Goal: Task Accomplishment & Management: Complete application form

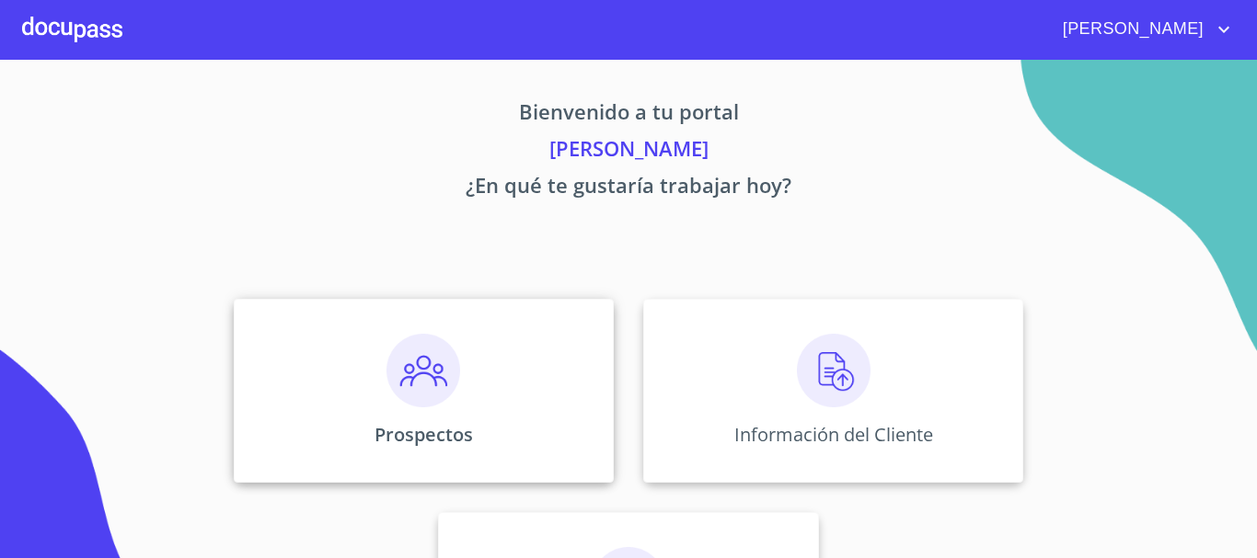
click at [432, 387] on img at bounding box center [423, 371] width 74 height 74
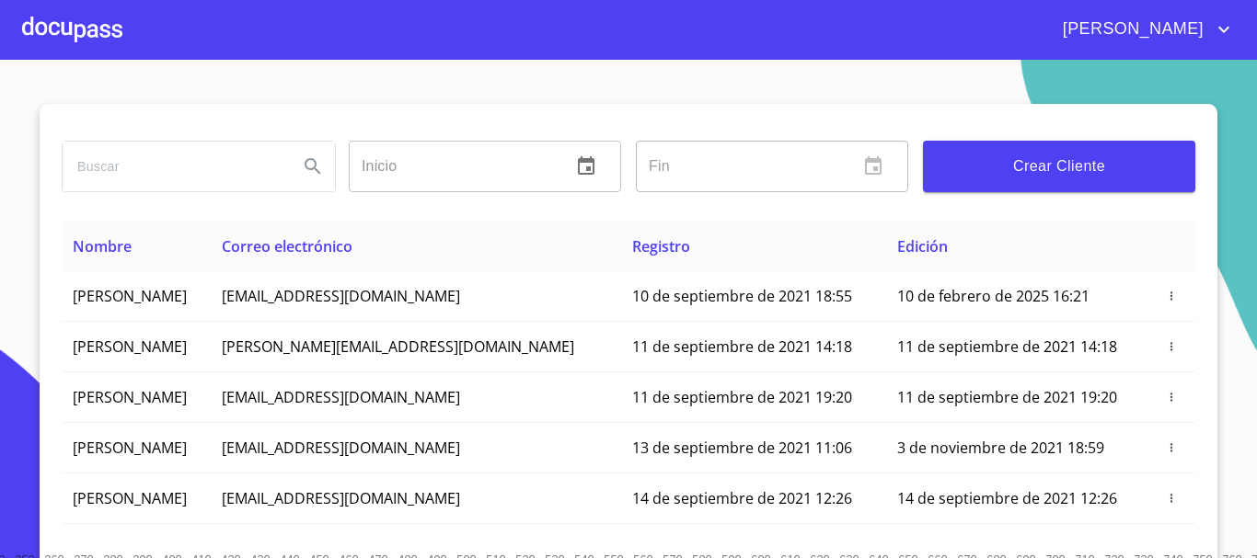
click at [200, 167] on input "search" at bounding box center [173, 167] width 221 height 50
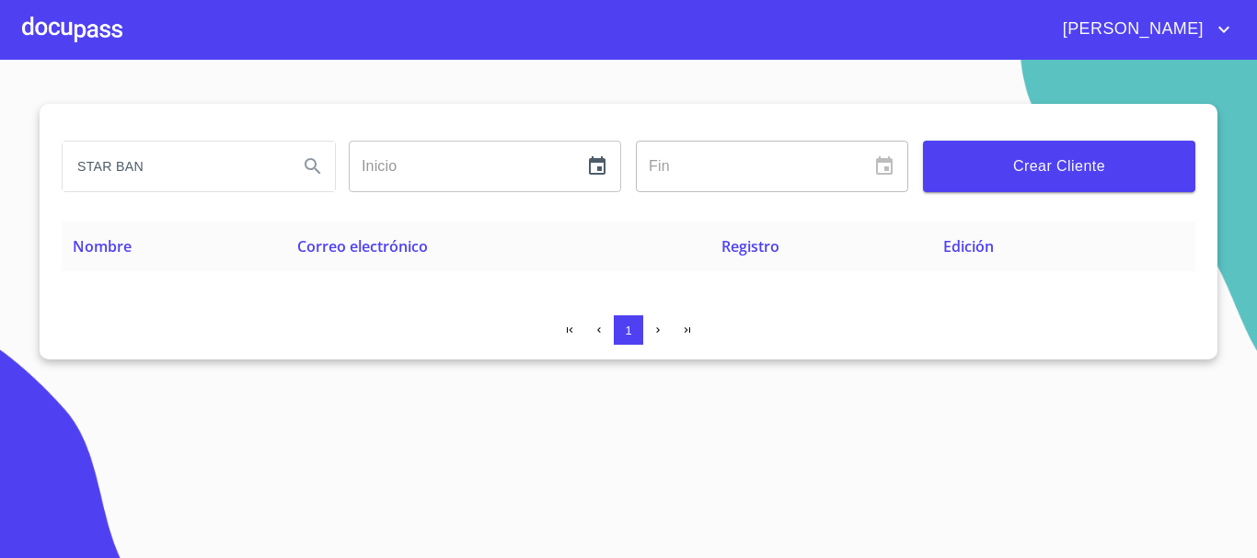
drag, startPoint x: 147, startPoint y: 163, endPoint x: 117, endPoint y: 165, distance: 30.4
click at [117, 165] on input "STAR BAN" at bounding box center [173, 167] width 221 height 50
type input "STAR"
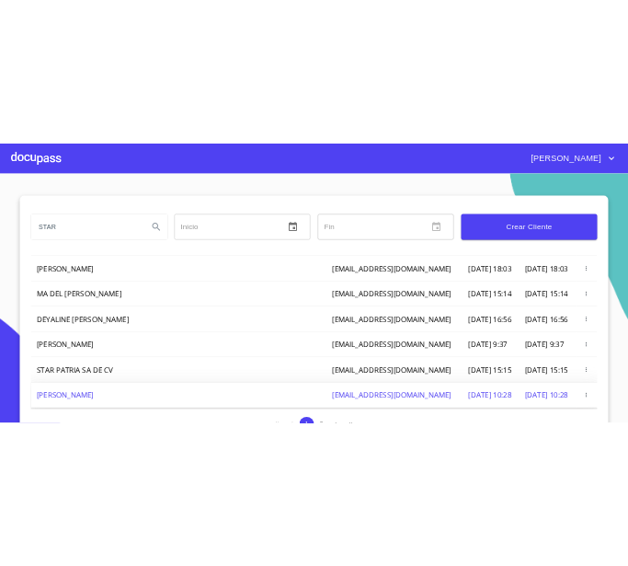
scroll to position [438, 0]
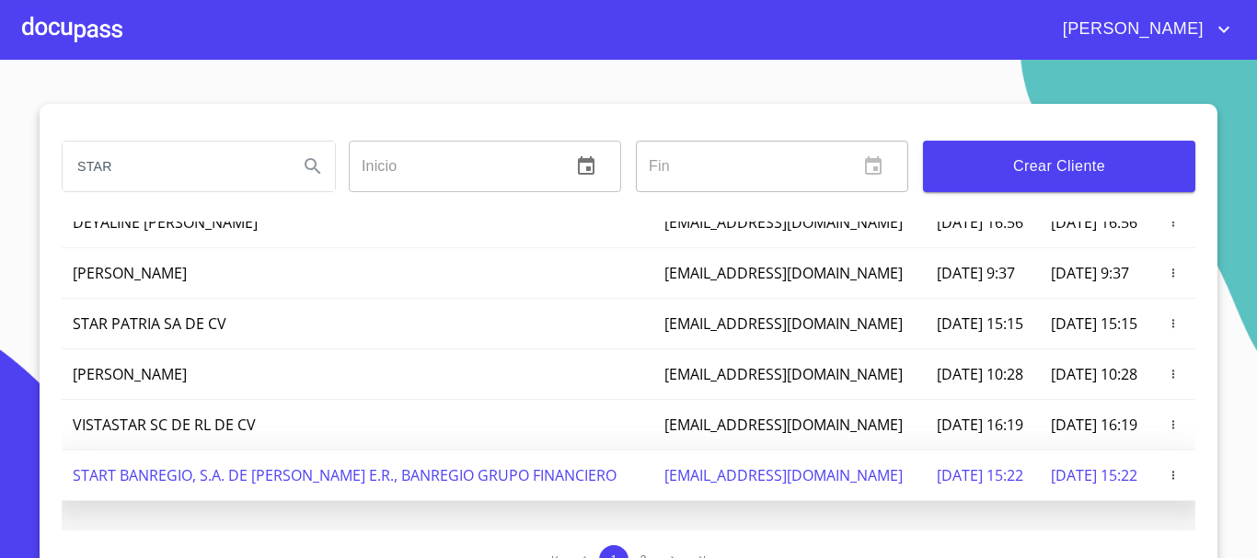
click at [220, 473] on td "START BANREGIO, S.A. DE [PERSON_NAME] E.R., BANREGIO GRUPO FINANCIERO" at bounding box center [358, 476] width 592 height 51
click at [930, 479] on td "30 de abril de 2024 15:22" at bounding box center [982, 476] width 113 height 51
click at [1040, 478] on td "30 de abril de 2024 15:22" at bounding box center [1096, 476] width 113 height 51
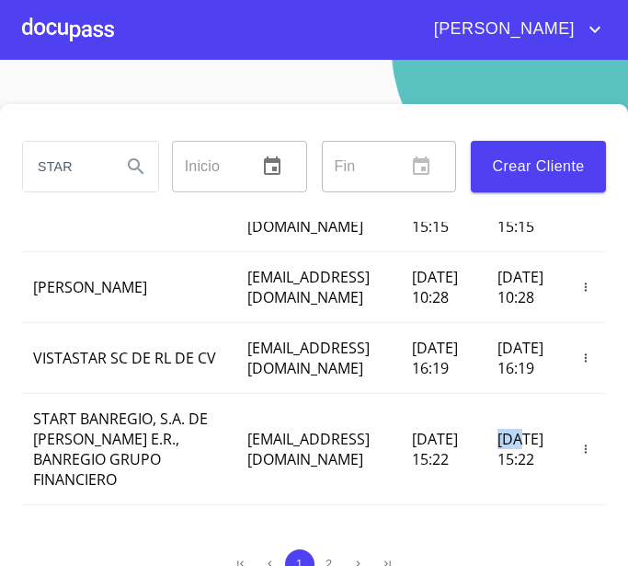
scroll to position [954, 76]
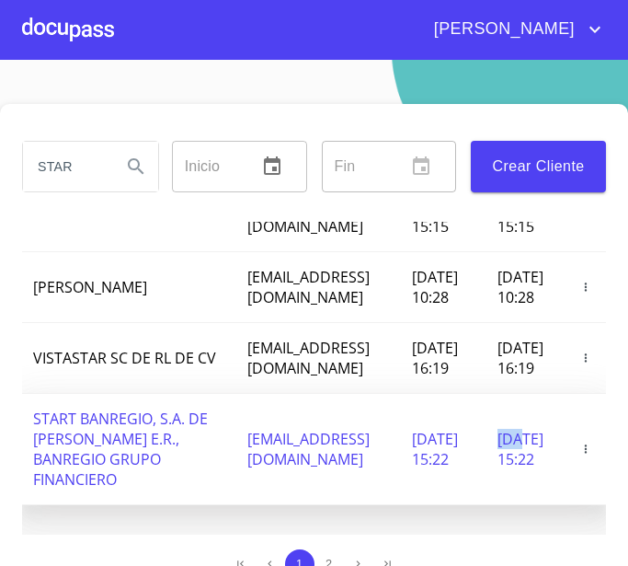
click at [580, 443] on icon "button" at bounding box center [586, 449] width 13 height 13
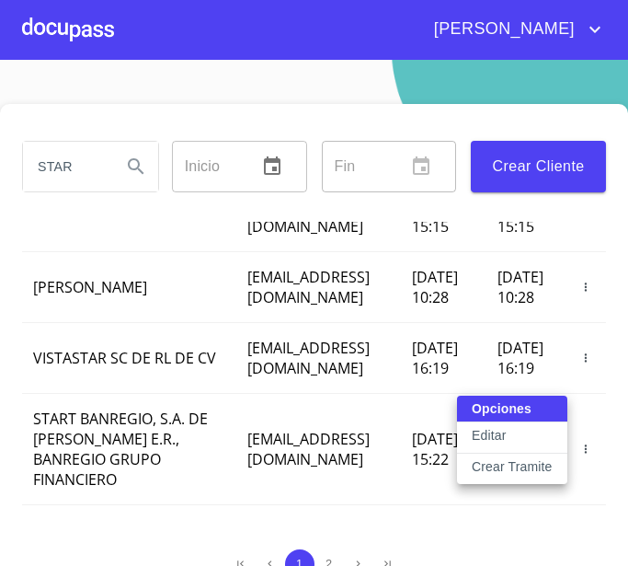
click at [512, 467] on p "Crear Tramite" at bounding box center [512, 466] width 81 height 18
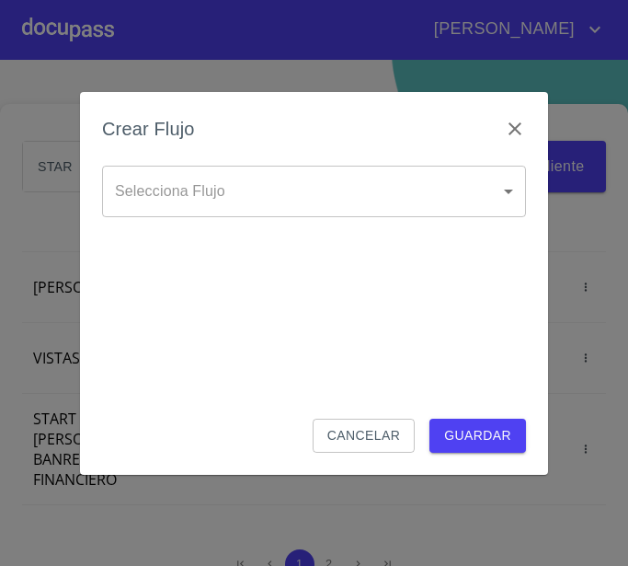
click at [316, 198] on body "CESAR AZAEL STAR Inicio ​ Fin ​ Crear Cliente Nombre Correo electrónico Registr…" at bounding box center [314, 283] width 628 height 566
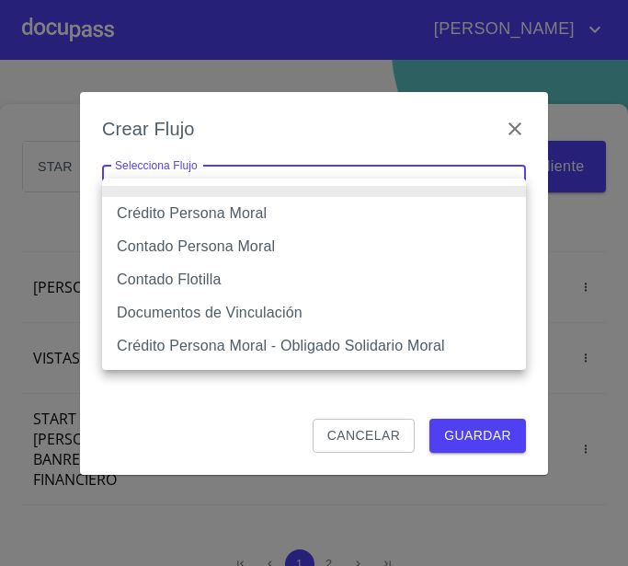
click at [289, 216] on li "Crédito Persona Moral" at bounding box center [314, 213] width 424 height 33
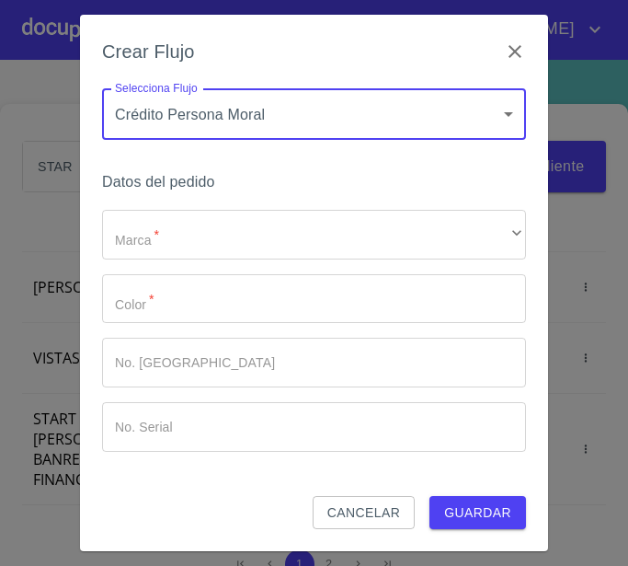
click at [288, 110] on body "CESAR AZAEL STAR Inicio ​ Fin ​ Crear Cliente Nombre Correo electrónico Registr…" at bounding box center [314, 283] width 628 height 566
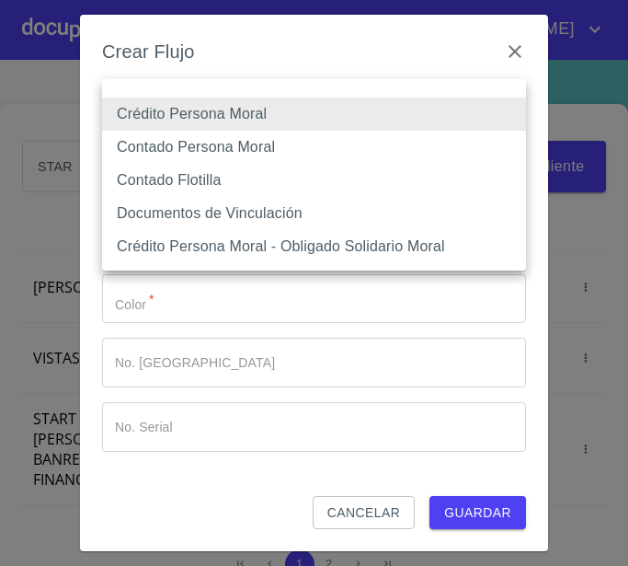
click at [227, 305] on div at bounding box center [314, 283] width 628 height 566
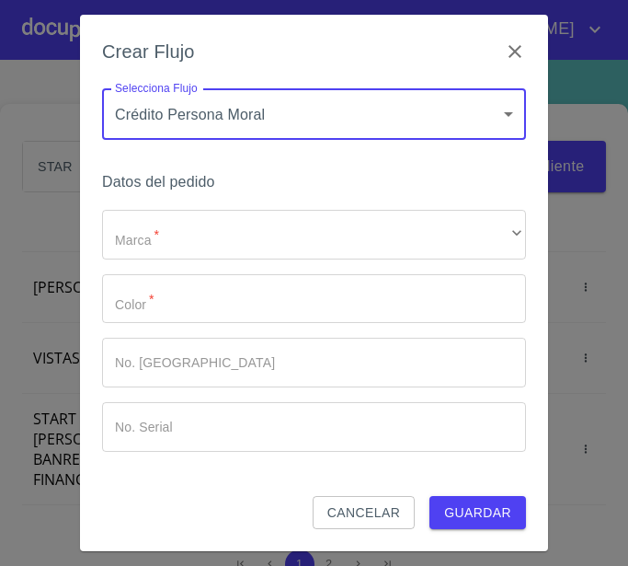
click at [240, 105] on body "CESAR AZAEL STAR Inicio ​ Fin ​ Crear Cliente Nombre Correo electrónico Registr…" at bounding box center [314, 283] width 628 height 566
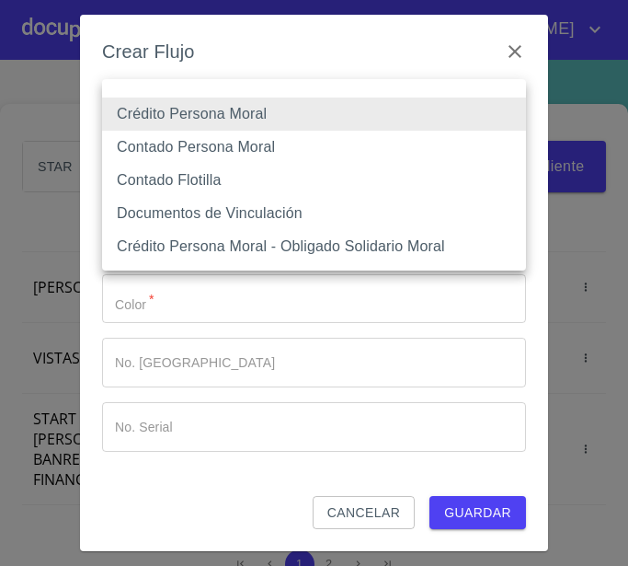
click at [38, 287] on div at bounding box center [314, 283] width 628 height 566
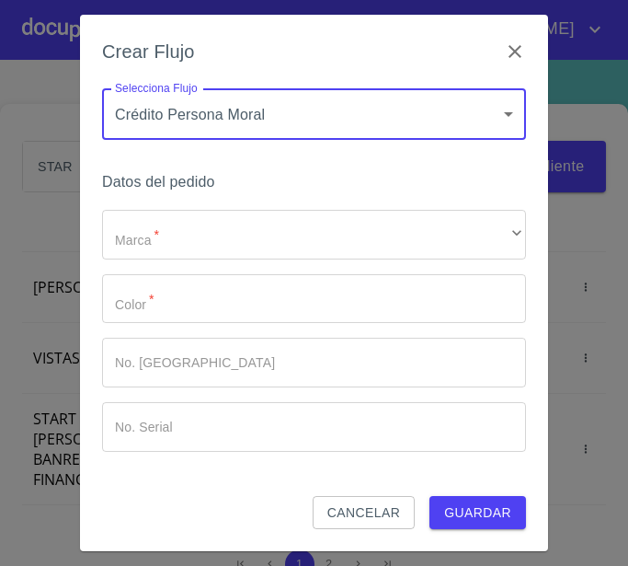
click at [201, 100] on body "CESAR AZAEL STAR Inicio ​ Fin ​ Crear Cliente Nombre Correo electrónico Registr…" at bounding box center [314, 283] width 628 height 566
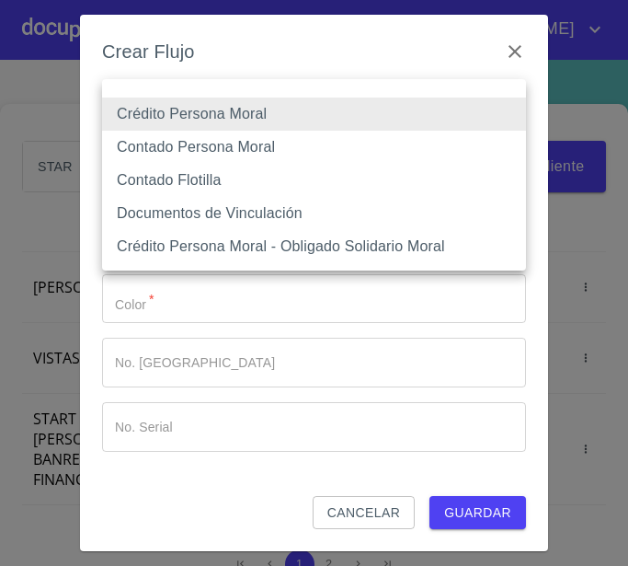
click at [213, 154] on li "Contado Persona Moral" at bounding box center [314, 147] width 424 height 33
type input "6112cf9d60c1d0a048e62677"
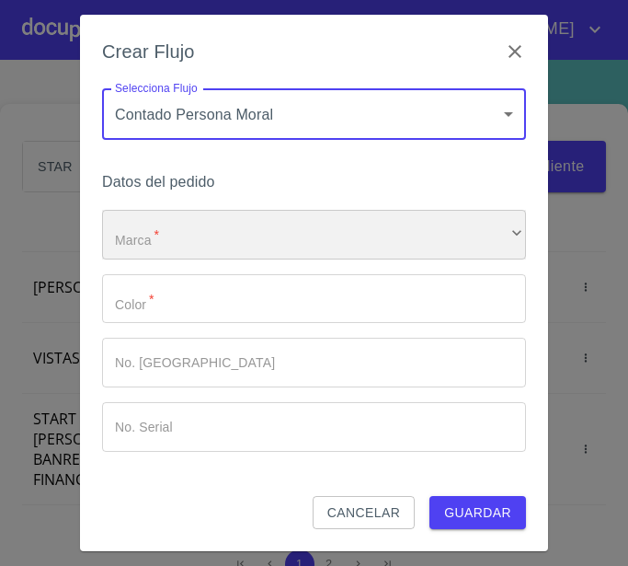
click at [207, 235] on div "​" at bounding box center [314, 235] width 424 height 50
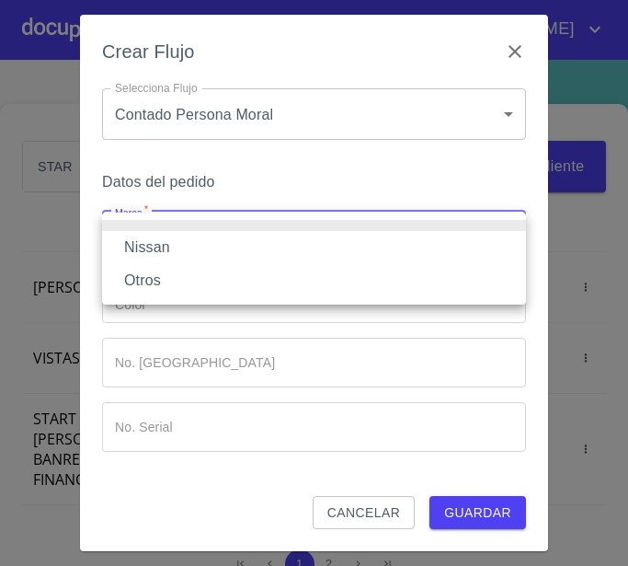
click at [206, 252] on li "Nissan" at bounding box center [314, 247] width 424 height 33
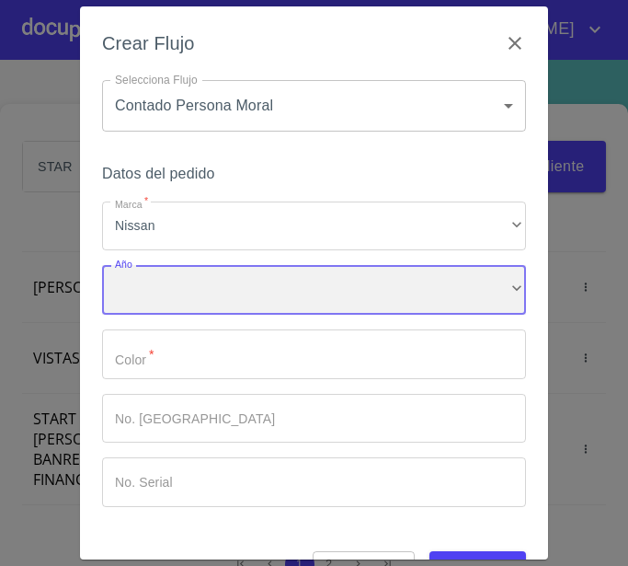
click at [199, 287] on div "​" at bounding box center [314, 290] width 424 height 50
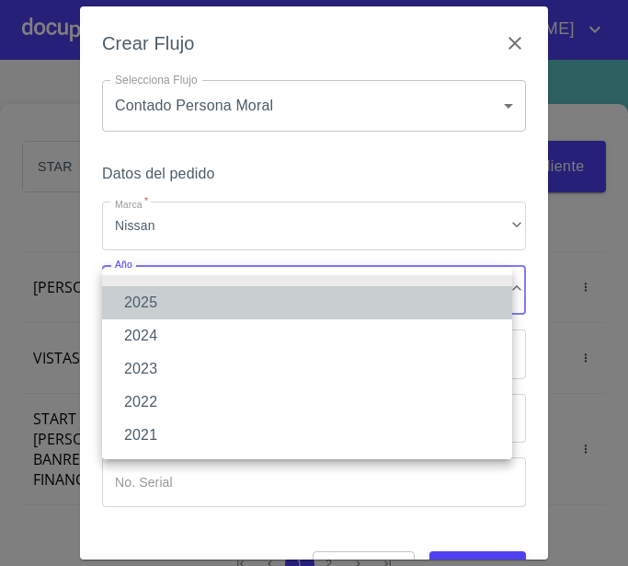
click at [182, 303] on li "2025" at bounding box center [307, 302] width 410 height 33
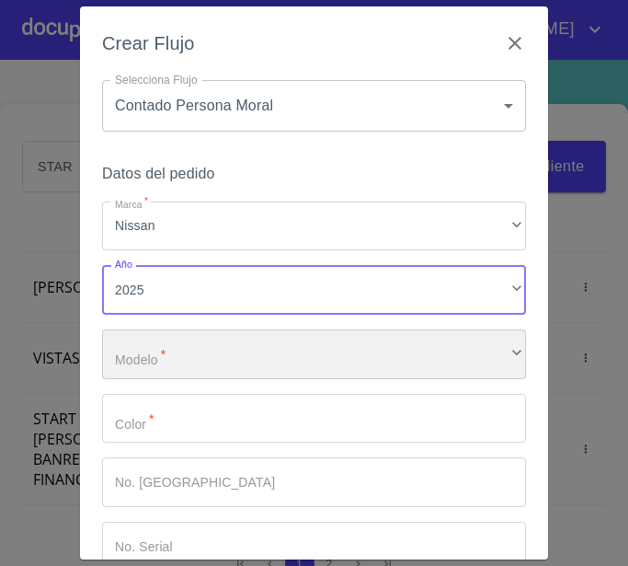
click at [177, 362] on div "​" at bounding box center [314, 354] width 424 height 50
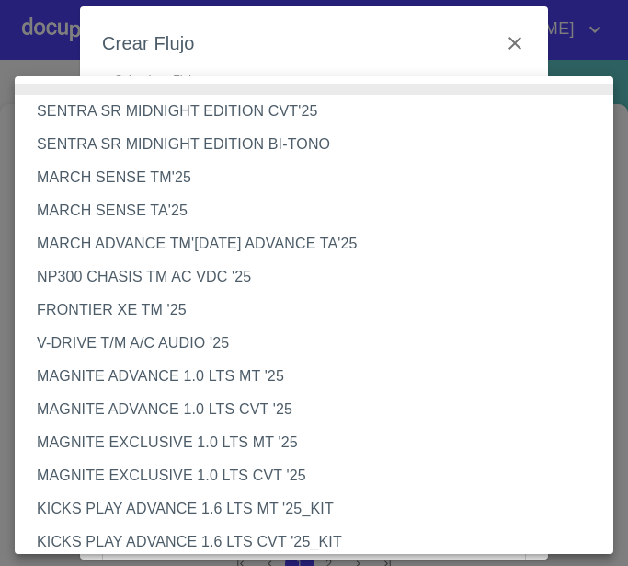
click at [166, 302] on li "FRONTIER XE TM '25" at bounding box center [321, 310] width 613 height 33
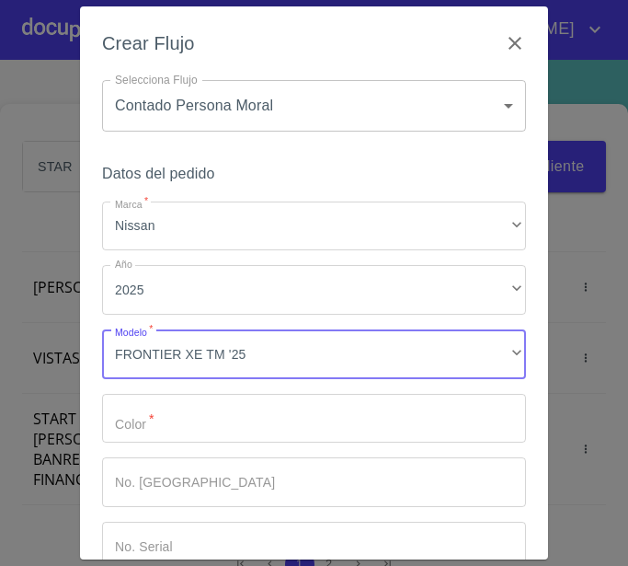
click at [196, 404] on input "Marca   *" at bounding box center [314, 419] width 424 height 50
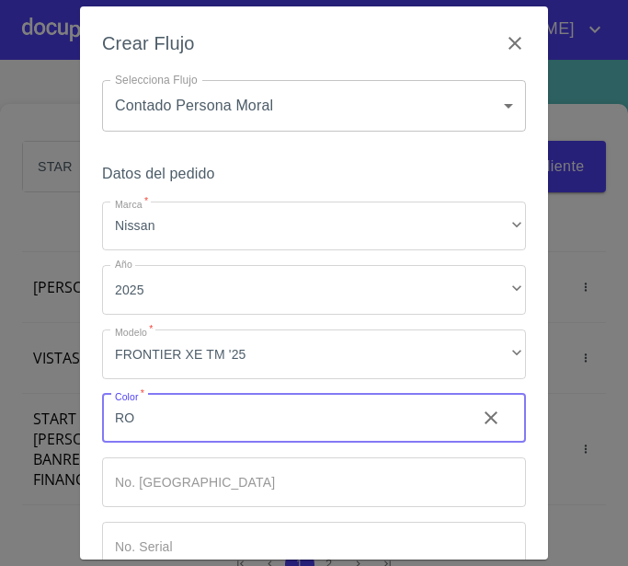
type input "R"
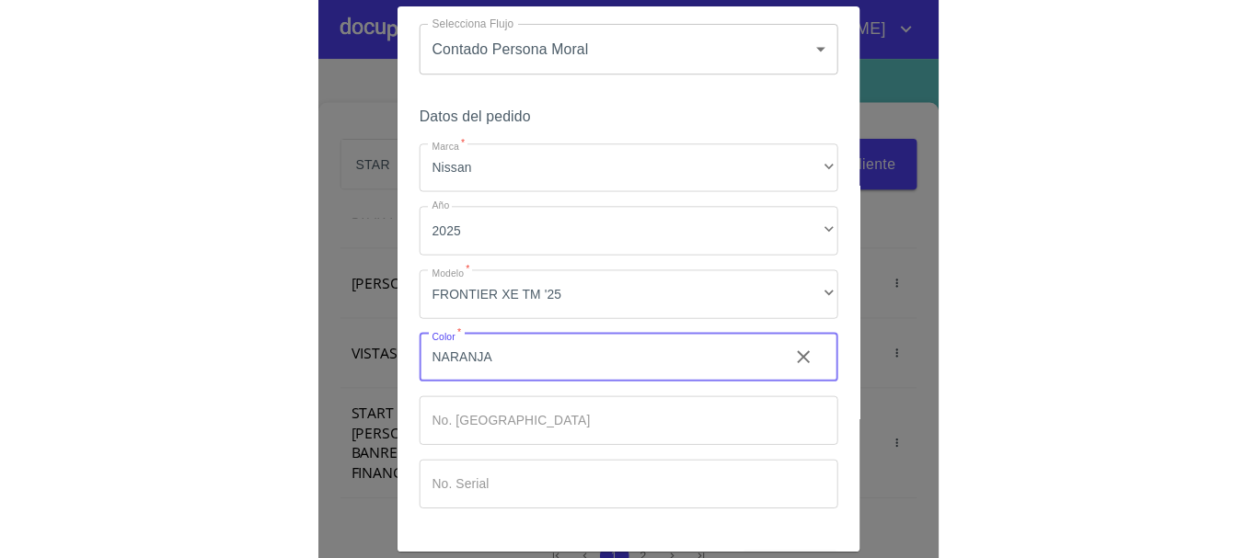
scroll to position [110, 0]
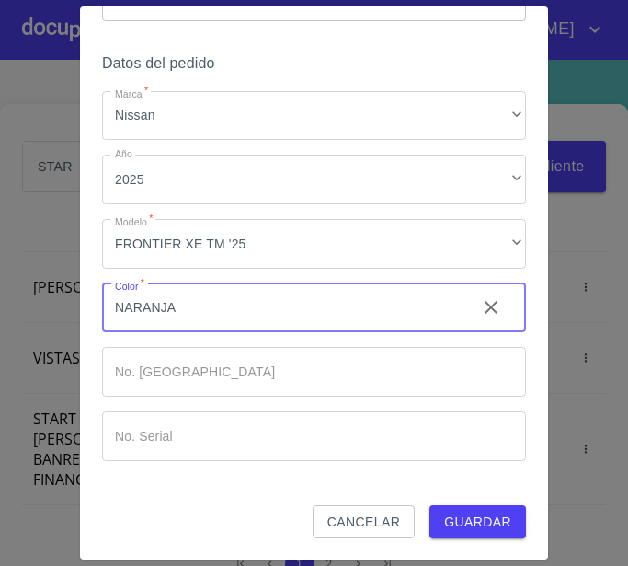
type input "NARANJA"
click at [464, 502] on div "Datos del pedido Marca   * Nissan ​ Año 2025 ​ Modelo   * FRONTIER XE TM '25 ​ …" at bounding box center [314, 278] width 424 height 455
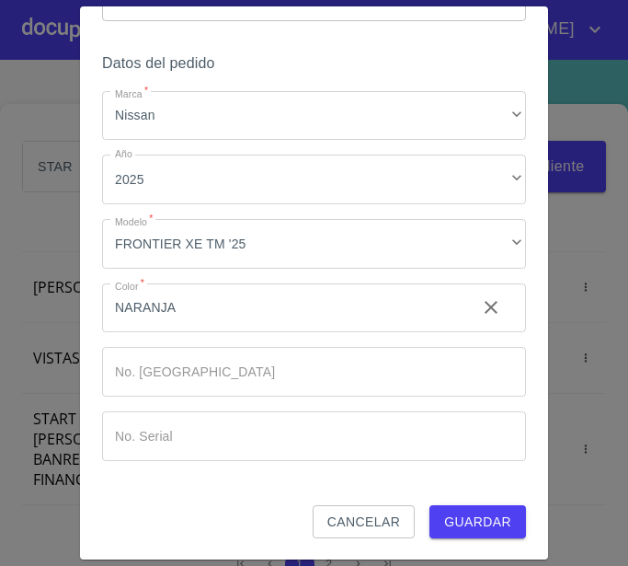
click at [458, 527] on span "Guardar" at bounding box center [477, 522] width 67 height 23
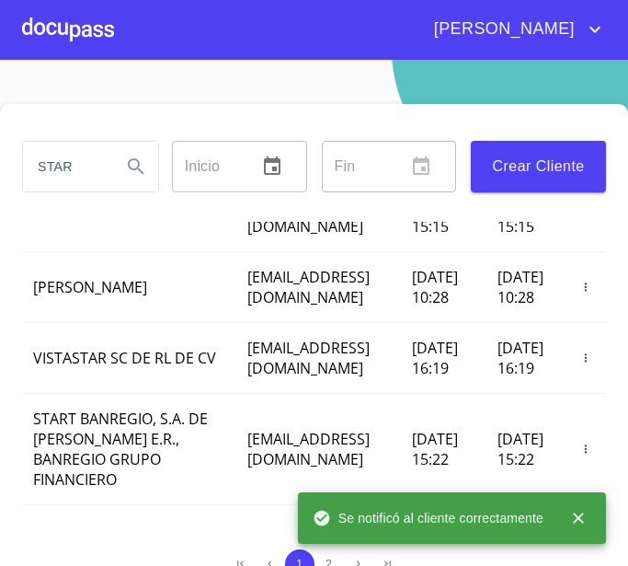
click at [61, 26] on div at bounding box center [68, 29] width 92 height 59
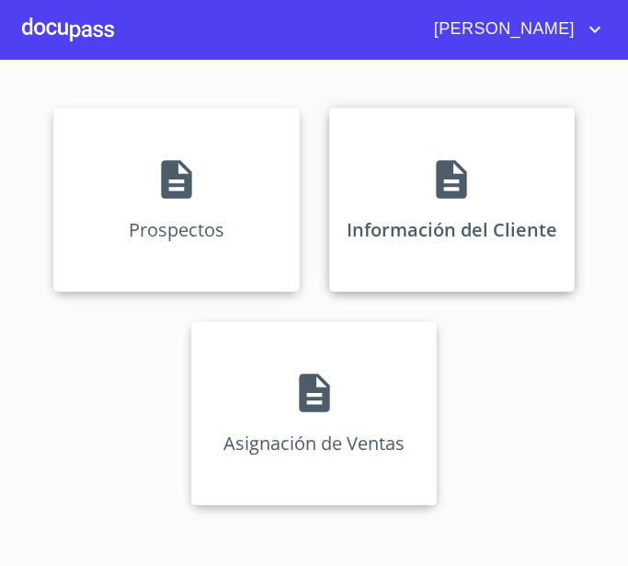
click at [457, 233] on p "Información del Cliente" at bounding box center [452, 229] width 211 height 25
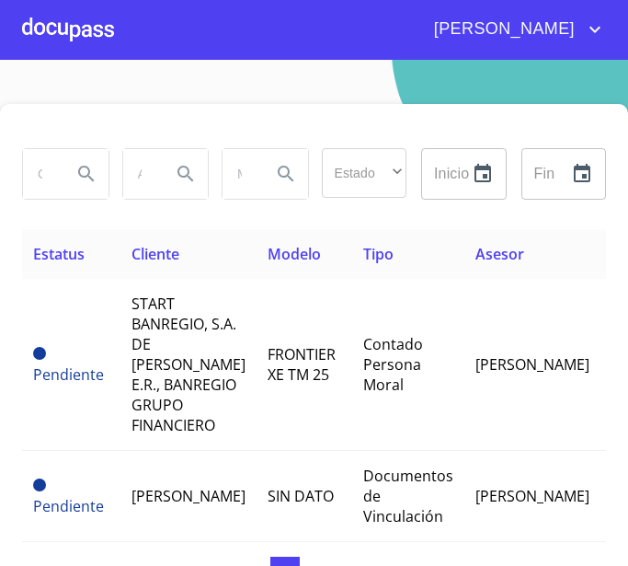
click at [72, 19] on div at bounding box center [68, 29] width 92 height 59
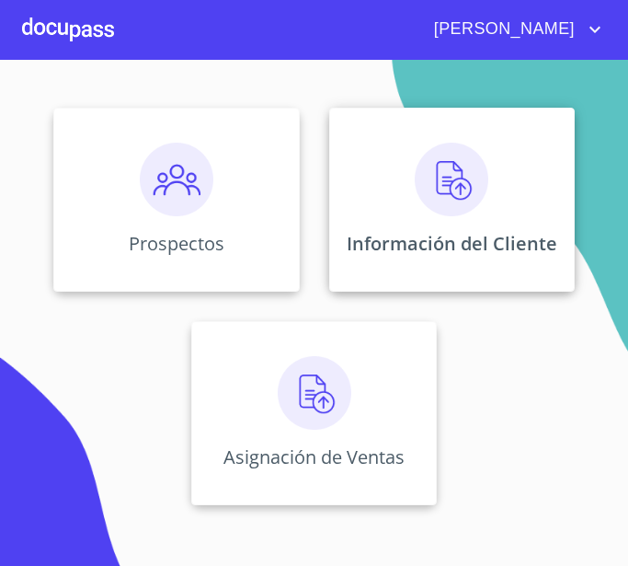
click at [429, 261] on div "Información del Cliente" at bounding box center [452, 200] width 247 height 184
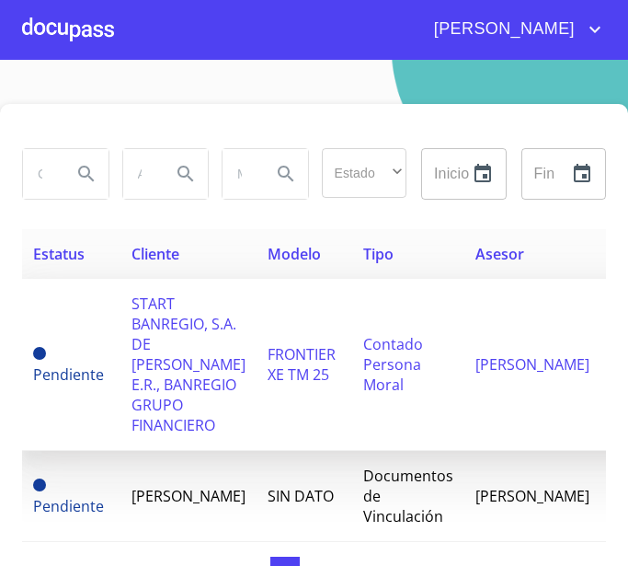
click at [268, 374] on span "FRONTIER XE TM 25" at bounding box center [302, 364] width 68 height 40
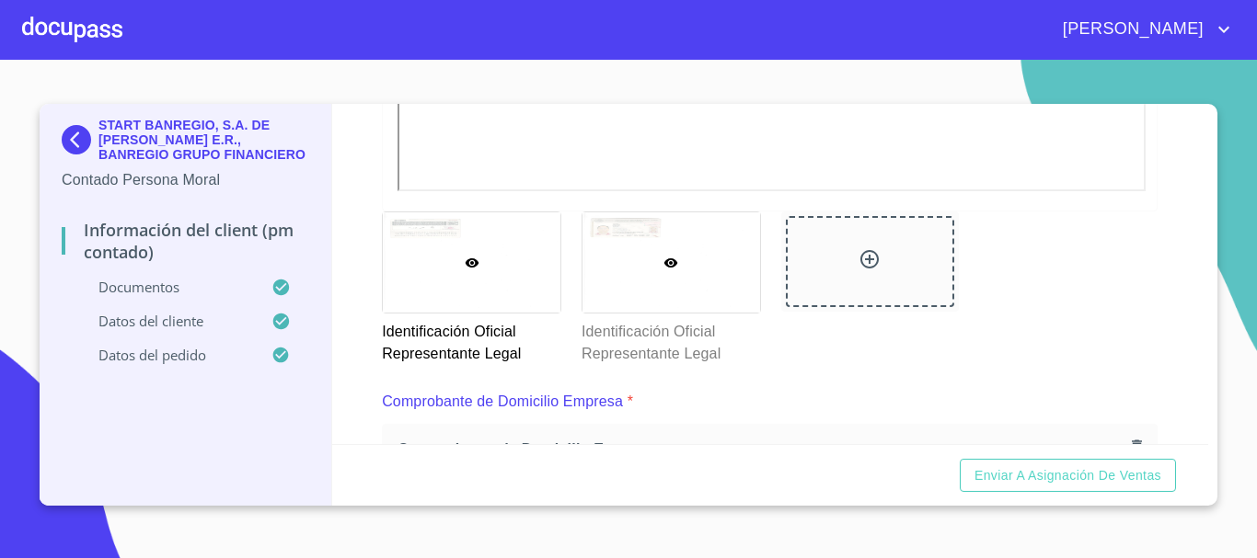
click at [674, 259] on div at bounding box center [671, 263] width 178 height 100
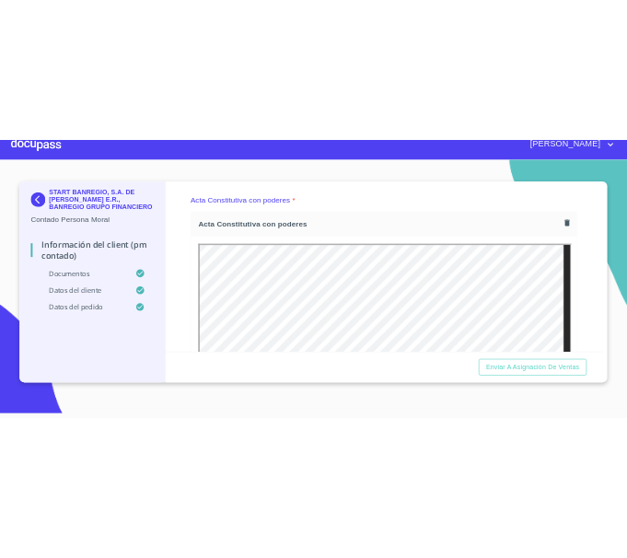
scroll to position [2612, 0]
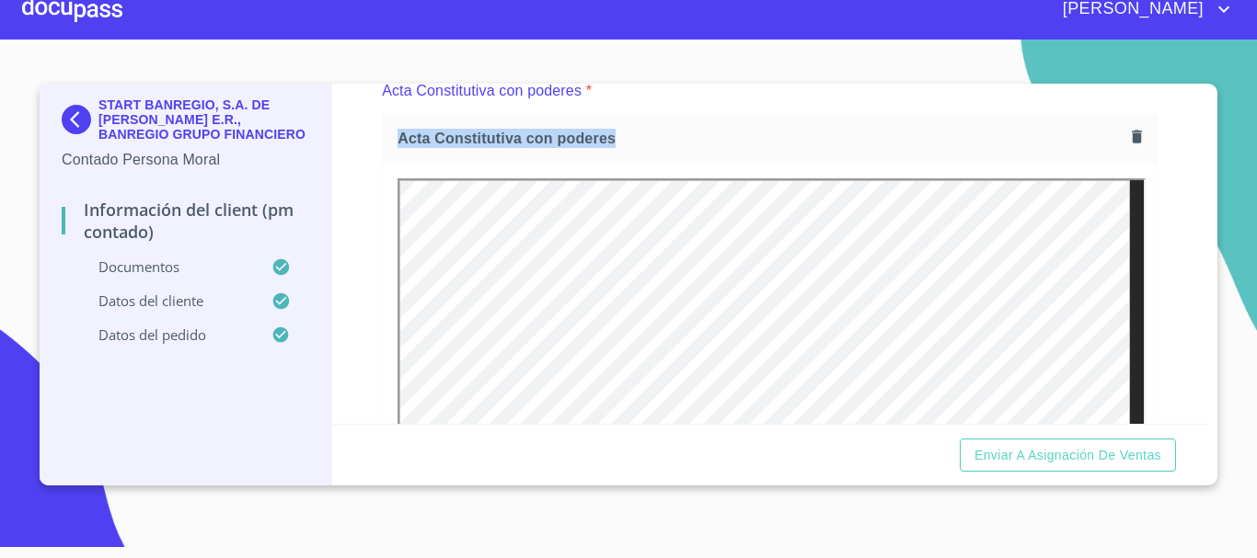
drag, startPoint x: 399, startPoint y: 140, endPoint x: 592, endPoint y: 139, distance: 192.3
click at [640, 140] on span "Acta Constitutiva con poderes" at bounding box center [760, 138] width 727 height 19
copy span "Acta Constitutiva con poderes"
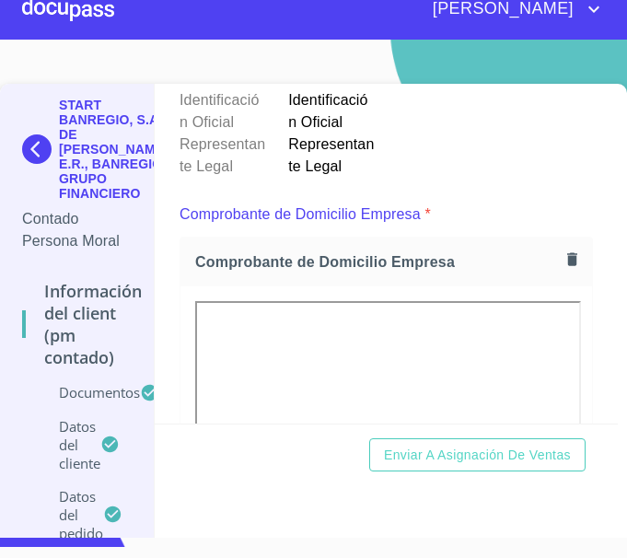
scroll to position [864, 0]
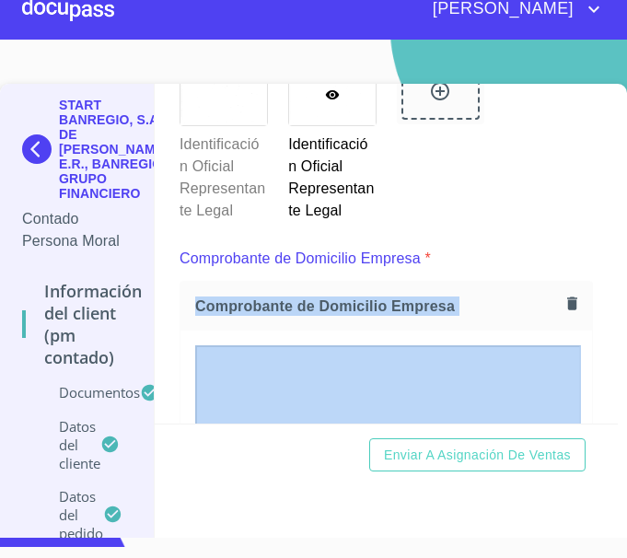
drag, startPoint x: 290, startPoint y: 314, endPoint x: 468, endPoint y: 331, distance: 179.3
copy div "Comprobante de Domicilio Empresa"
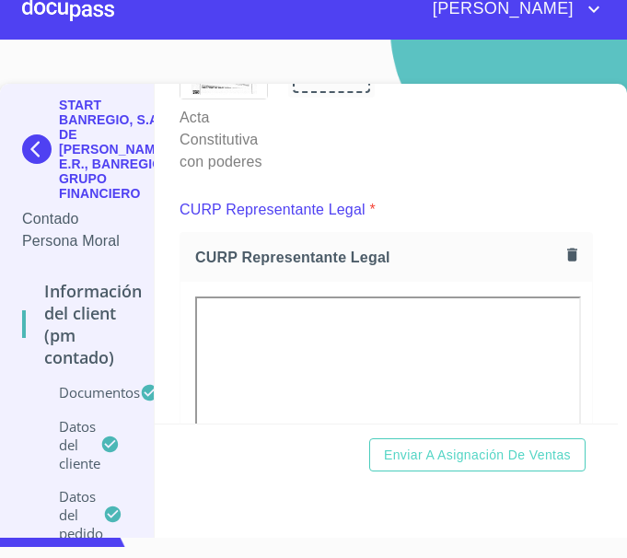
scroll to position [3532, 0]
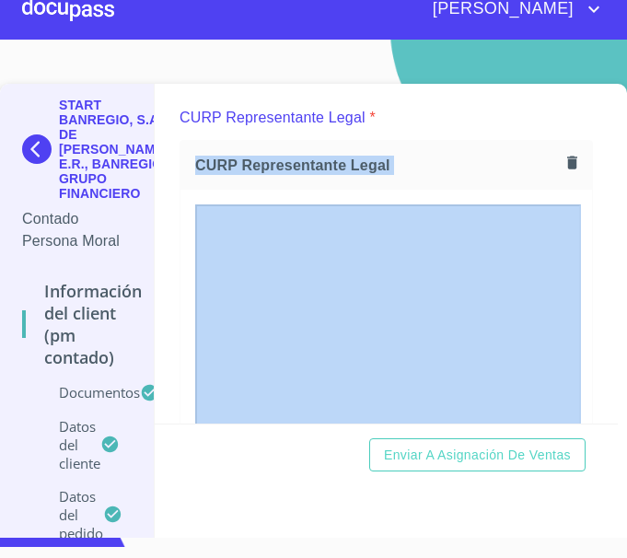
drag, startPoint x: 195, startPoint y: 229, endPoint x: 354, endPoint y: 248, distance: 160.3
click at [481, 190] on div "CURP Representante Legal" at bounding box center [385, 165] width 411 height 49
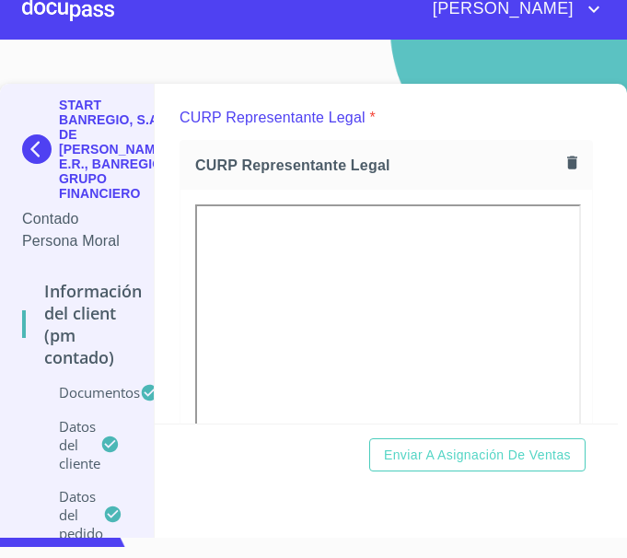
drag, startPoint x: 323, startPoint y: 233, endPoint x: 92, endPoint y: 242, distance: 231.1
click at [92, 242] on p "Contado Persona Moral" at bounding box center [76, 230] width 109 height 44
drag, startPoint x: 193, startPoint y: 231, endPoint x: 404, endPoint y: 241, distance: 210.9
click at [404, 175] on span "CURP Representante Legal" at bounding box center [377, 164] width 364 height 19
drag, startPoint x: 373, startPoint y: 240, endPoint x: 114, endPoint y: 250, distance: 258.7
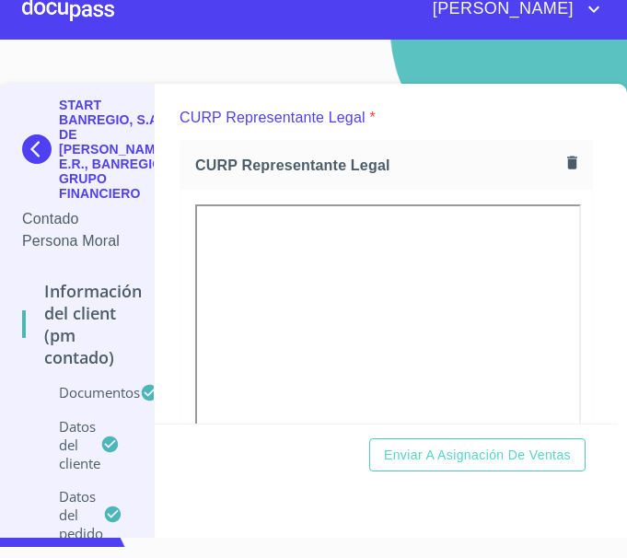
click at [114, 250] on p "Contado Persona Moral" at bounding box center [76, 230] width 109 height 44
drag, startPoint x: 190, startPoint y: 229, endPoint x: 413, endPoint y: 245, distance: 224.1
click at [413, 190] on div "CURP Representante Legal" at bounding box center [385, 165] width 411 height 49
copy span "CURP Representante Legal"
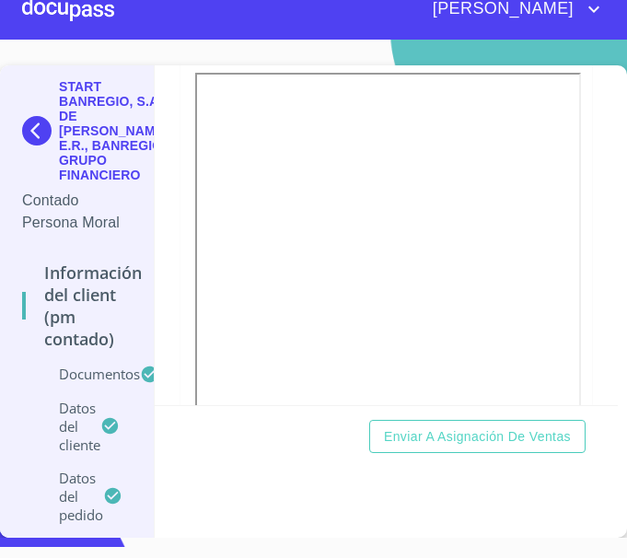
scroll to position [128, 0]
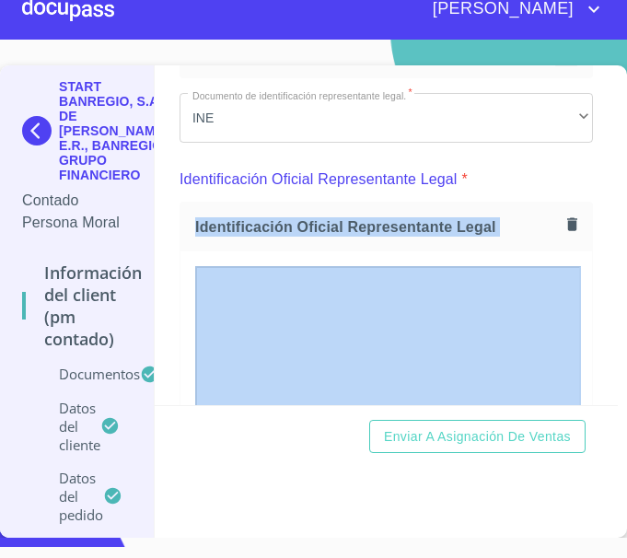
drag, startPoint x: 190, startPoint y: 223, endPoint x: 496, endPoint y: 235, distance: 305.7
click at [535, 235] on div "Identificación Oficial Representante Legal" at bounding box center [385, 226] width 411 height 49
copy div "Identificación Oficial Representante Legal"
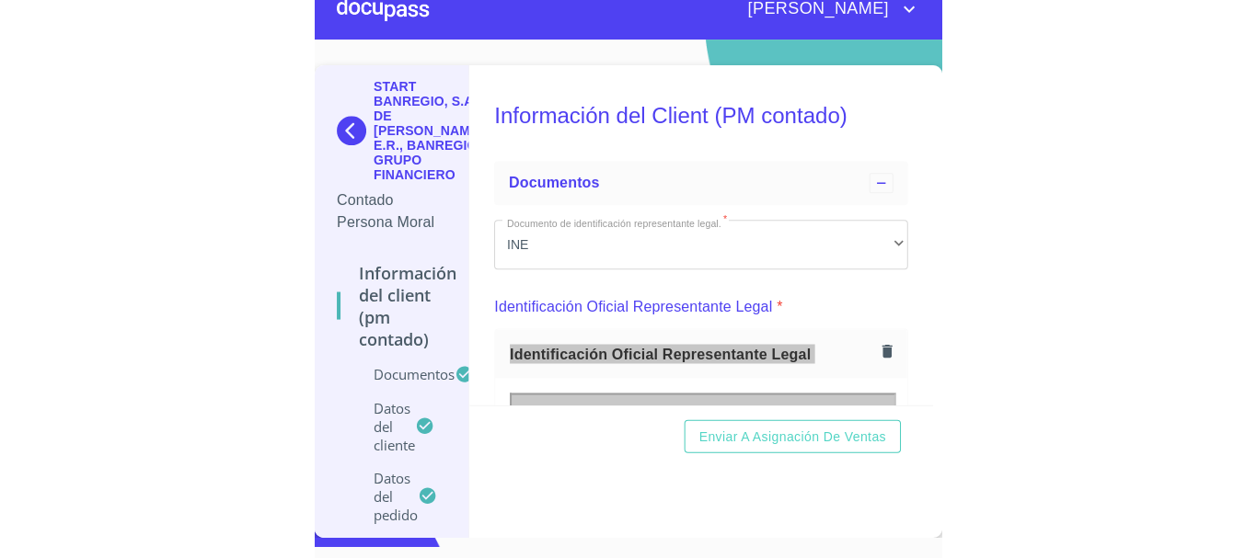
scroll to position [0, 0]
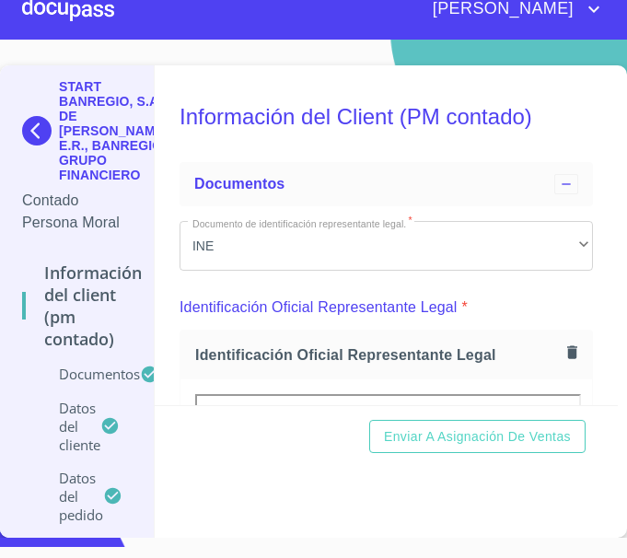
click at [400, 154] on h5 "Información del Client (PM contado)" at bounding box center [385, 116] width 413 height 75
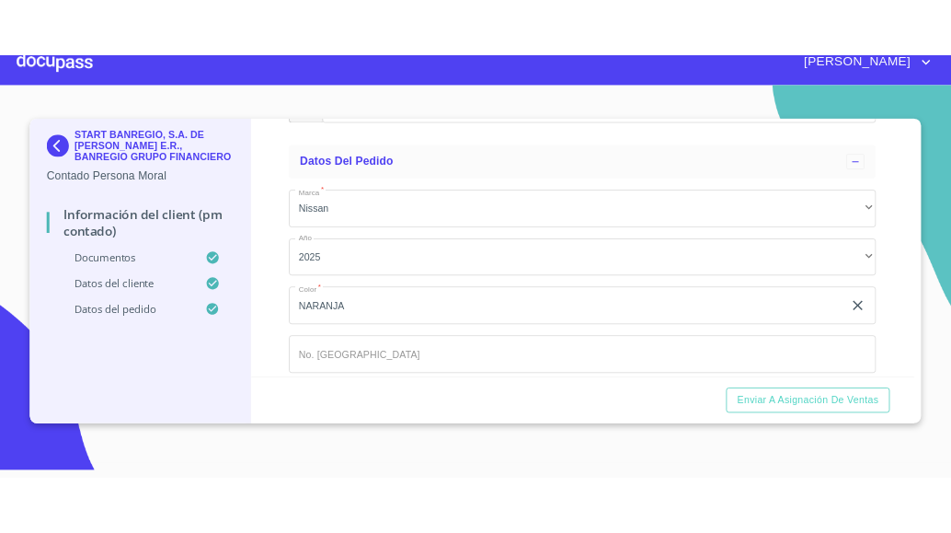
scroll to position [5863, 0]
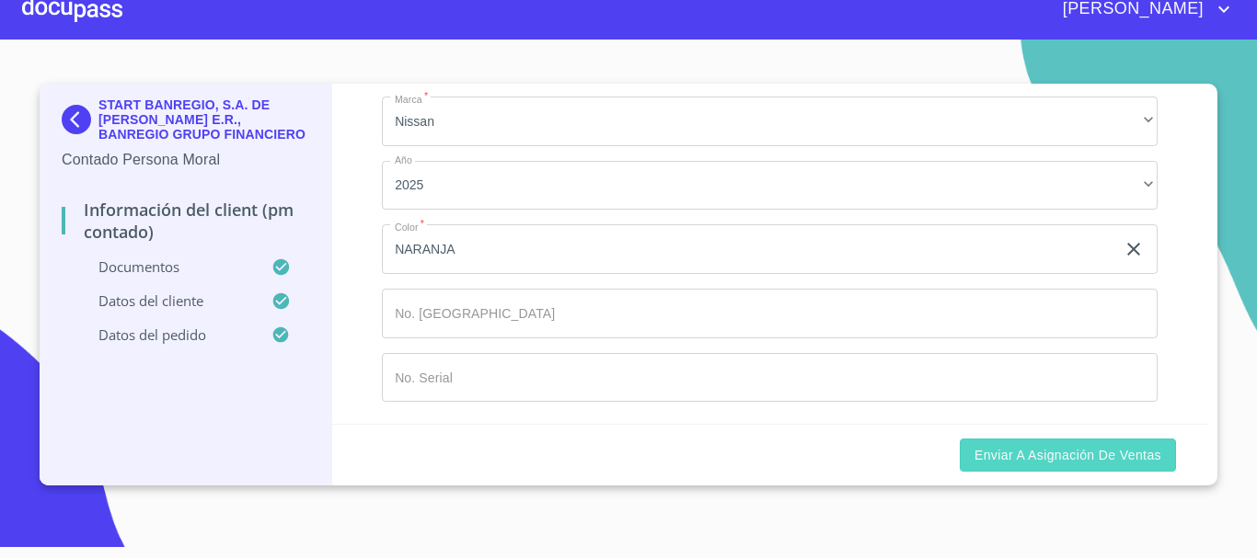
click at [1032, 455] on span "Enviar a Asignación de Ventas" at bounding box center [1067, 455] width 187 height 23
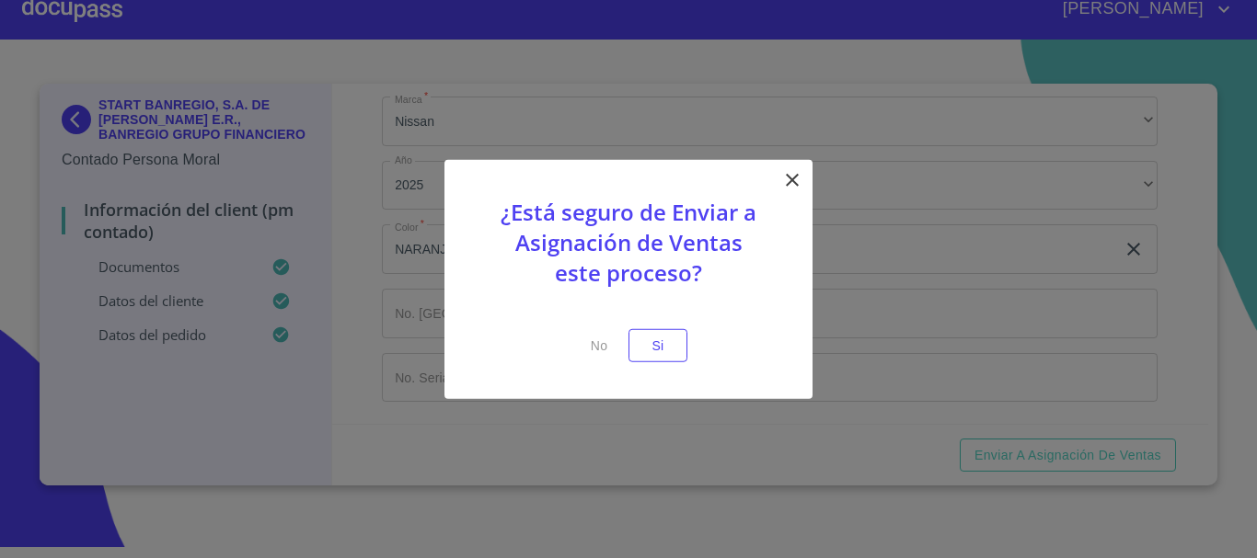
click at [777, 201] on div "¿Está seguro de Enviar a Asignación de Ventas este proceso? No Si" at bounding box center [628, 279] width 368 height 240
click at [783, 188] on icon at bounding box center [792, 179] width 22 height 22
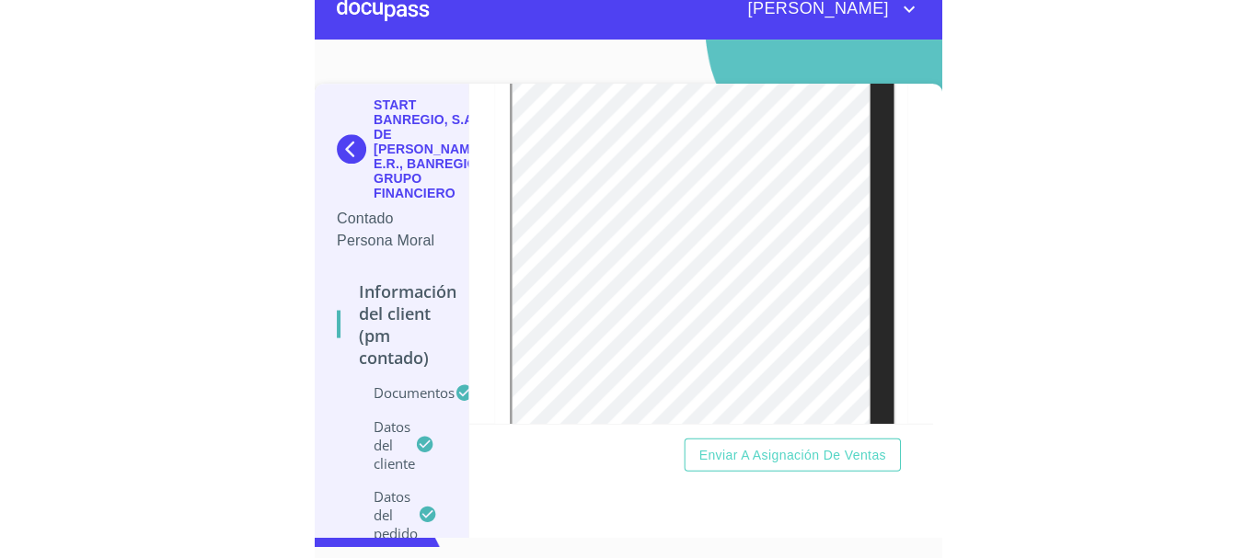
scroll to position [2024, 0]
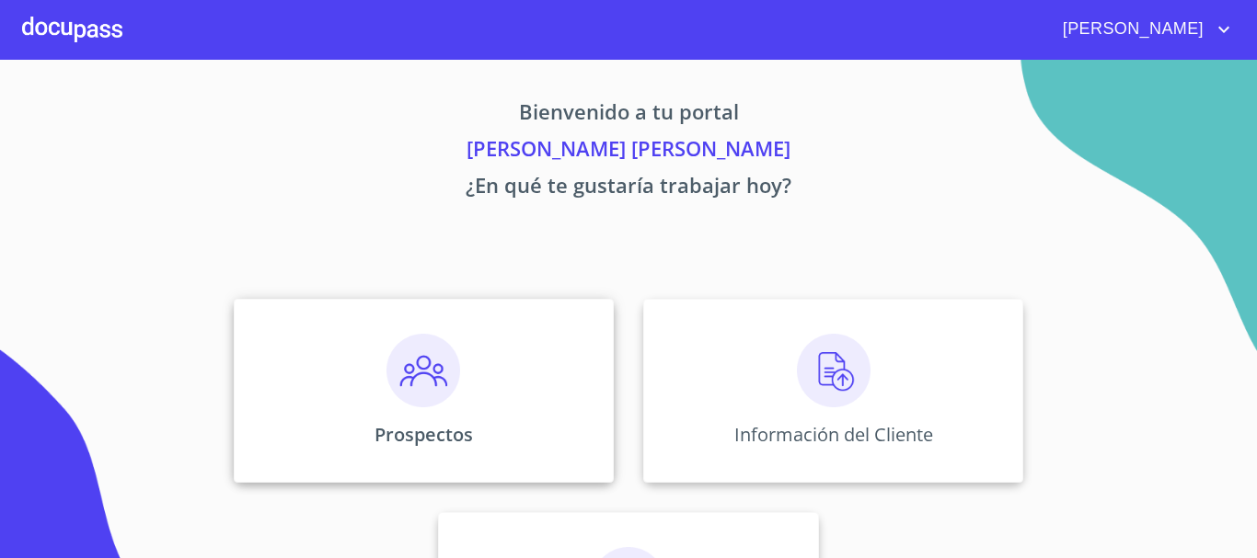
click at [471, 392] on div "Prospectos" at bounding box center [424, 391] width 380 height 184
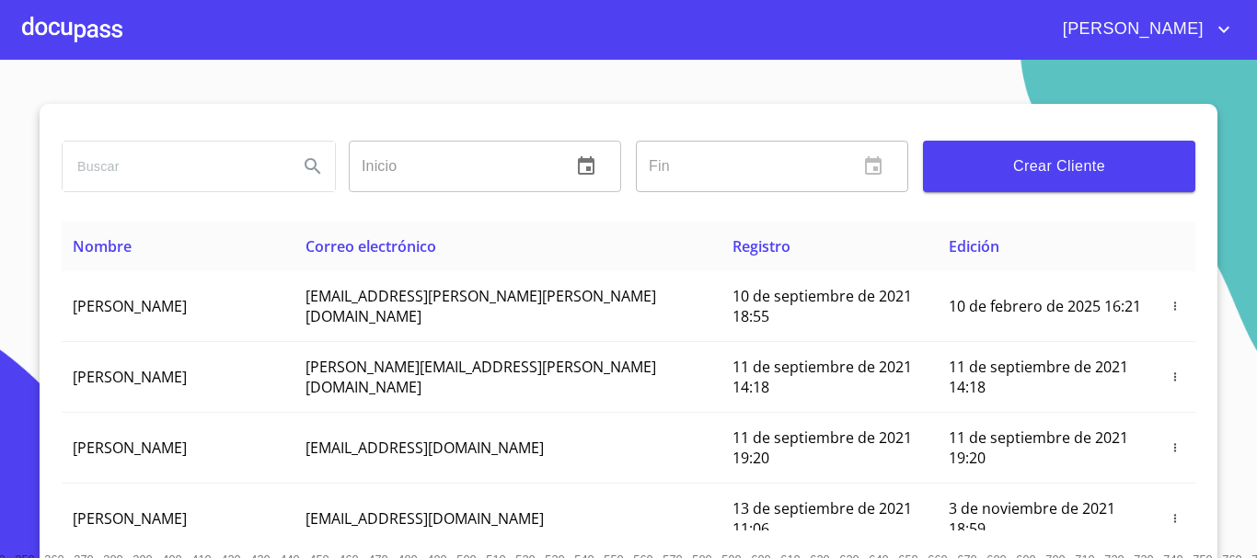
click at [1038, 171] on span "Crear Cliente" at bounding box center [1059, 167] width 243 height 26
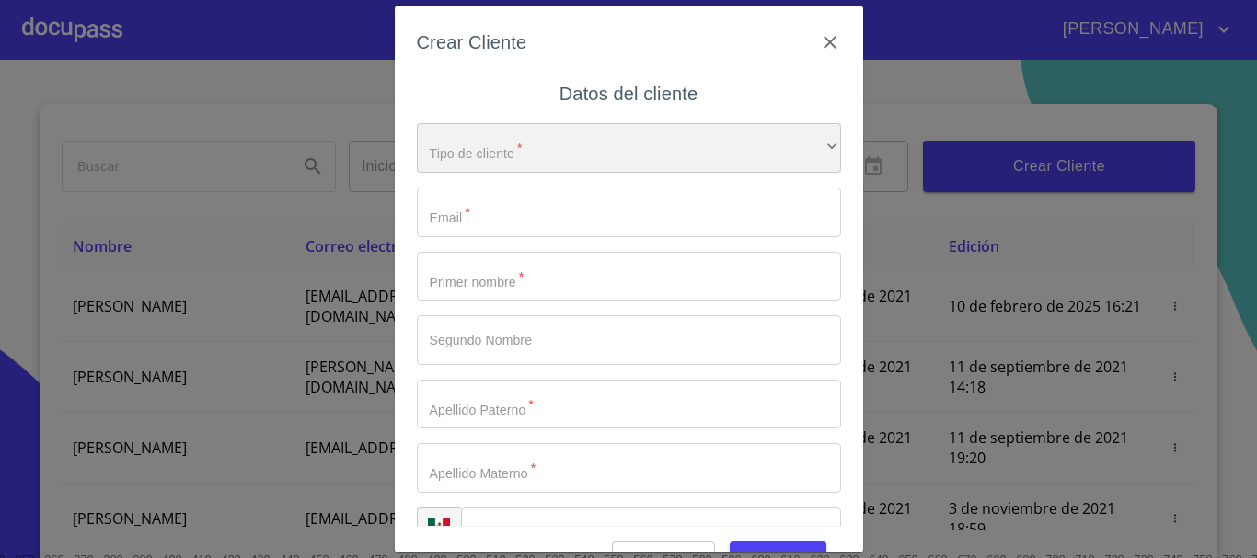
click at [484, 152] on div "​" at bounding box center [629, 148] width 424 height 50
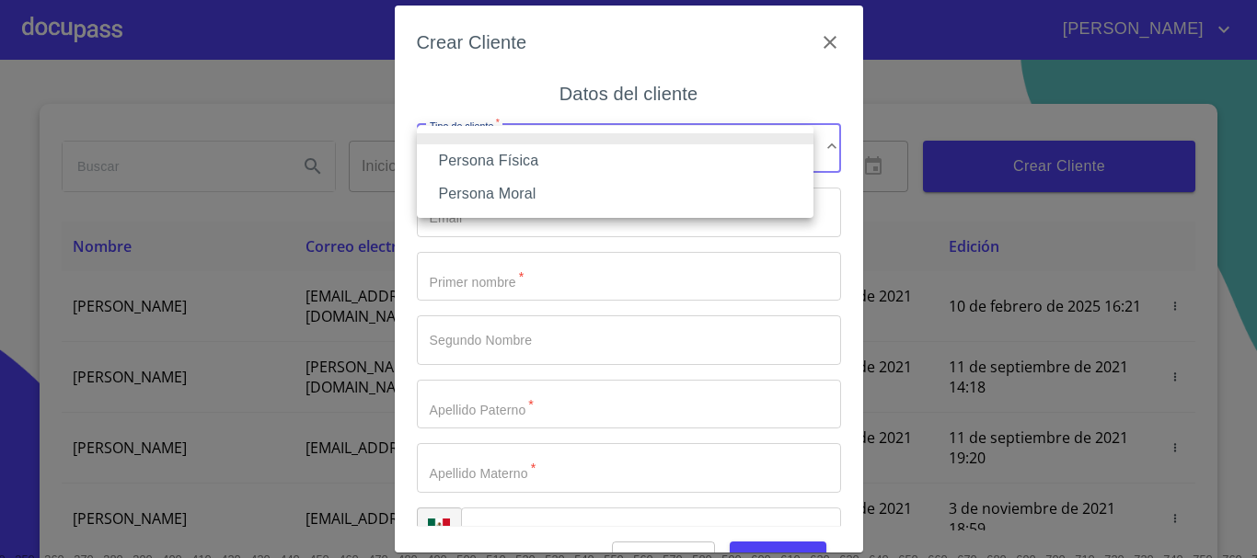
click at [549, 161] on li "Persona Física" at bounding box center [615, 160] width 397 height 33
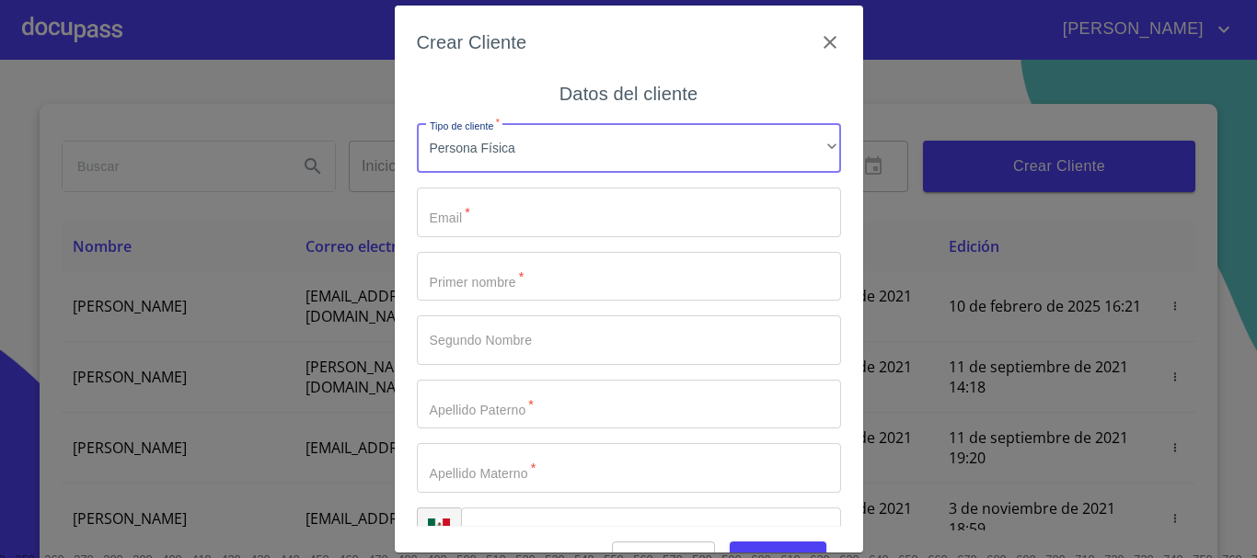
click at [487, 218] on input "Tipo de cliente   *" at bounding box center [629, 213] width 424 height 50
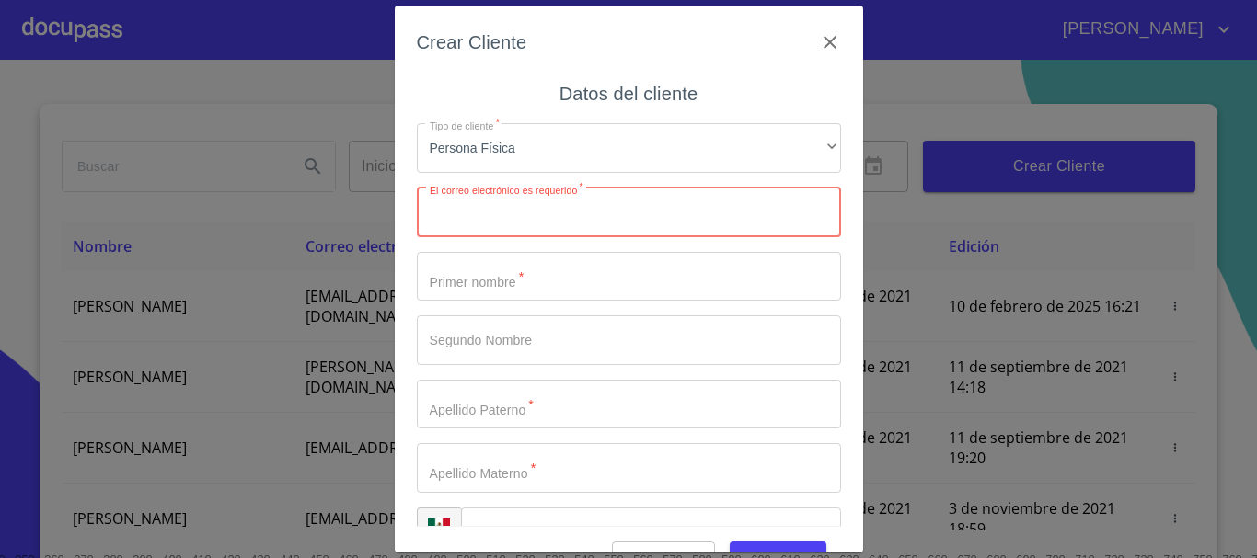
paste input "fjavier_rob@outlook.com"
type input "fjavier_rob@outlook.com"
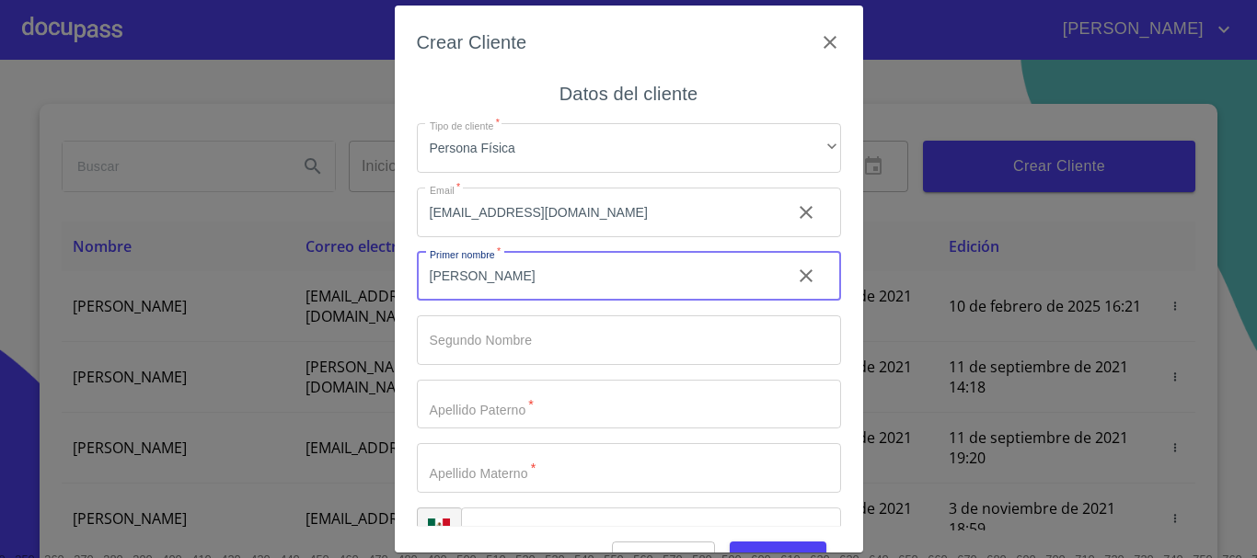
type input "[PERSON_NAME]"
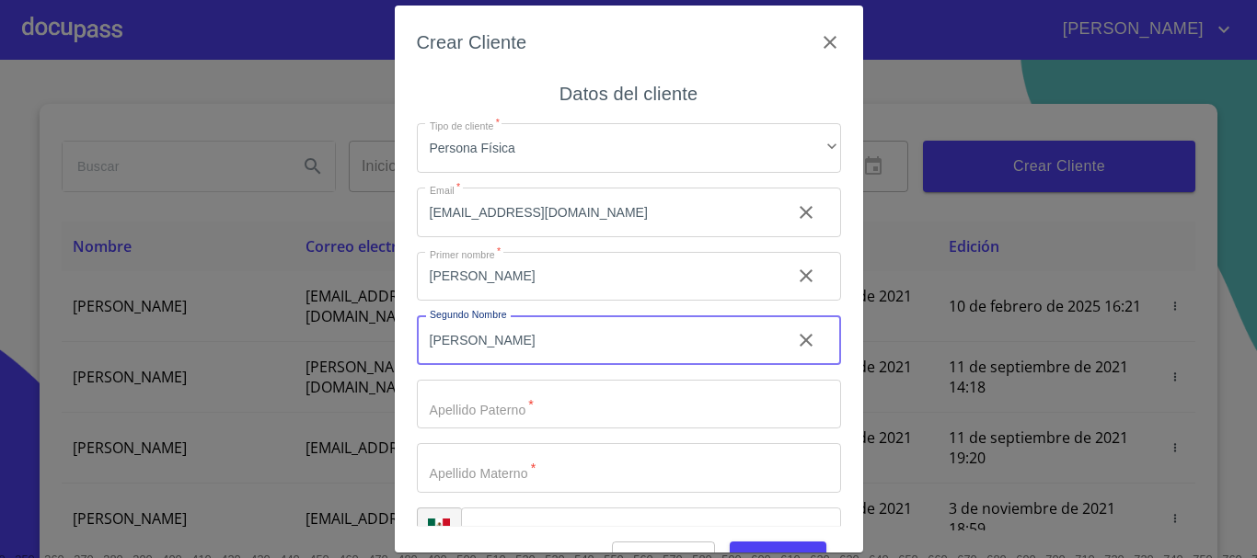
type input "[PERSON_NAME]"
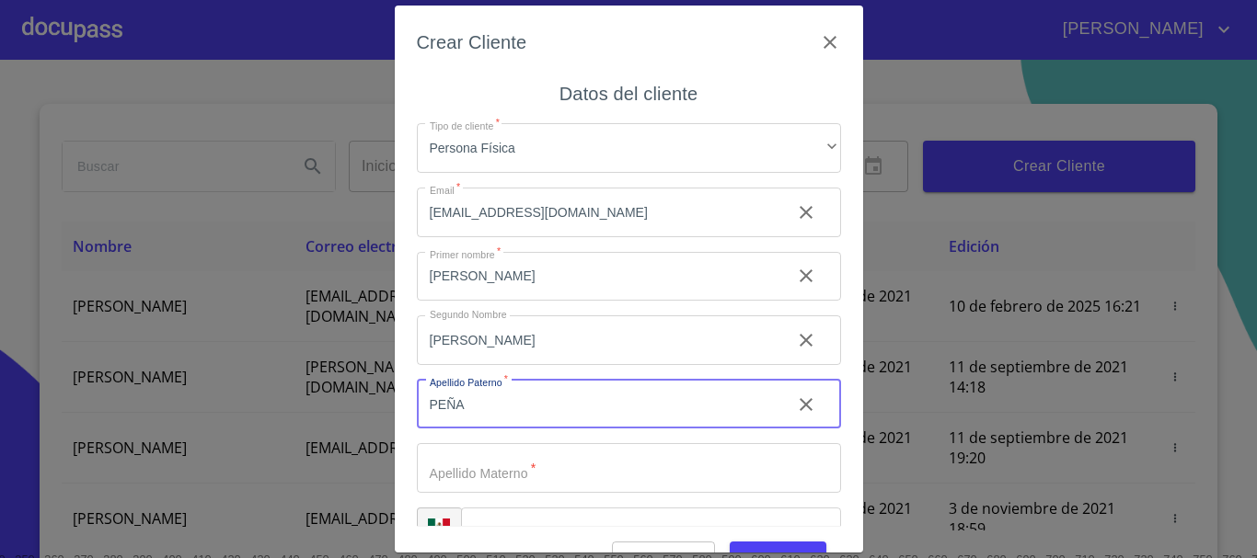
type input "PEÑA"
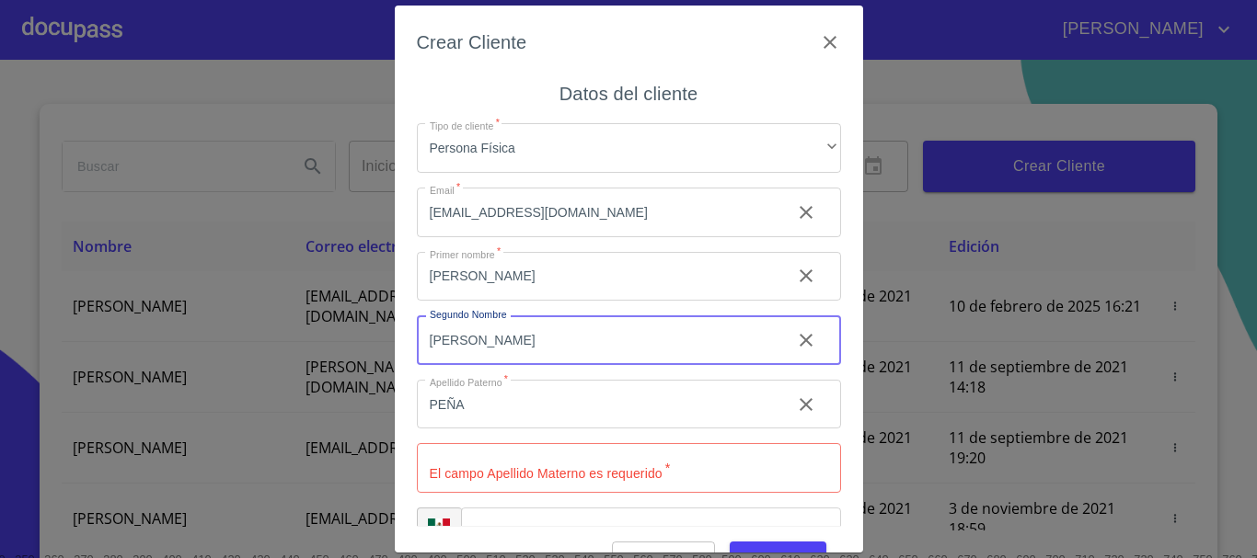
drag, startPoint x: 496, startPoint y: 341, endPoint x: 232, endPoint y: 358, distance: 264.6
click at [388, 362] on div "Crear Cliente Datos del cliente Tipo de cliente   * Persona Física ​ Email   * …" at bounding box center [628, 279] width 1257 height 558
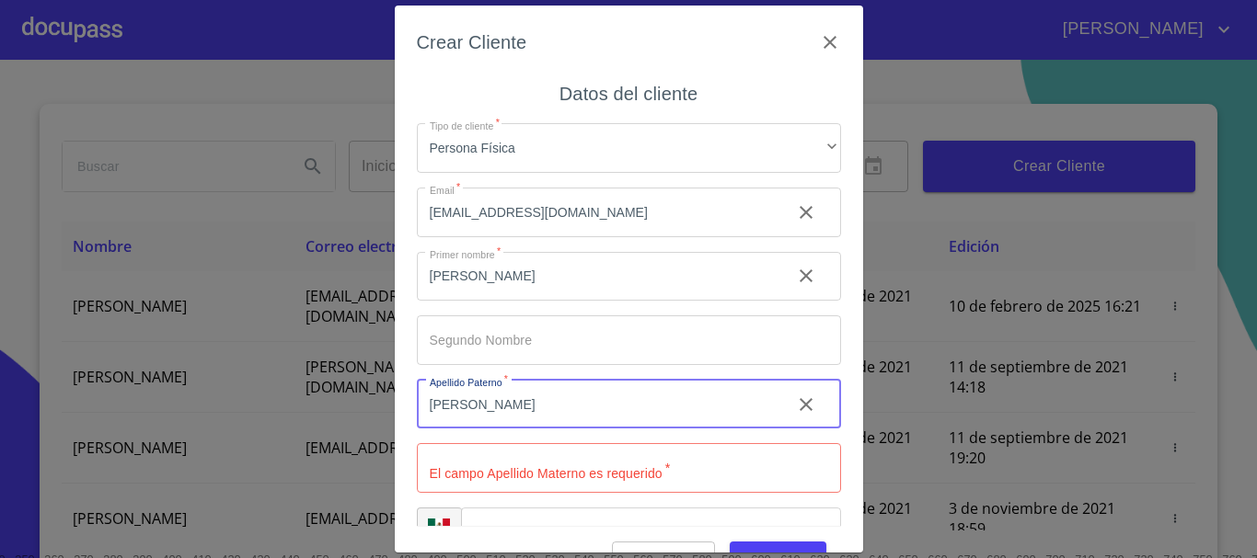
type input "[PERSON_NAME]"
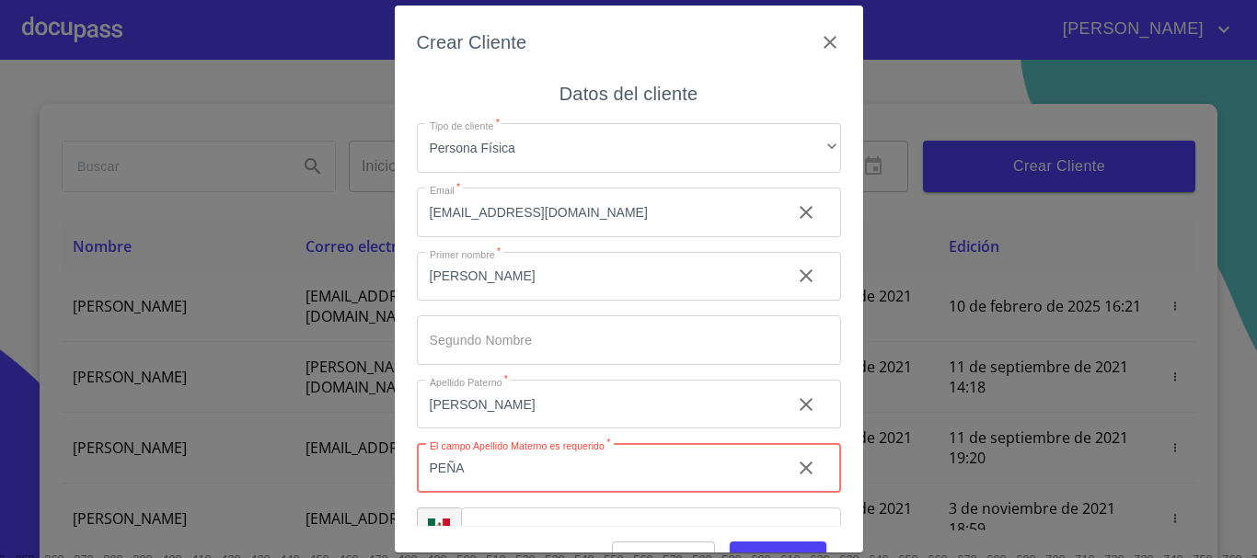
type input "PEÑA"
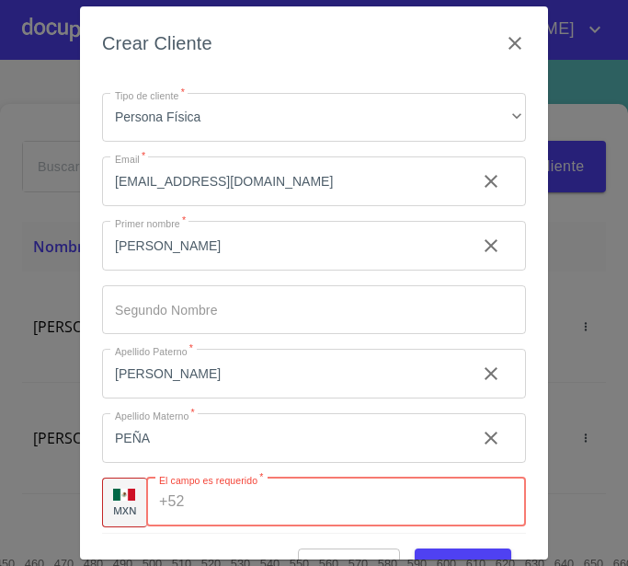
scroll to position [40, 0]
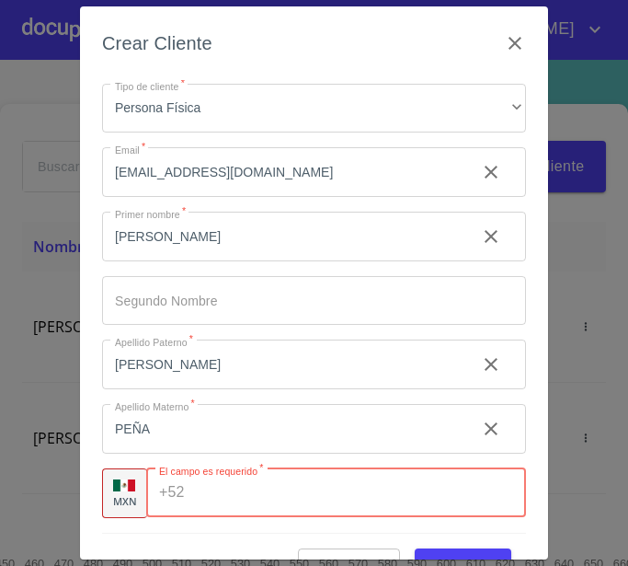
click at [221, 491] on input "Tipo de cliente   *" at bounding box center [359, 493] width 334 height 50
paste input "[PHONE_NUMBER]"
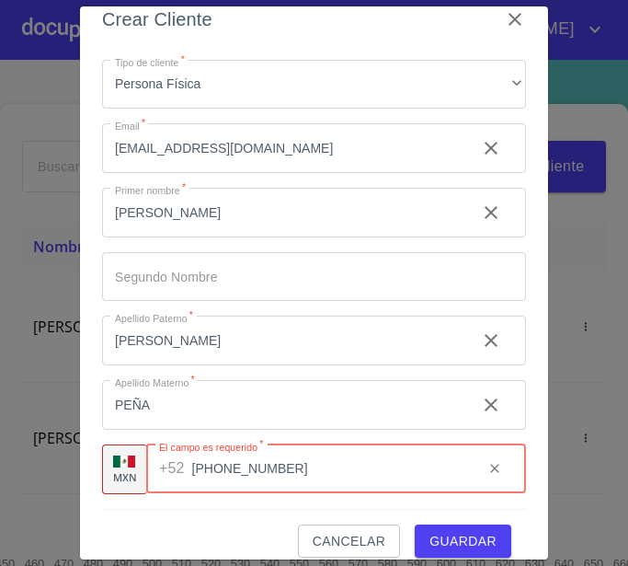
scroll to position [44, 0]
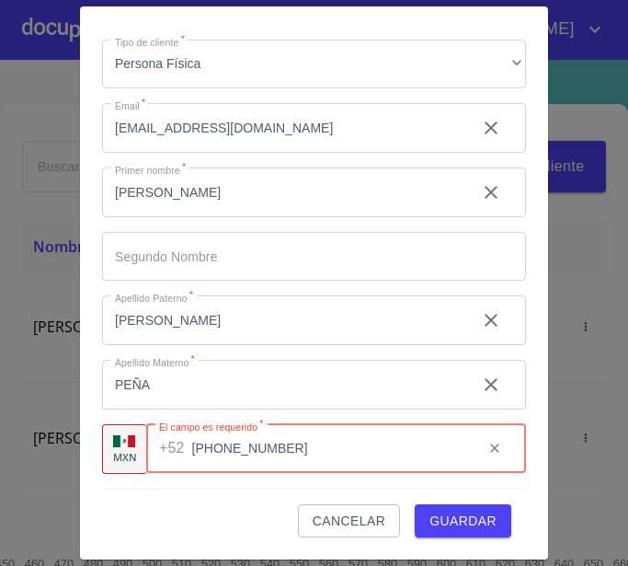
type input "[PHONE_NUMBER]"
click at [432, 516] on span "Guardar" at bounding box center [463, 521] width 67 height 23
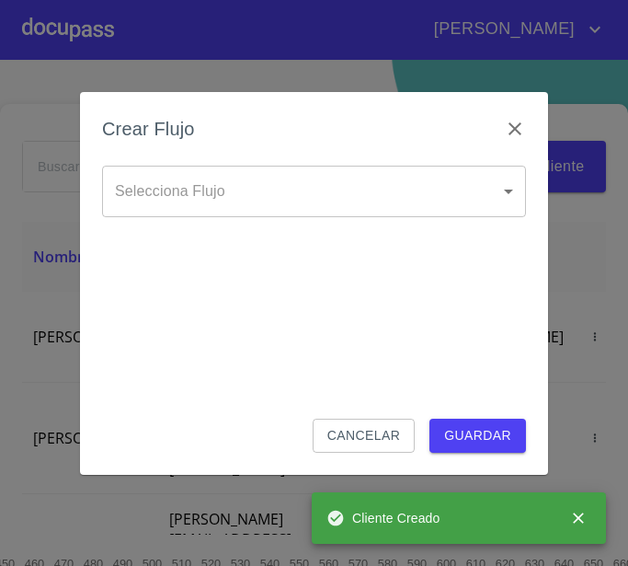
click at [175, 190] on body "CESAR AZAEL Inicio ​ Fin ​ Crear Cliente Nombre Correo electrónico Registro Edi…" at bounding box center [314, 283] width 628 height 566
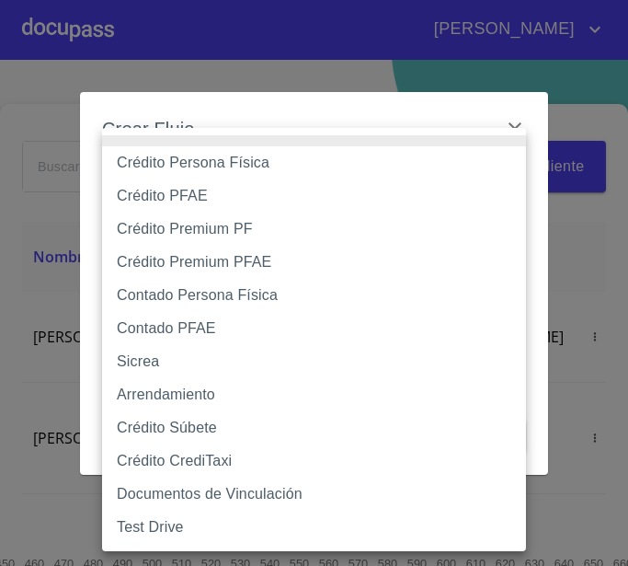
click at [239, 166] on li "Crédito Persona Física" at bounding box center [314, 162] width 424 height 33
type input "6009fb3c7d1714eb8809aa97"
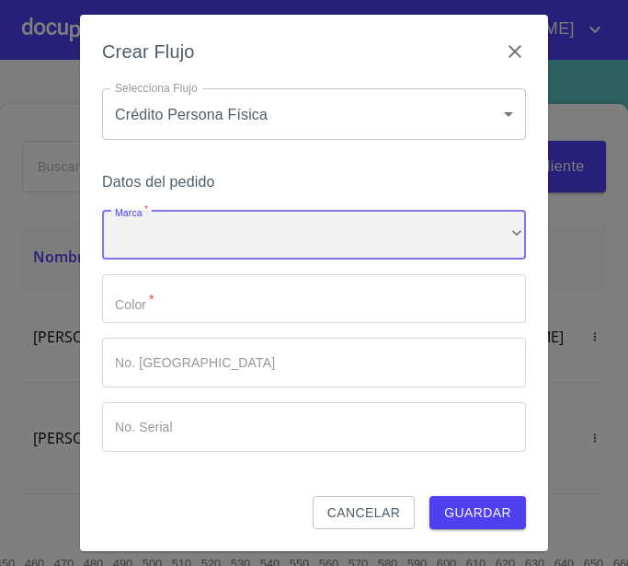
click at [225, 225] on div "​" at bounding box center [314, 235] width 424 height 50
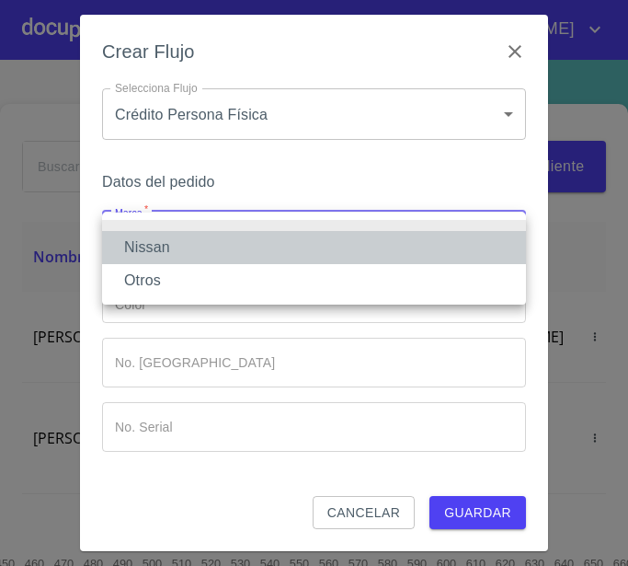
click at [190, 243] on li "Nissan" at bounding box center [314, 247] width 424 height 33
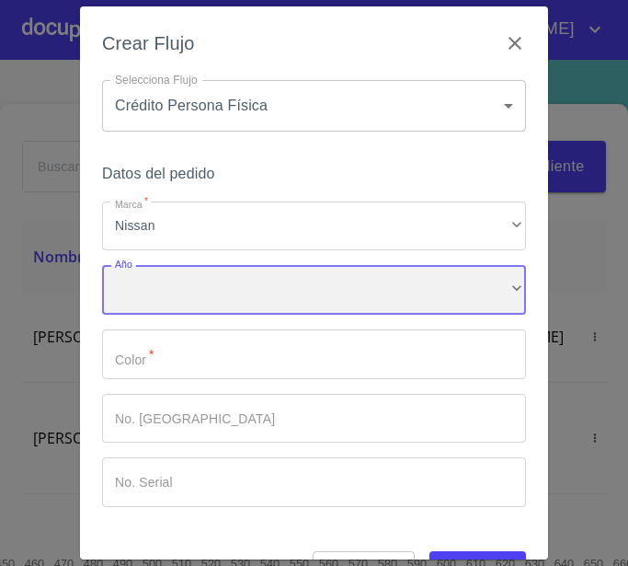
click at [185, 281] on div "​" at bounding box center [314, 290] width 424 height 50
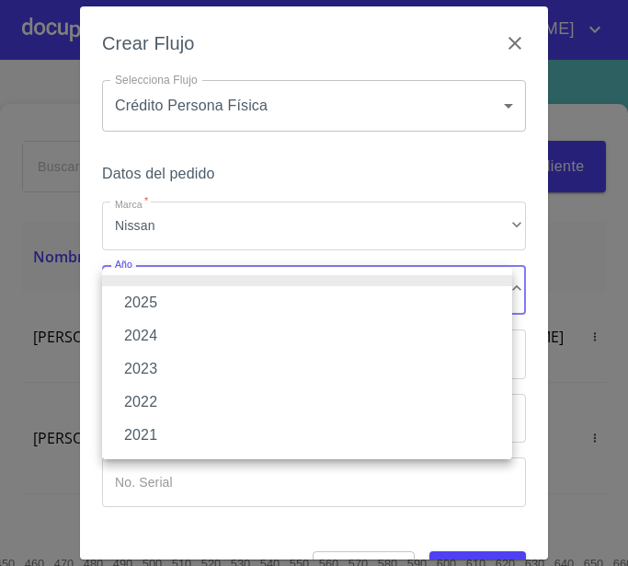
click at [181, 306] on li "2025" at bounding box center [307, 302] width 410 height 33
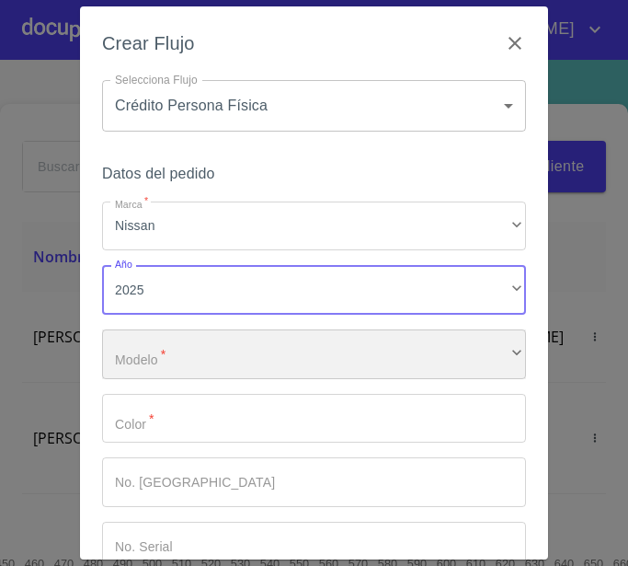
click at [180, 366] on div "​" at bounding box center [314, 354] width 424 height 50
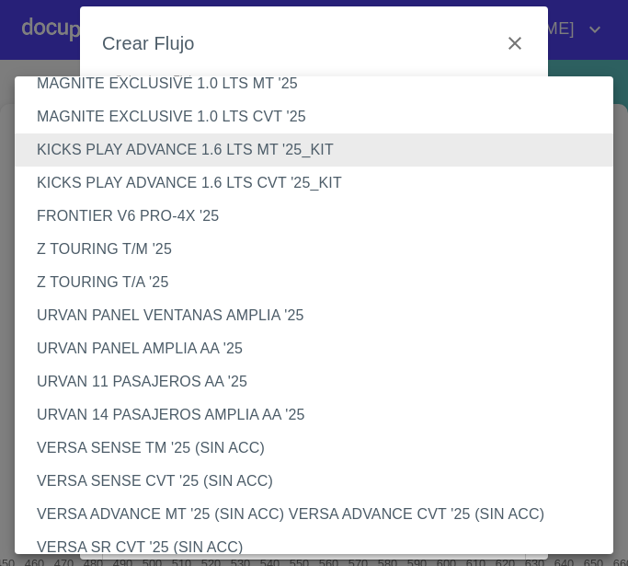
scroll to position [368, 0]
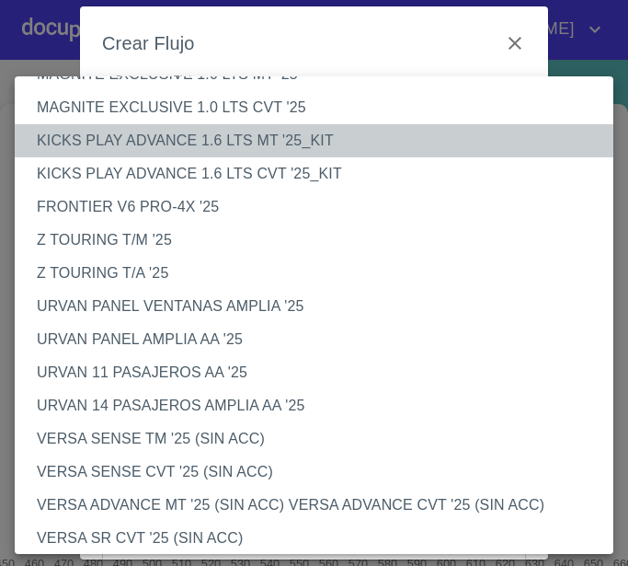
click at [308, 145] on li "KICKS PLAY ADVANCE 1.6 LTS MT '25_KIT" at bounding box center [321, 140] width 613 height 33
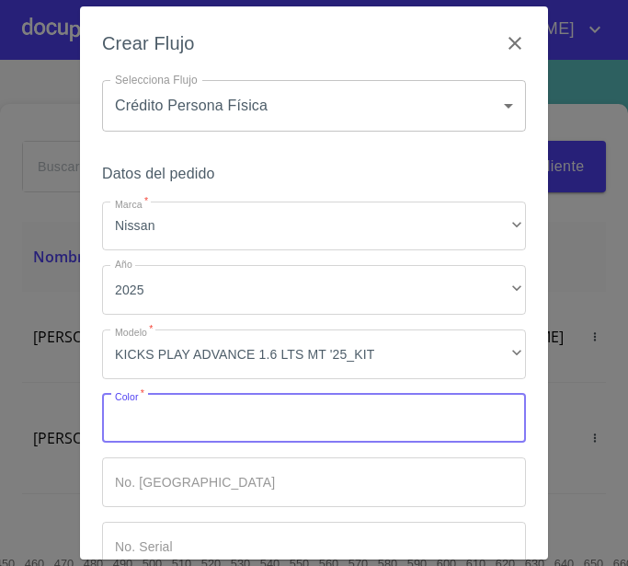
click at [212, 422] on input "Marca   *" at bounding box center [314, 419] width 424 height 50
type input "GRIS OXFORD"
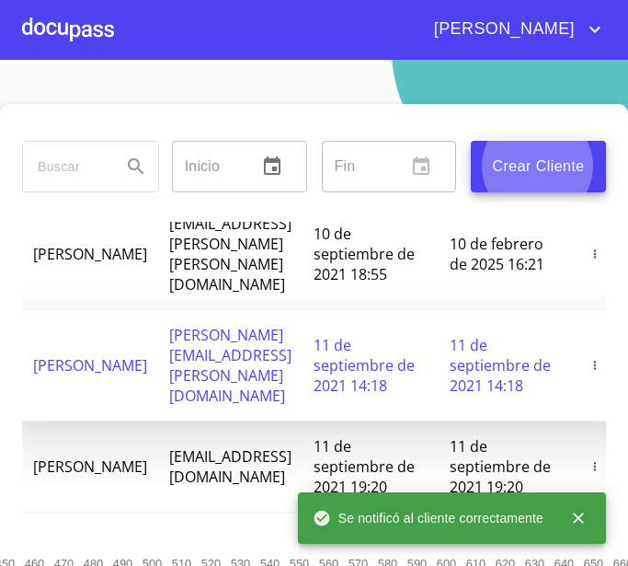
scroll to position [0, 0]
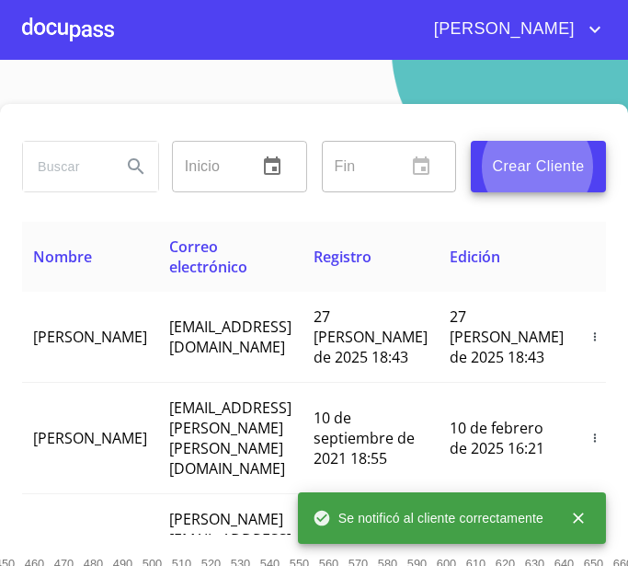
click at [64, 14] on div at bounding box center [68, 29] width 92 height 59
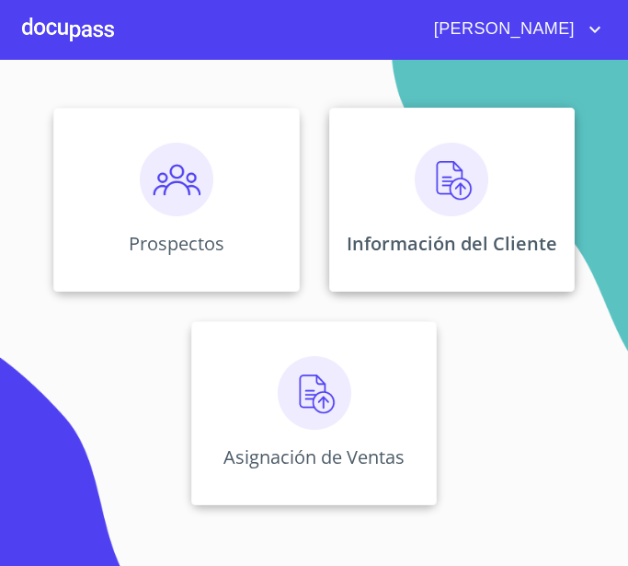
click at [443, 232] on p "Información del Cliente" at bounding box center [452, 243] width 211 height 25
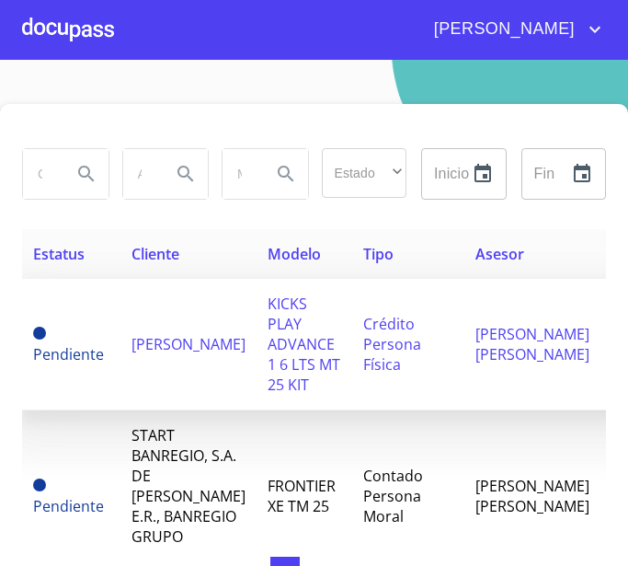
click at [212, 376] on td "[PERSON_NAME]" at bounding box center [189, 345] width 136 height 132
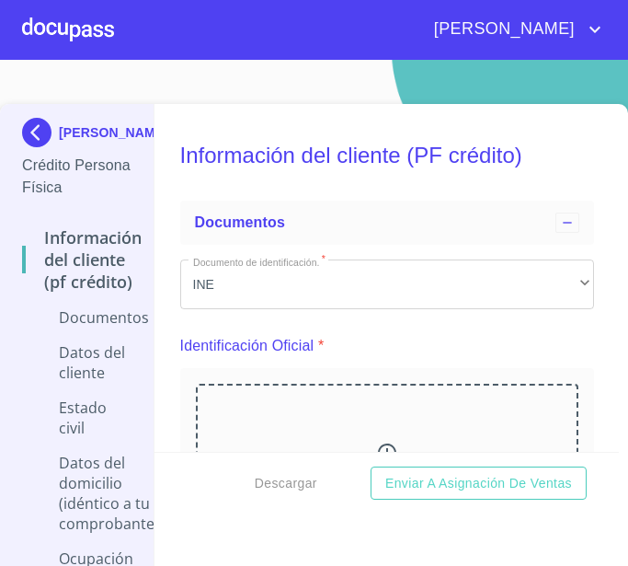
scroll to position [184, 0]
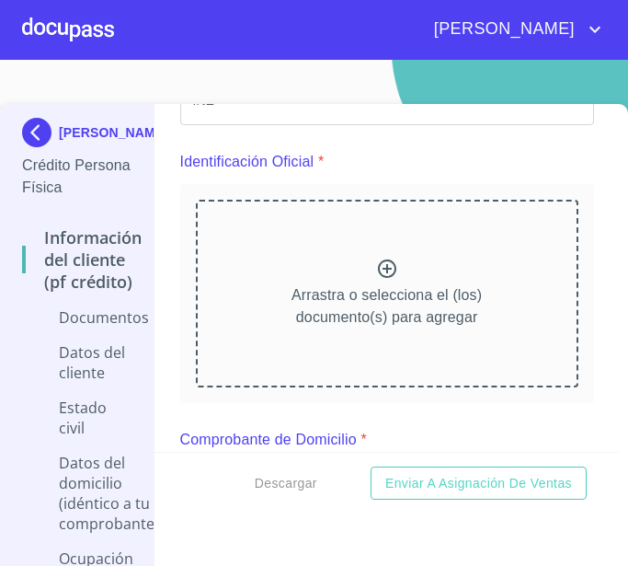
click at [382, 309] on p "Arrastra o selecciona el (los) documento(s) para agregar" at bounding box center [387, 306] width 190 height 44
click at [357, 277] on div "Arrastra o selecciona el (los) documento(s) para agregar" at bounding box center [387, 294] width 383 height 188
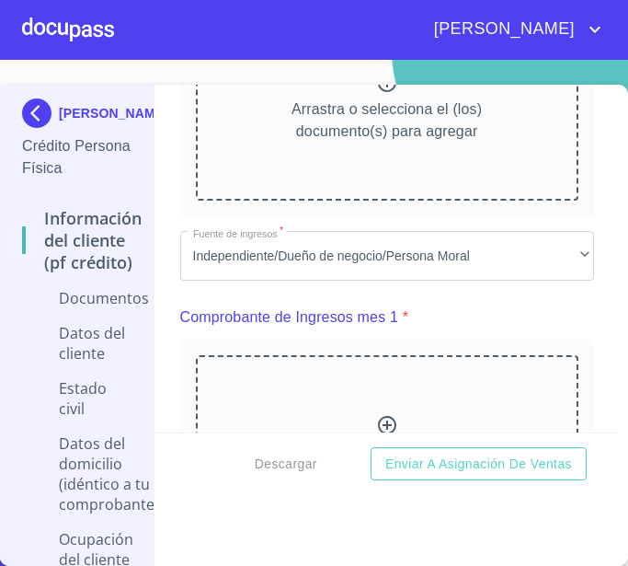
scroll to position [920, 0]
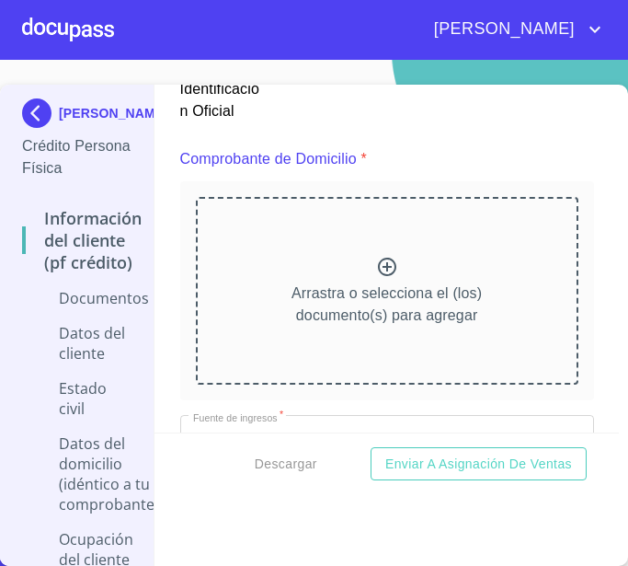
click at [376, 268] on icon at bounding box center [387, 267] width 22 height 22
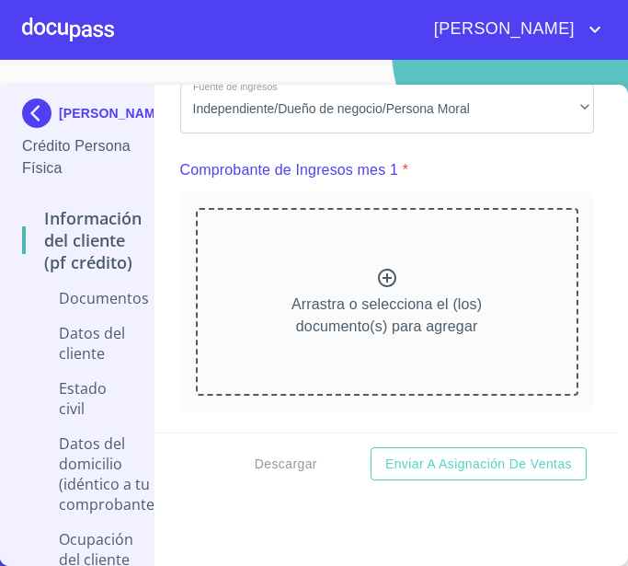
scroll to position [1656, 0]
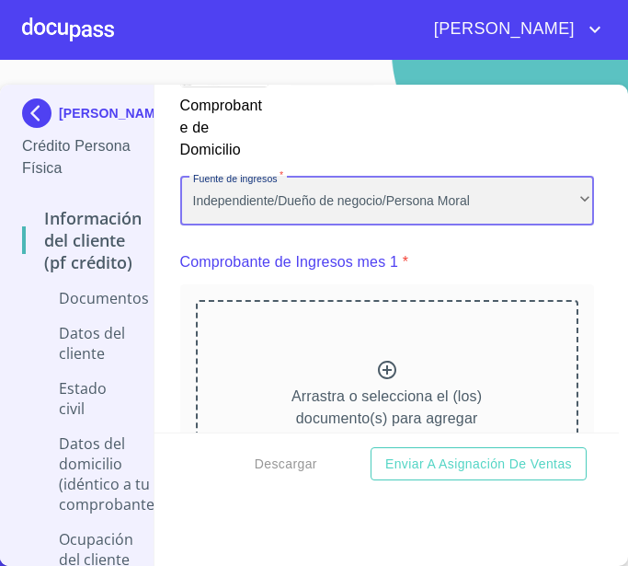
click at [314, 198] on div "Independiente/Dueño de negocio/Persona Moral" at bounding box center [387, 201] width 414 height 50
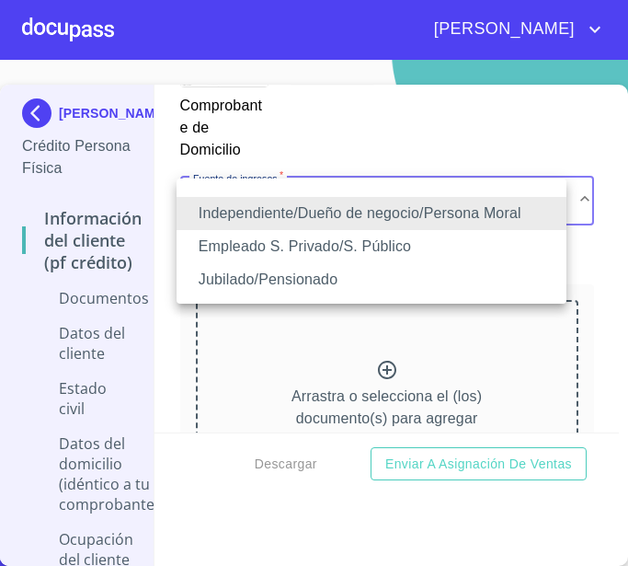
click at [335, 251] on li "Empleado S. Privado/S. Público" at bounding box center [372, 246] width 390 height 33
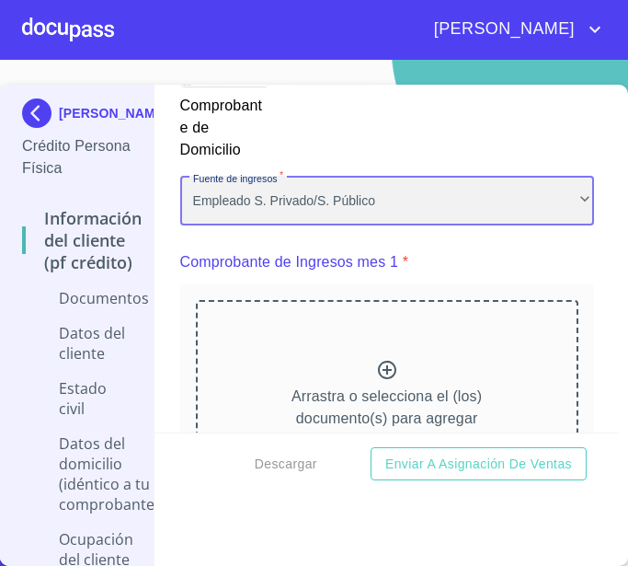
scroll to position [0, 0]
click at [303, 207] on div "Empleado S. Privado/S. Público" at bounding box center [387, 201] width 414 height 50
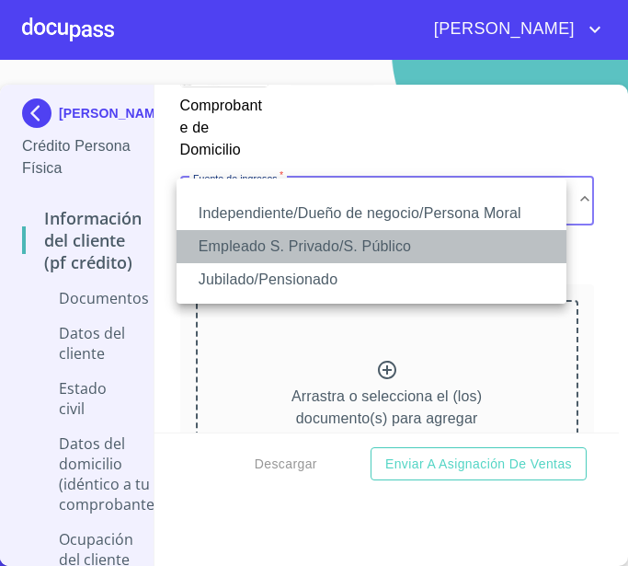
click at [358, 246] on li "Empleado S. Privado/S. Público" at bounding box center [372, 246] width 390 height 33
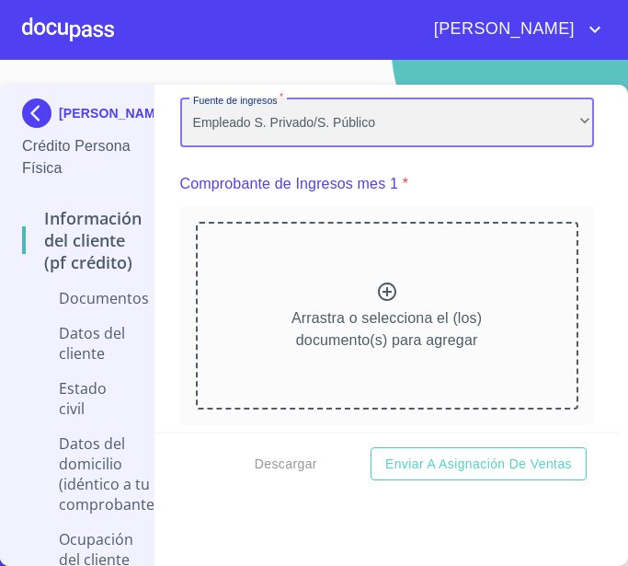
scroll to position [1840, 0]
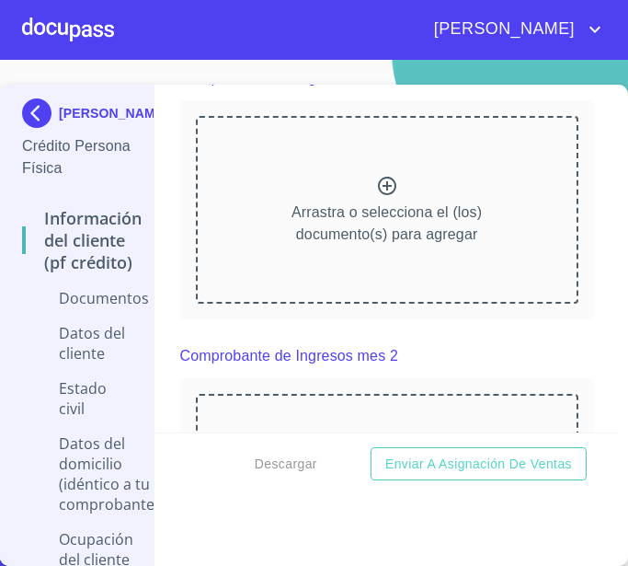
click at [427, 215] on p "Arrastra o selecciona el (los) documento(s) para agregar" at bounding box center [387, 223] width 190 height 44
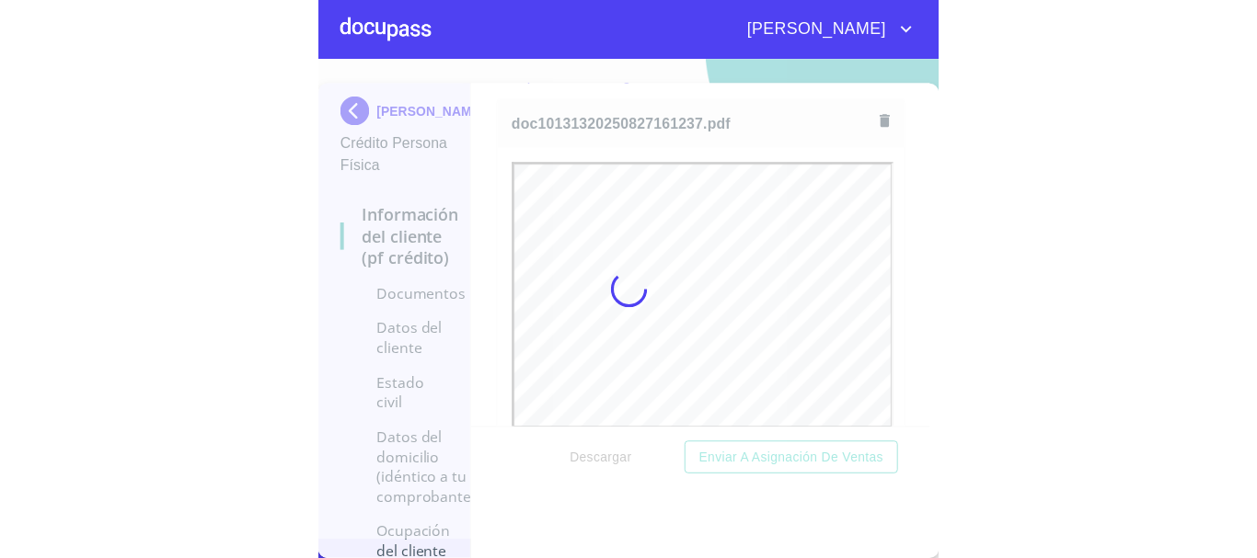
scroll to position [0, 0]
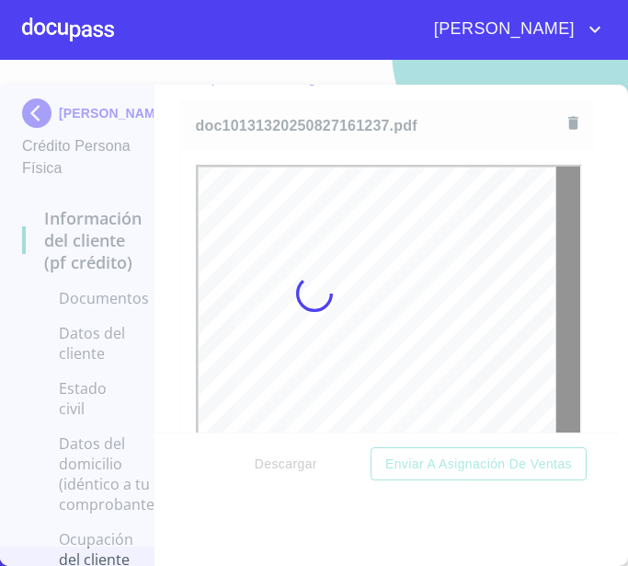
click at [479, 107] on div at bounding box center [314, 293] width 628 height 506
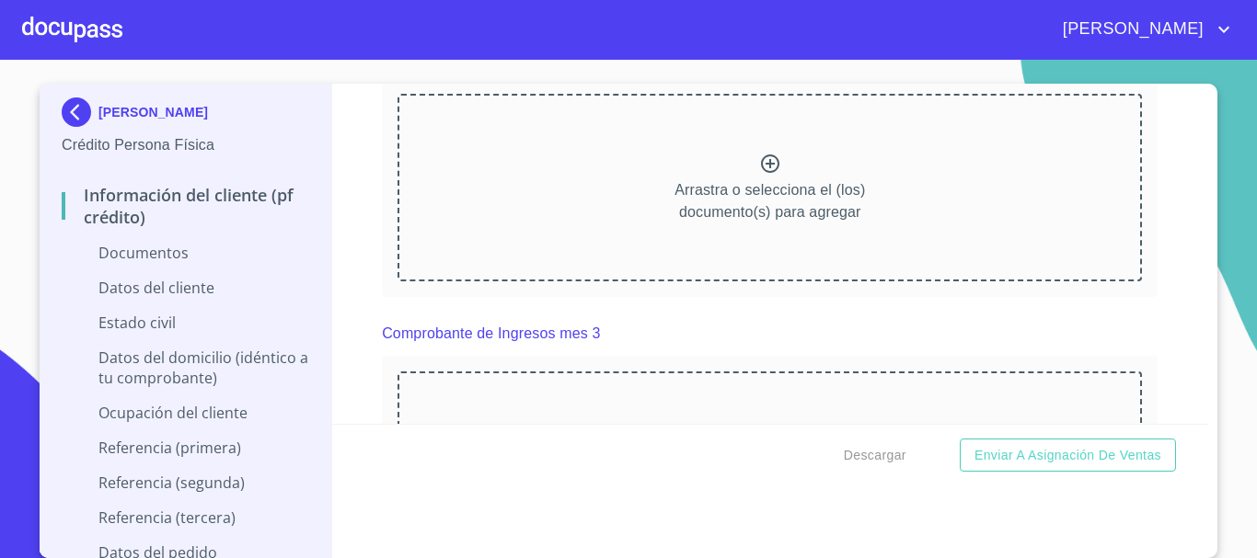
scroll to position [2668, 0]
click at [822, 195] on div "Arrastra o selecciona el (los) documento(s) para agregar" at bounding box center [769, 187] width 744 height 188
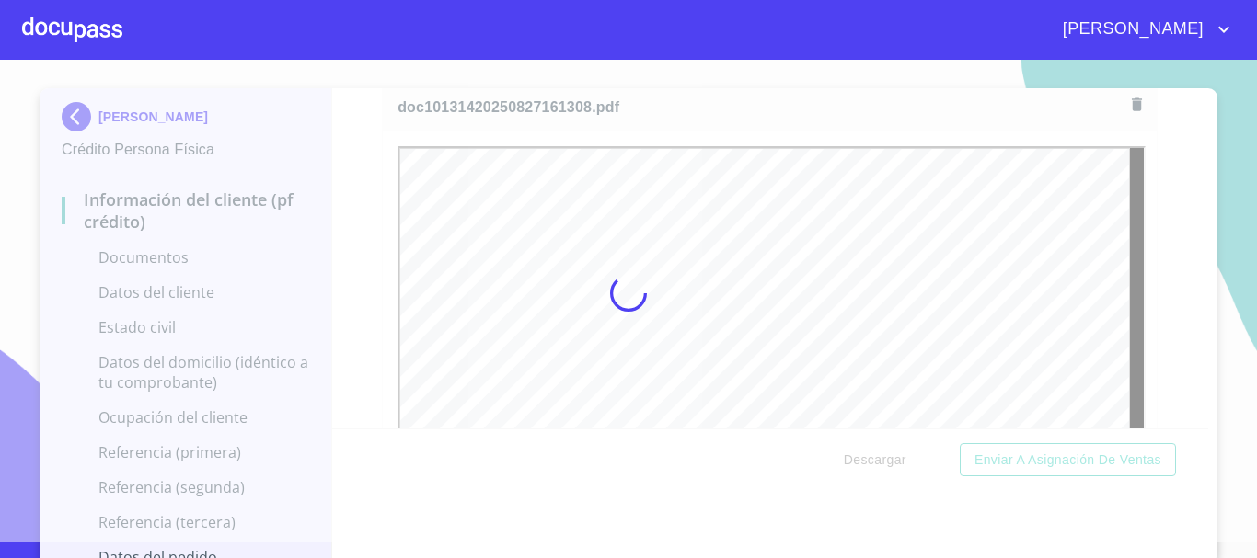
scroll to position [20, 0]
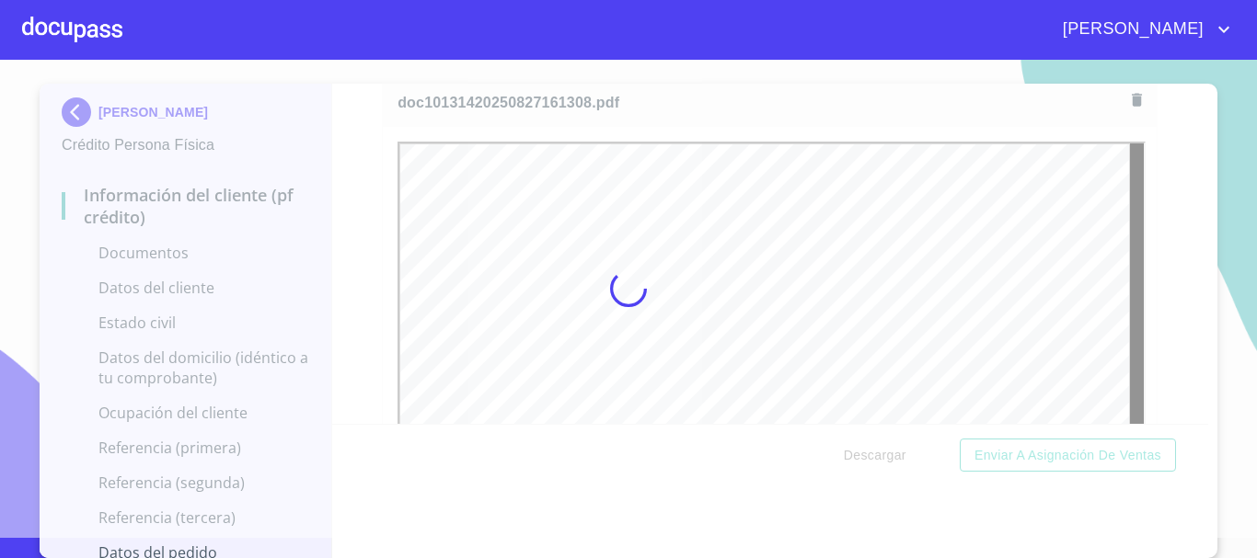
click at [1240, 251] on div at bounding box center [628, 289] width 1257 height 499
click at [1223, 250] on div at bounding box center [628, 289] width 1257 height 499
click at [1206, 121] on div at bounding box center [628, 289] width 1257 height 499
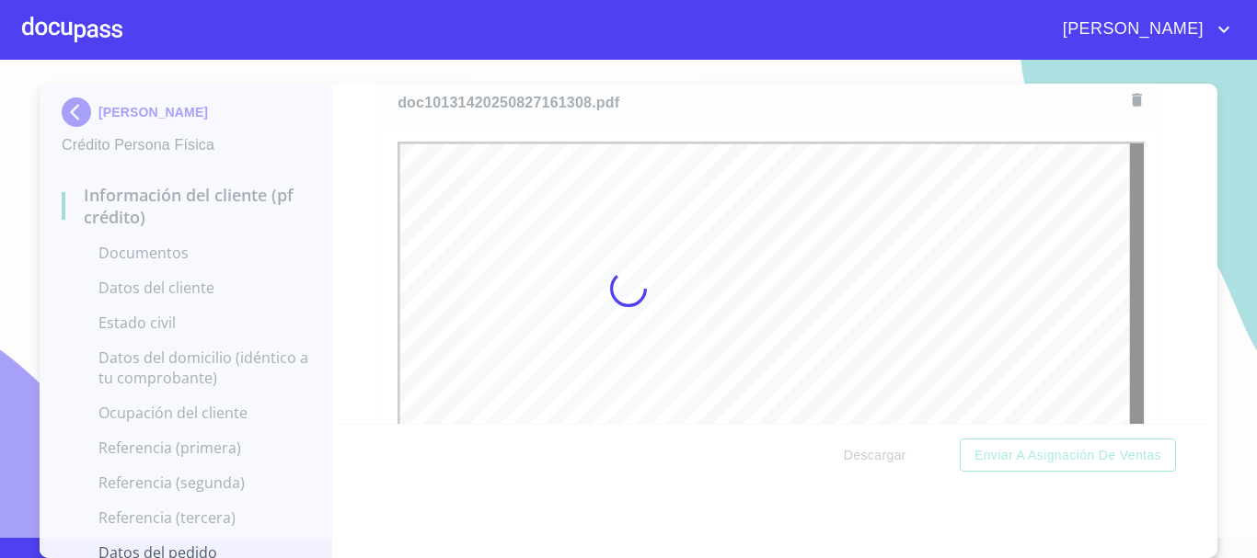
click at [1206, 121] on div at bounding box center [628, 289] width 1257 height 499
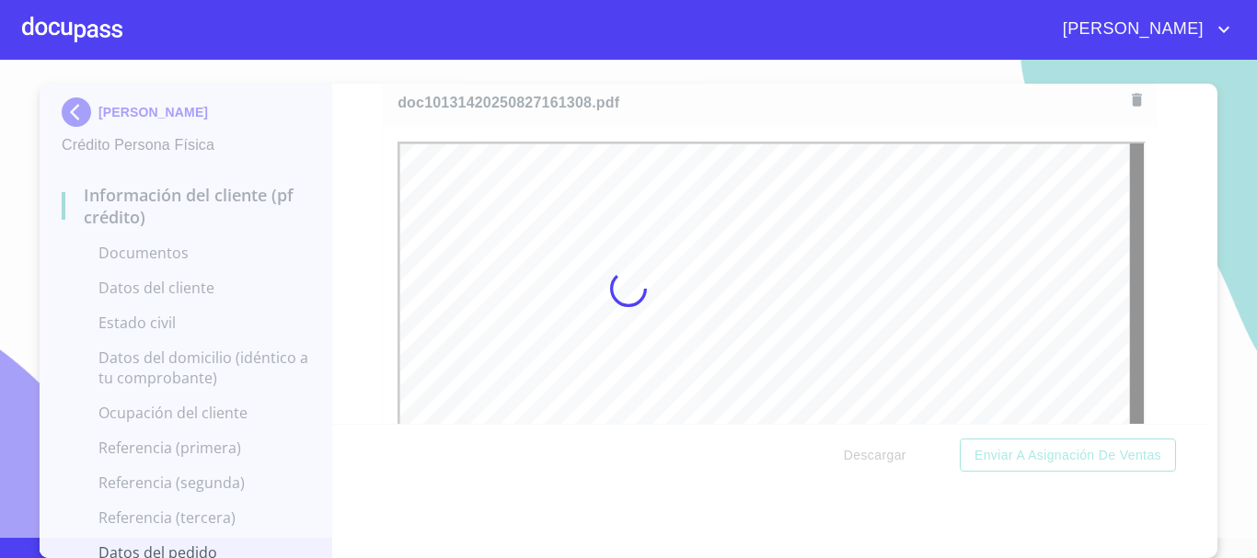
click at [1206, 121] on div at bounding box center [628, 289] width 1257 height 499
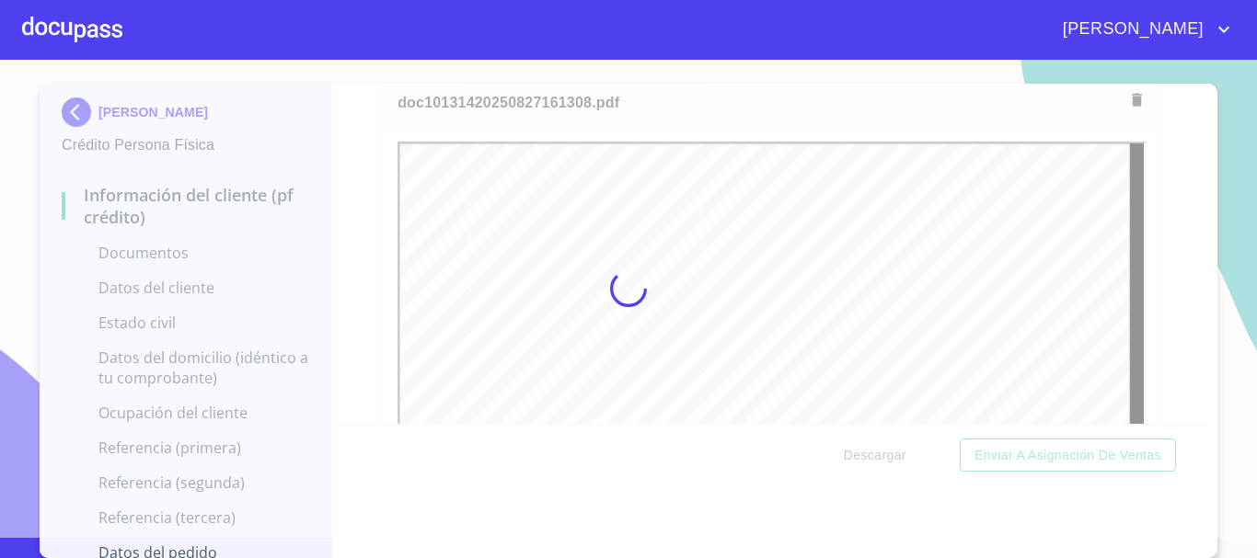
click at [1206, 121] on div at bounding box center [628, 289] width 1257 height 499
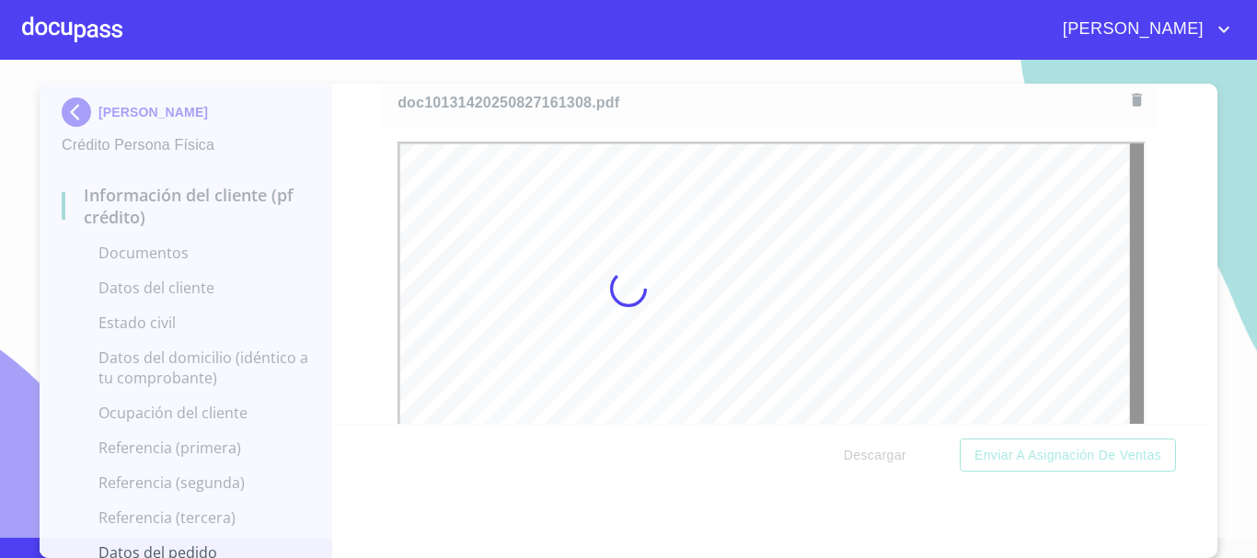
click at [1206, 121] on div at bounding box center [628, 289] width 1257 height 499
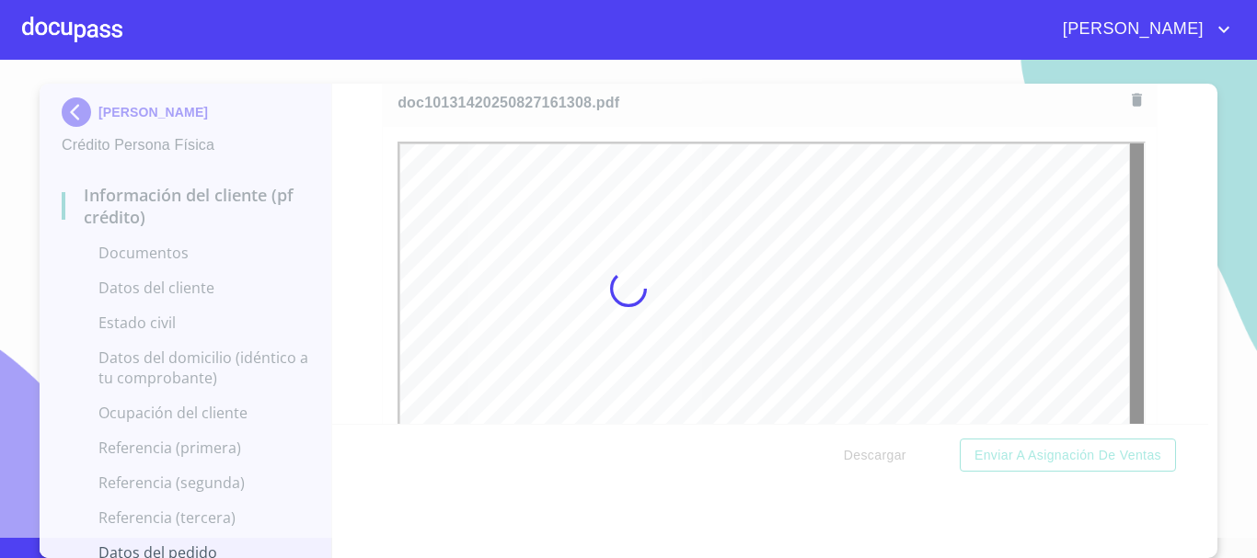
click at [1206, 121] on div at bounding box center [628, 289] width 1257 height 499
click at [363, 143] on div at bounding box center [628, 289] width 1257 height 499
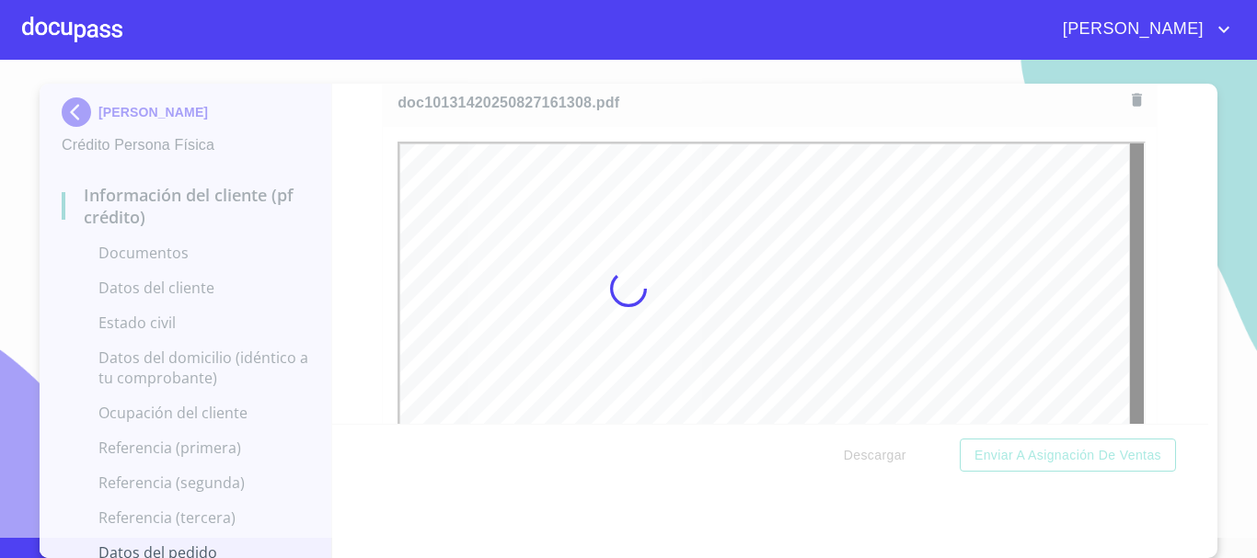
click at [363, 143] on div at bounding box center [628, 289] width 1257 height 499
click at [1226, 173] on div at bounding box center [628, 289] width 1257 height 499
click at [1225, 170] on div at bounding box center [628, 289] width 1257 height 499
click at [1180, 170] on div at bounding box center [628, 289] width 1257 height 499
click at [1199, 300] on div at bounding box center [628, 289] width 1257 height 499
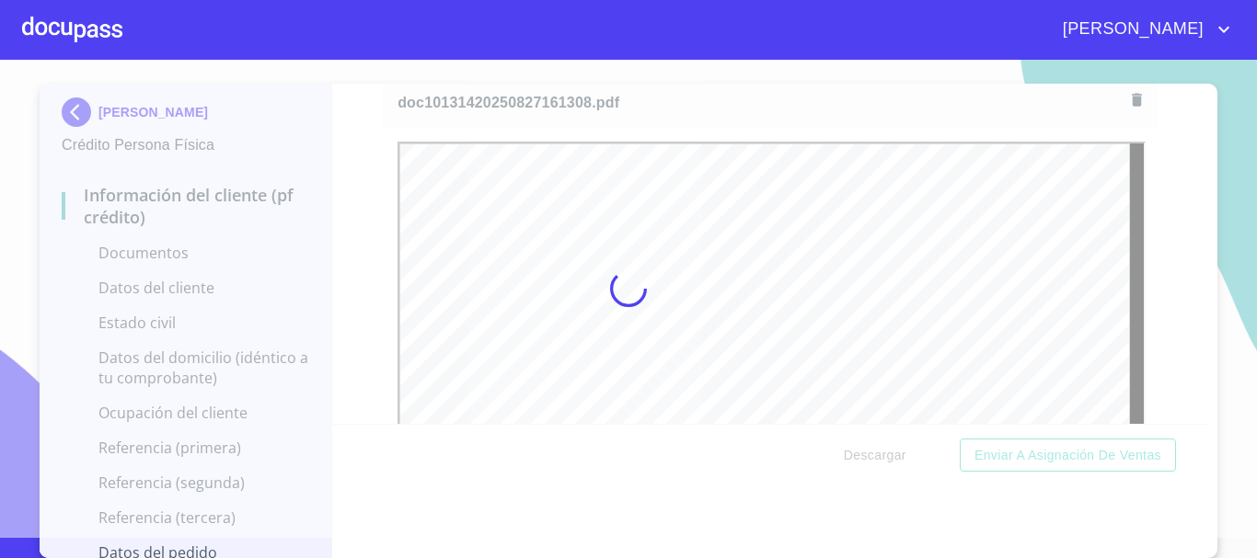
click at [1199, 300] on div at bounding box center [628, 289] width 1257 height 499
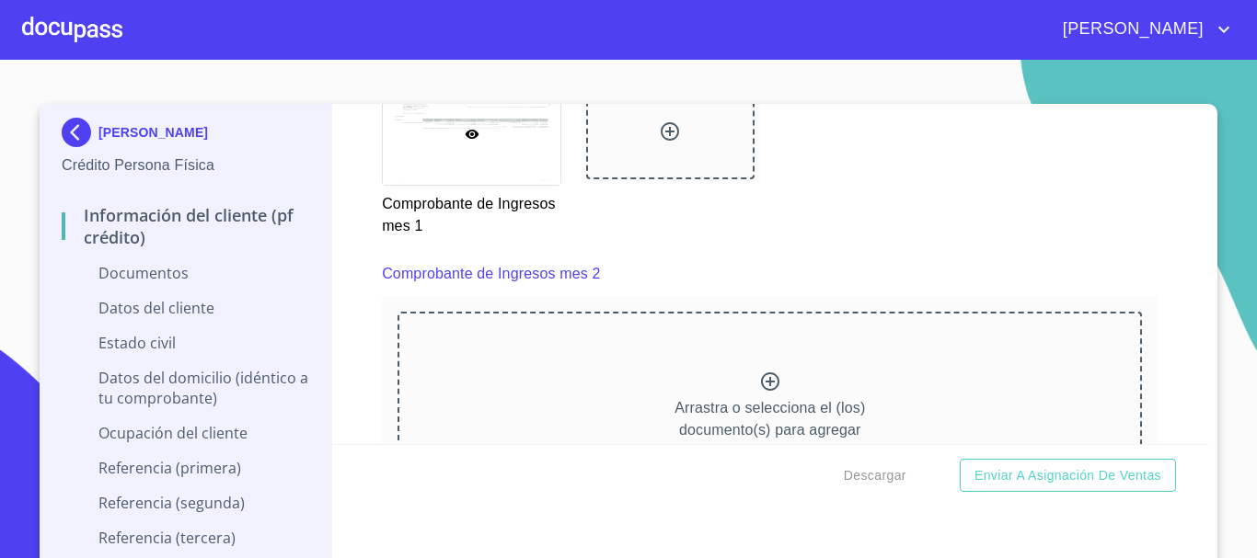
scroll to position [2576, 0]
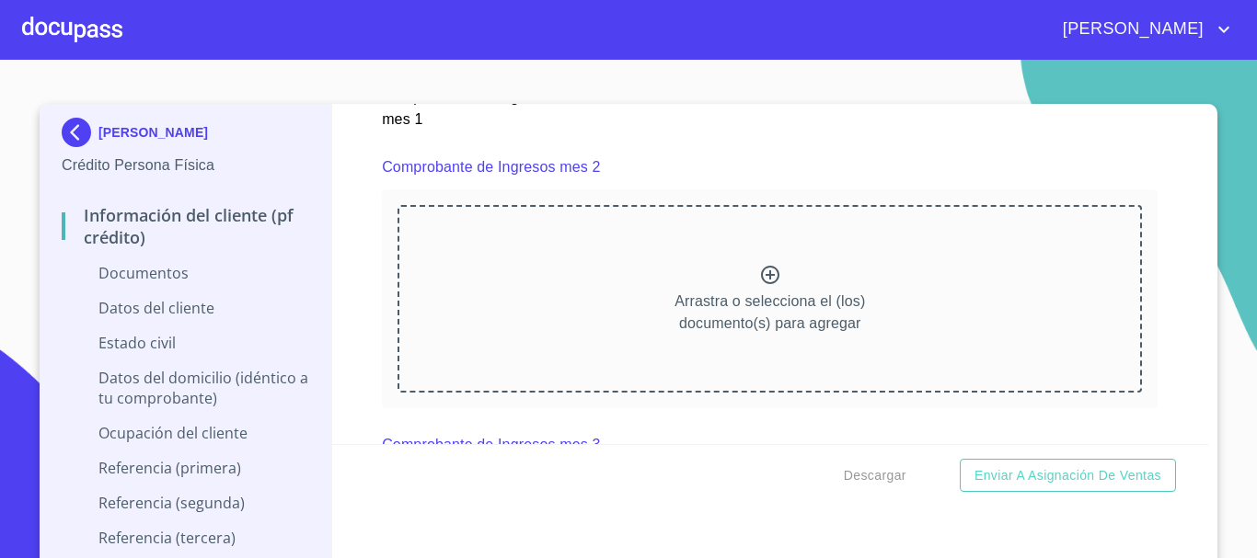
click at [762, 286] on icon at bounding box center [770, 275] width 22 height 22
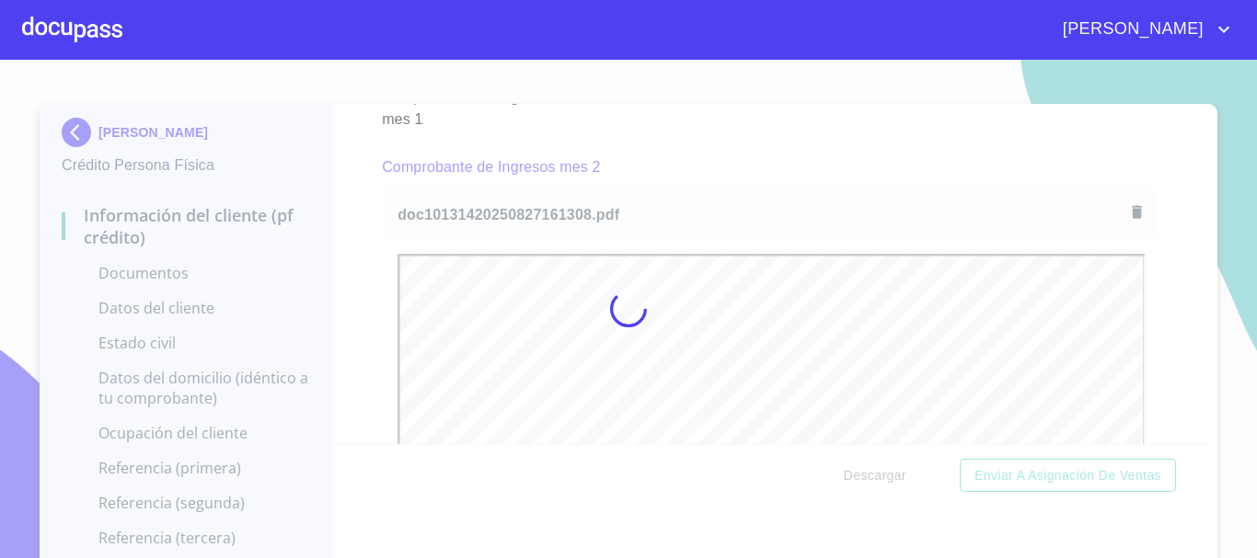
scroll to position [0, 0]
click at [1218, 318] on div at bounding box center [628, 309] width 1257 height 499
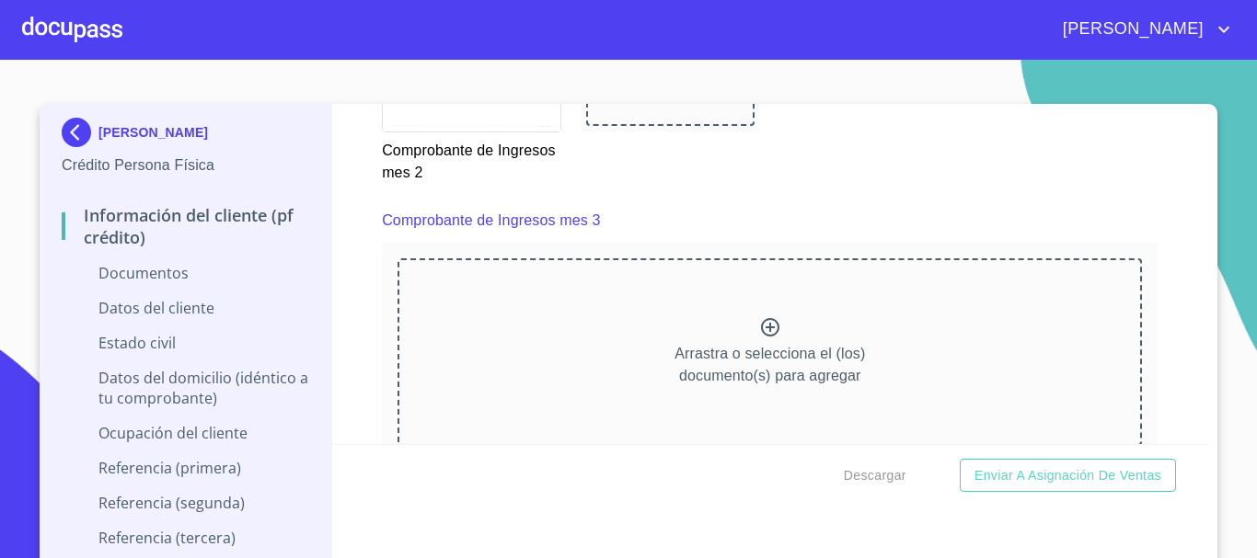
scroll to position [3496, 0]
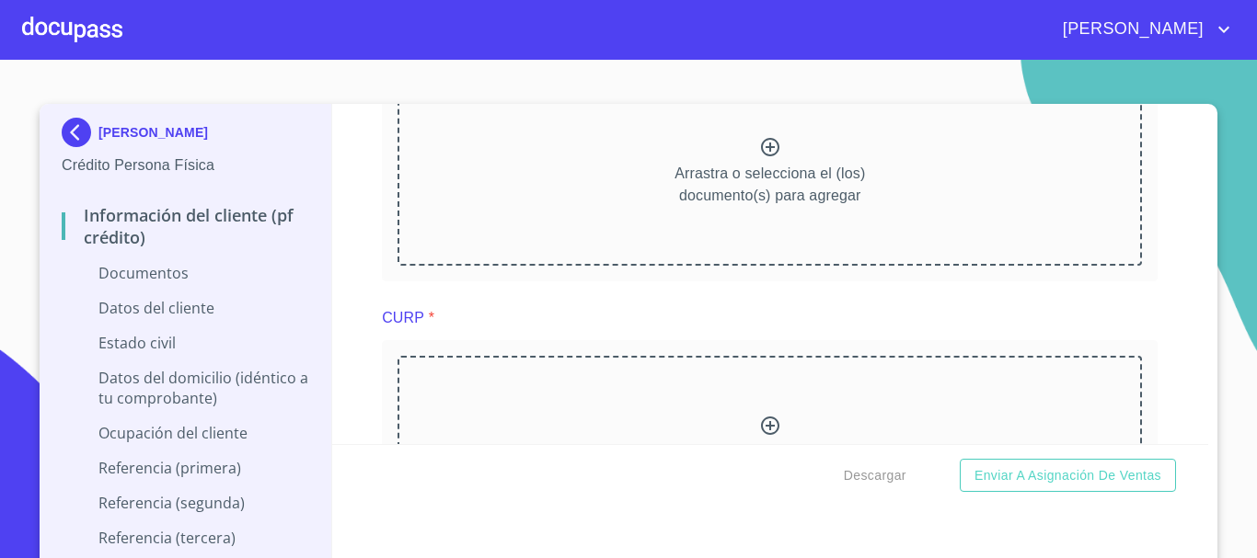
click at [767, 199] on p "Arrastra o selecciona el (los) documento(s) para agregar" at bounding box center [769, 185] width 190 height 44
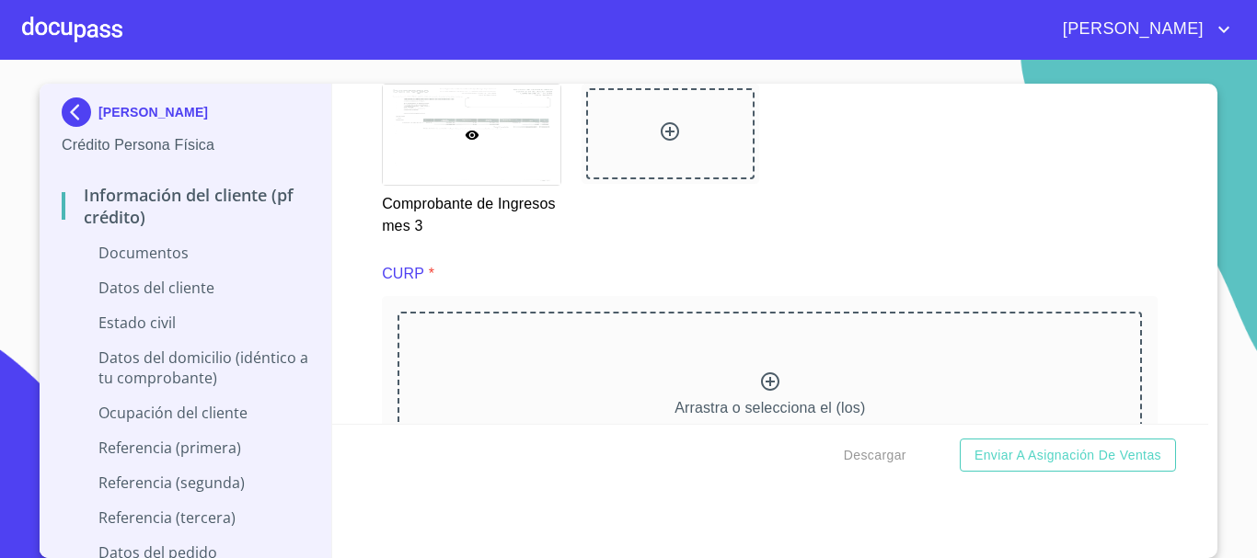
scroll to position [4140, 0]
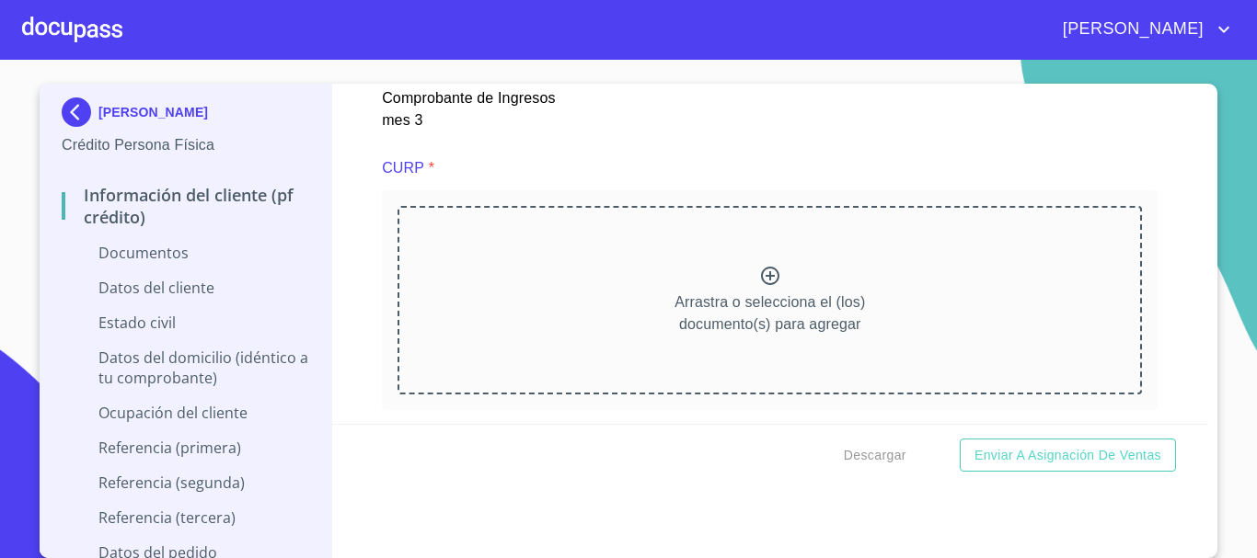
click at [743, 330] on p "Arrastra o selecciona el (los) documento(s) para agregar" at bounding box center [769, 314] width 190 height 44
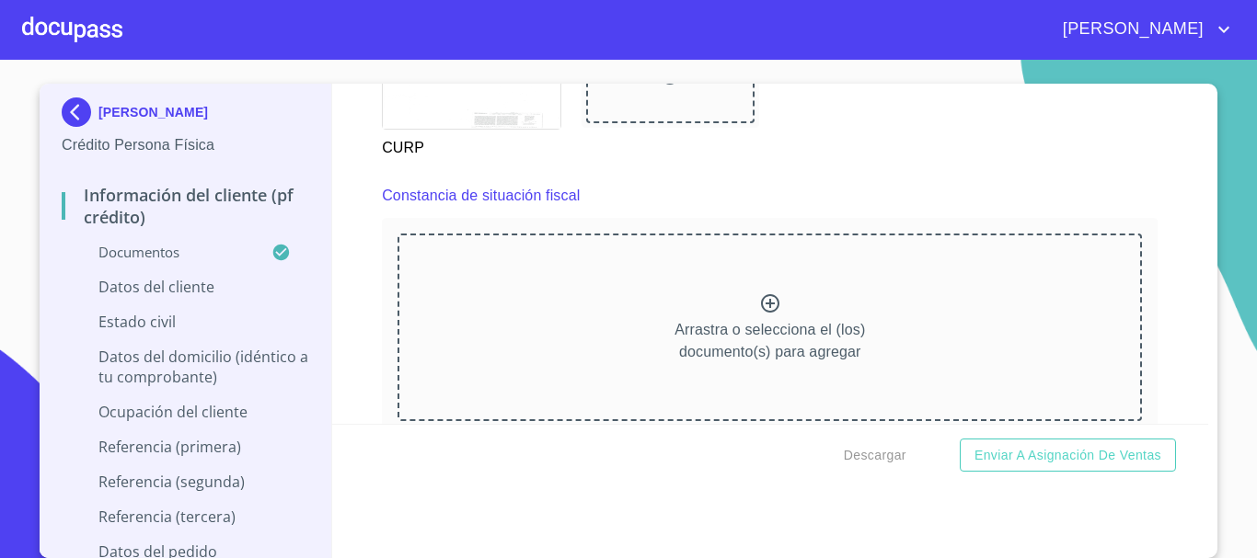
scroll to position [4876, 0]
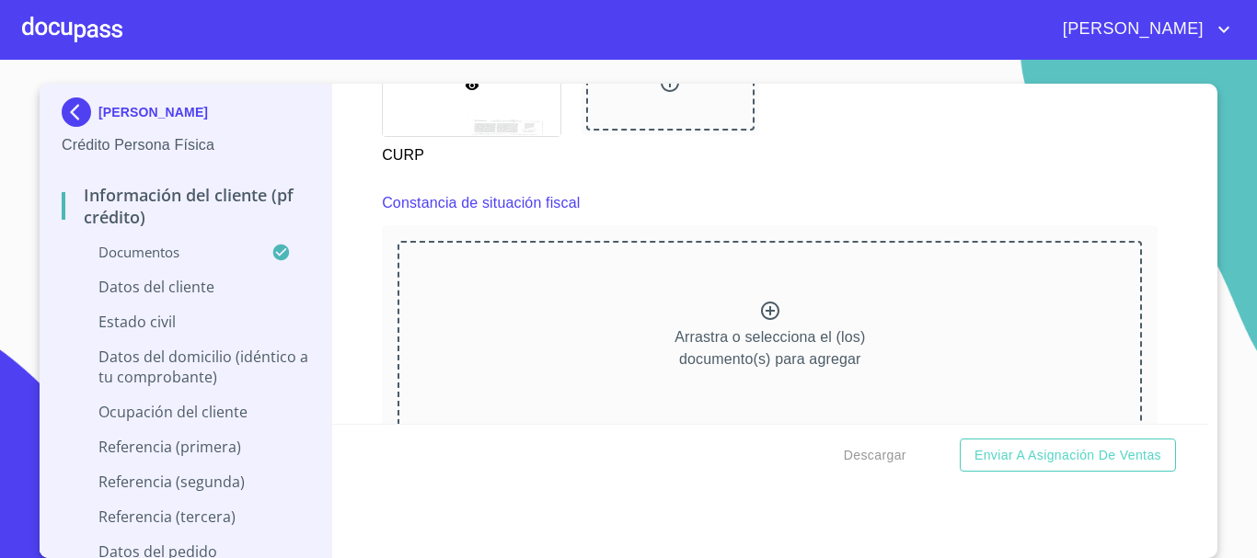
click at [782, 340] on div "Arrastra o selecciona el (los) documento(s) para agregar" at bounding box center [769, 335] width 744 height 188
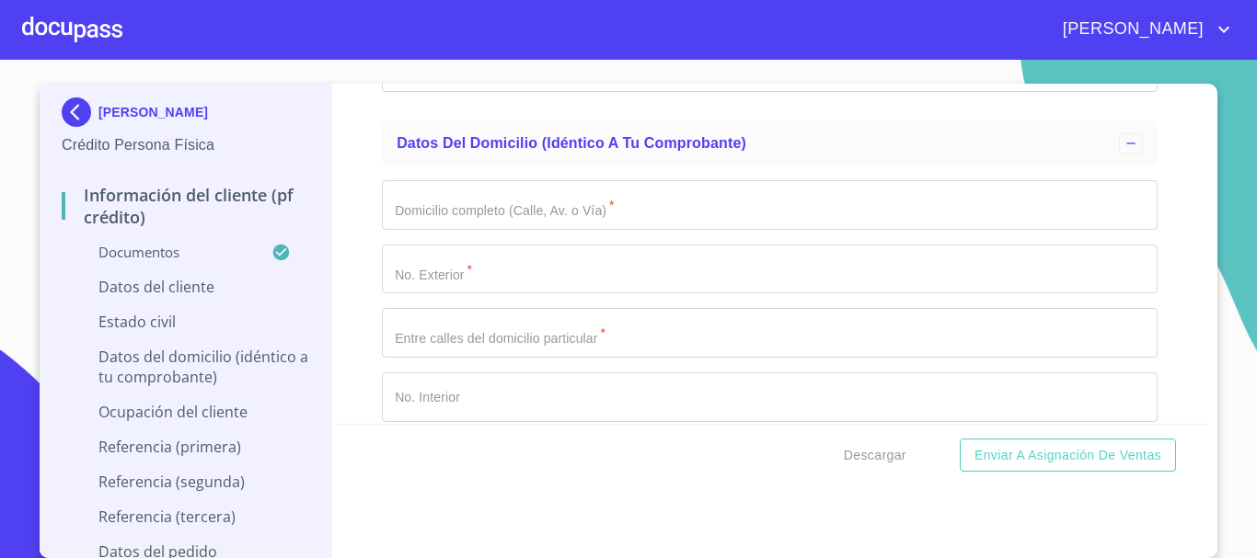
scroll to position [6257, 0]
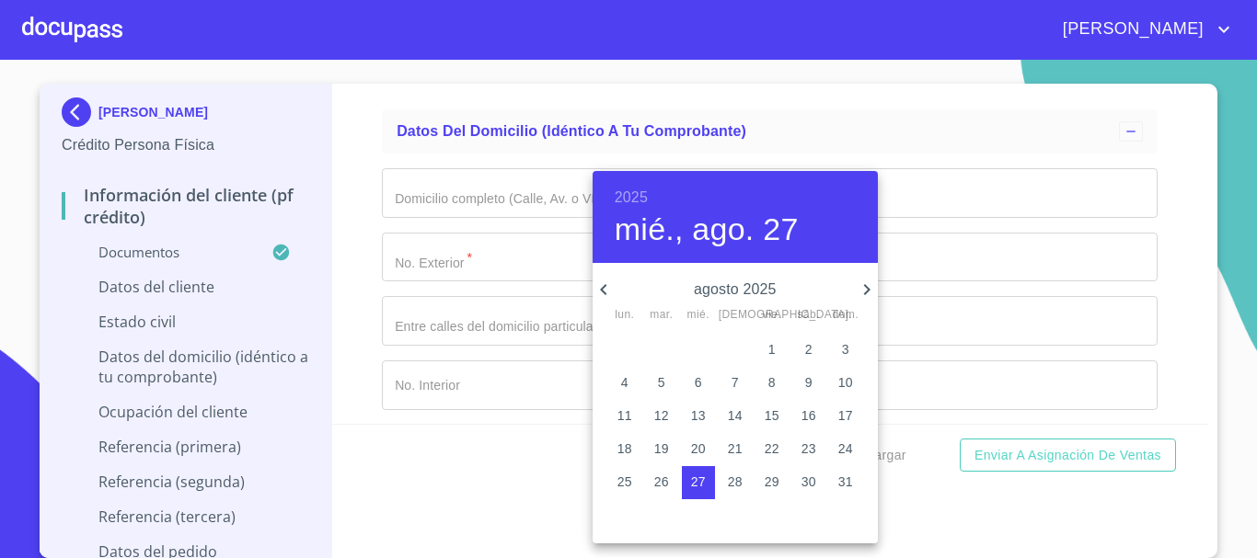
click at [629, 188] on h6 "2025" at bounding box center [631, 198] width 33 height 26
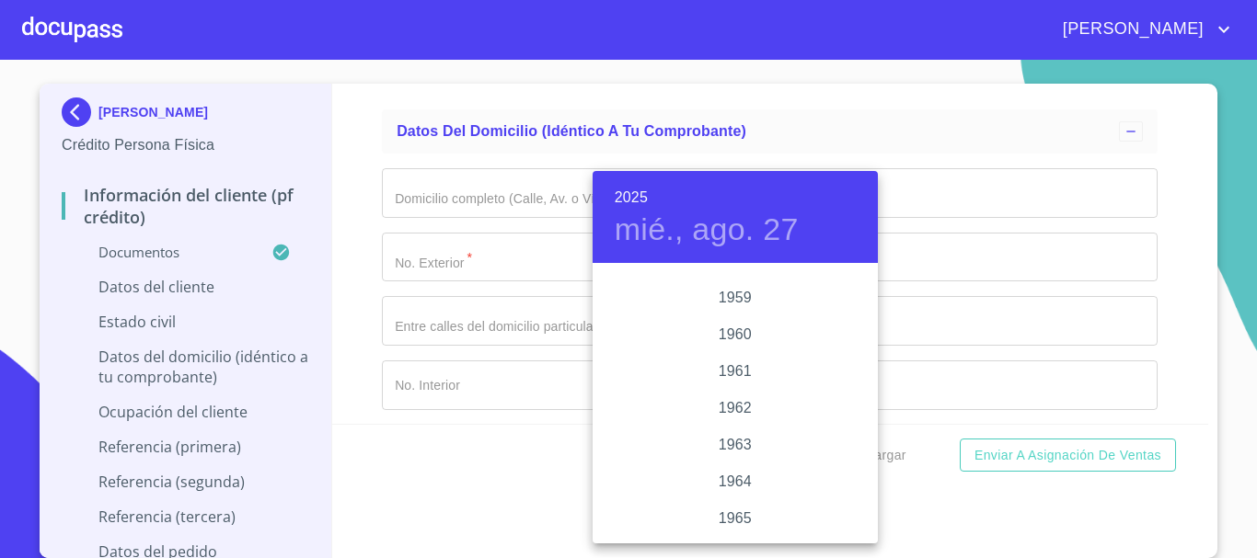
scroll to position [1270, 0]
click at [727, 455] on div "1964" at bounding box center [735, 450] width 285 height 37
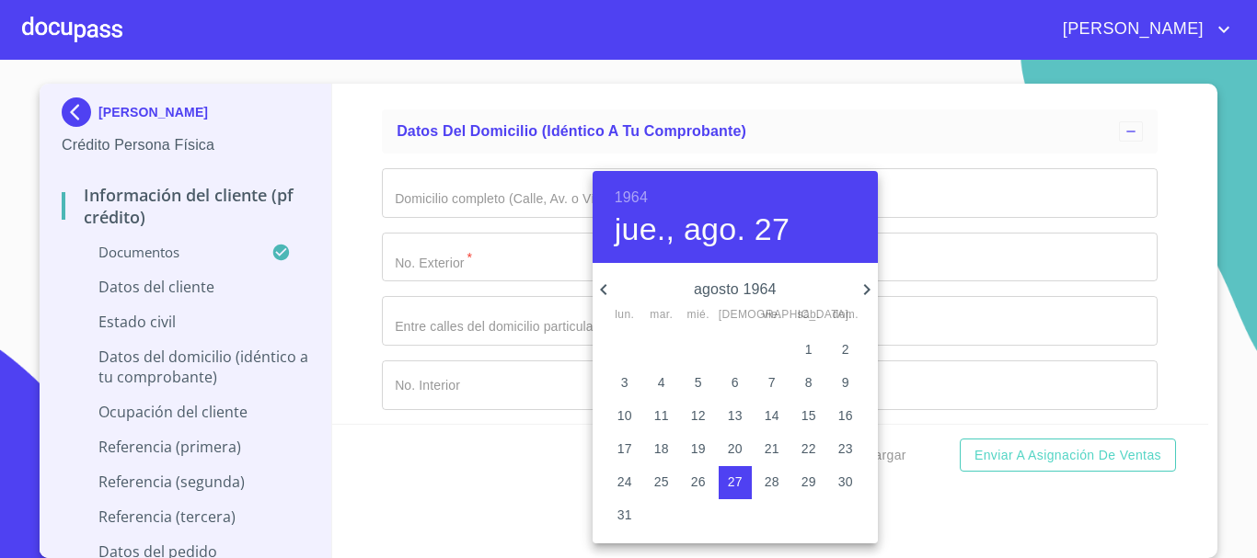
click at [856, 293] on icon "button" at bounding box center [867, 290] width 22 height 22
click at [709, 445] on span "23" at bounding box center [698, 449] width 33 height 18
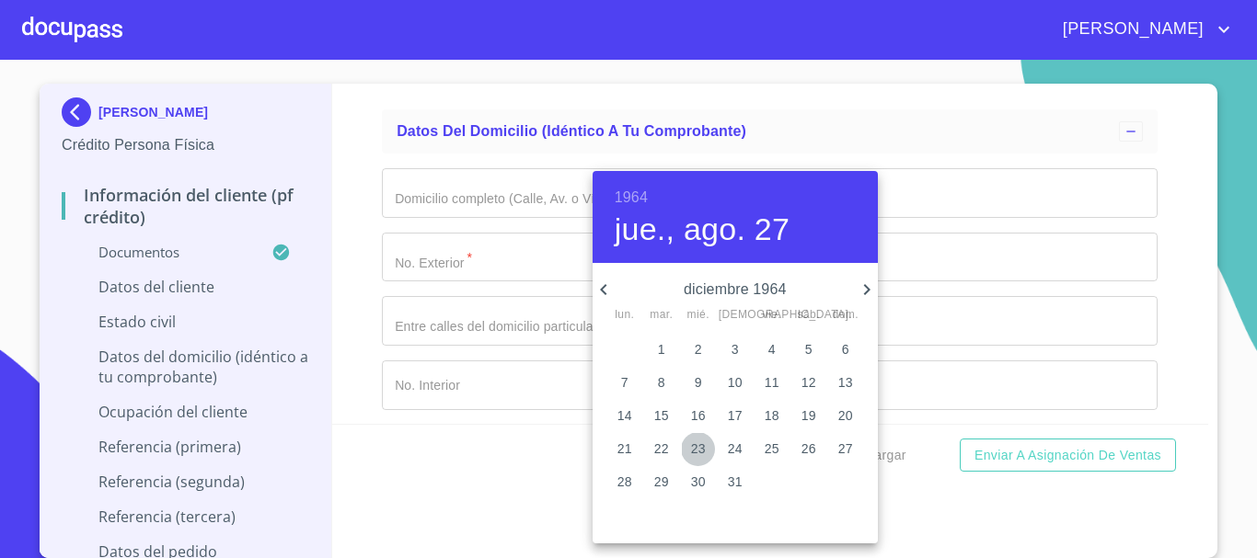
type input "23 de dic. de 1964"
click at [462, 348] on div at bounding box center [628, 279] width 1257 height 558
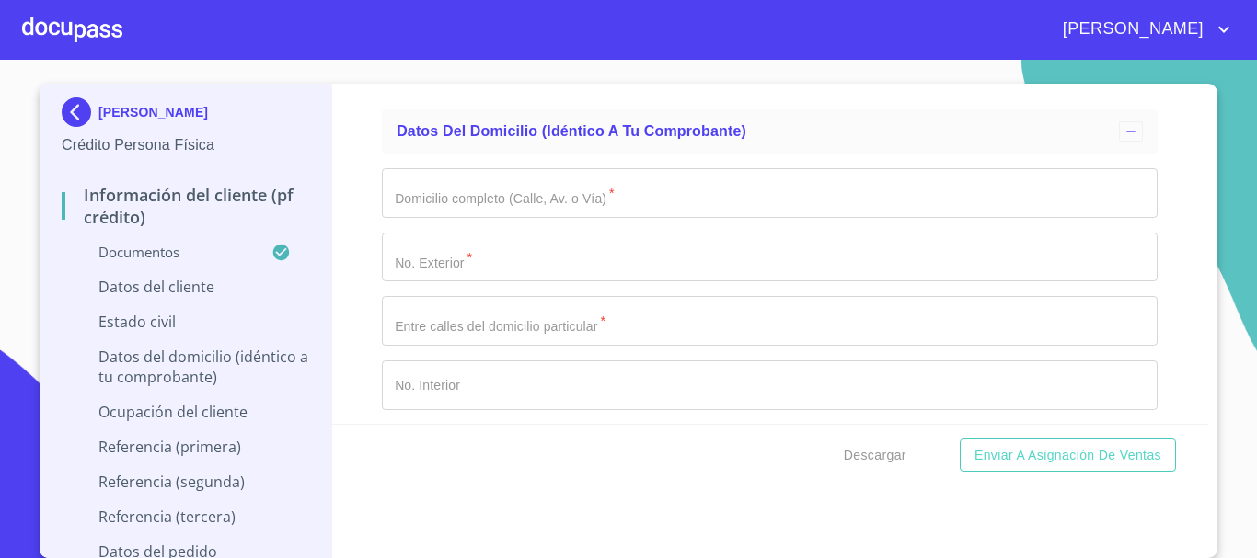
type input "MEPA6412235B8"
drag, startPoint x: 473, startPoint y: 408, endPoint x: 357, endPoint y: 404, distance: 116.0
click at [357, 404] on div "Información del cliente (PF crédito) Documentos Documento de identificación.   …" at bounding box center [770, 254] width 877 height 340
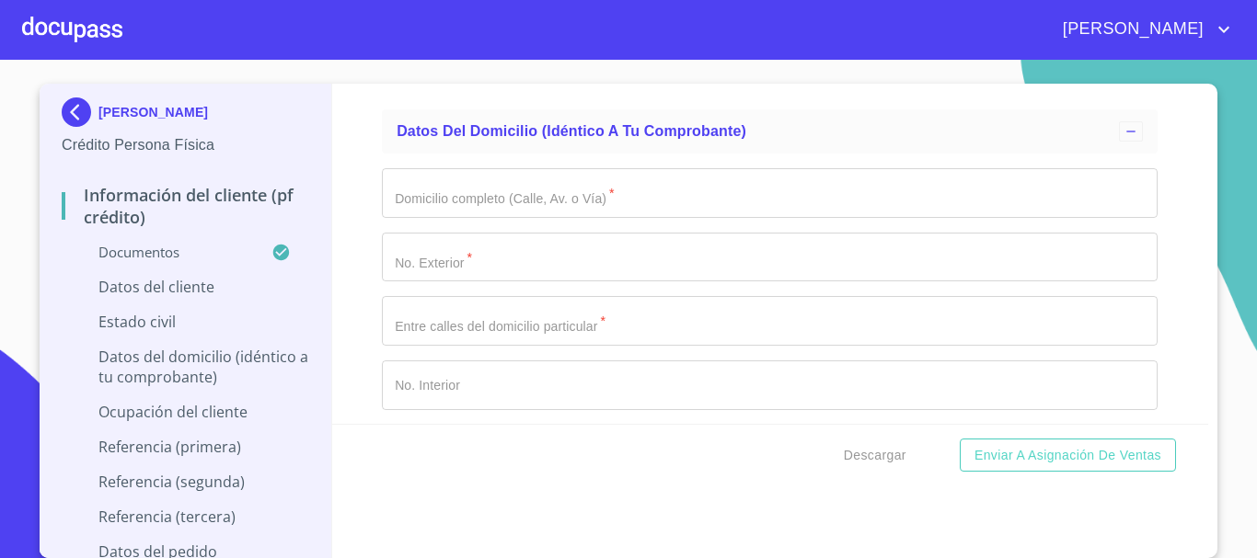
paste input "641223MJCDXR07"
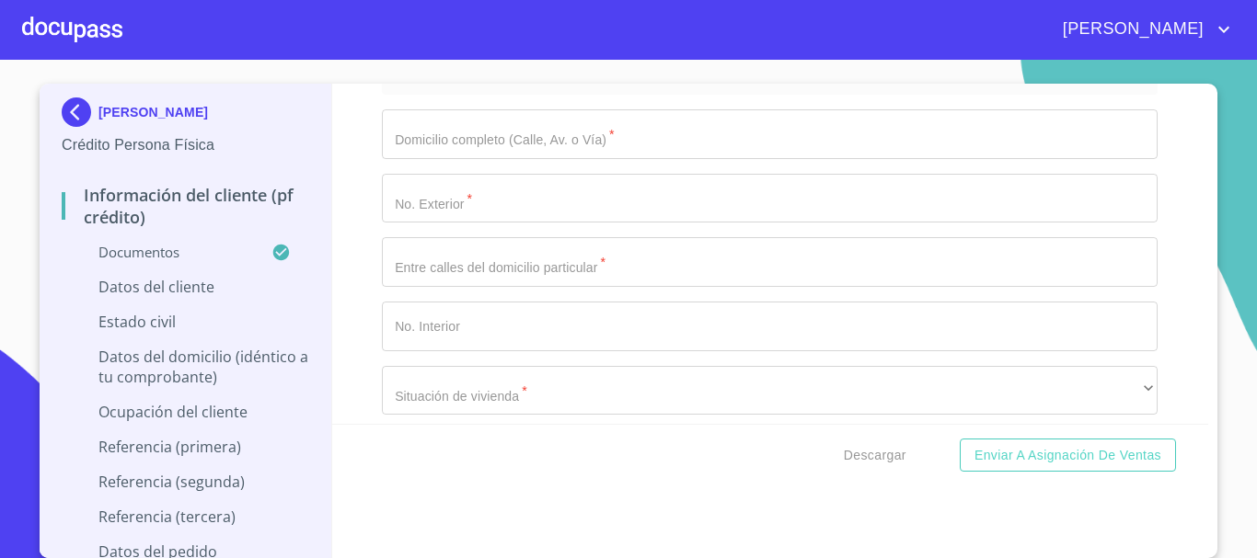
scroll to position [6441, 0]
type input "MEPA641223MJCDXR07"
type input "2563942816"
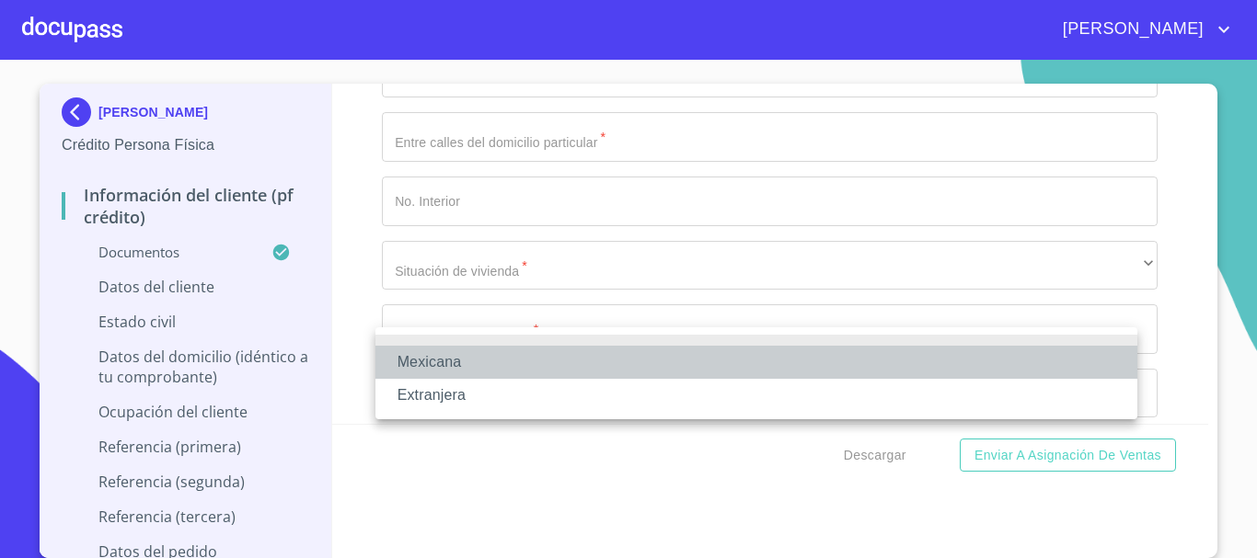
click at [478, 350] on li "Mexicana" at bounding box center [756, 362] width 762 height 33
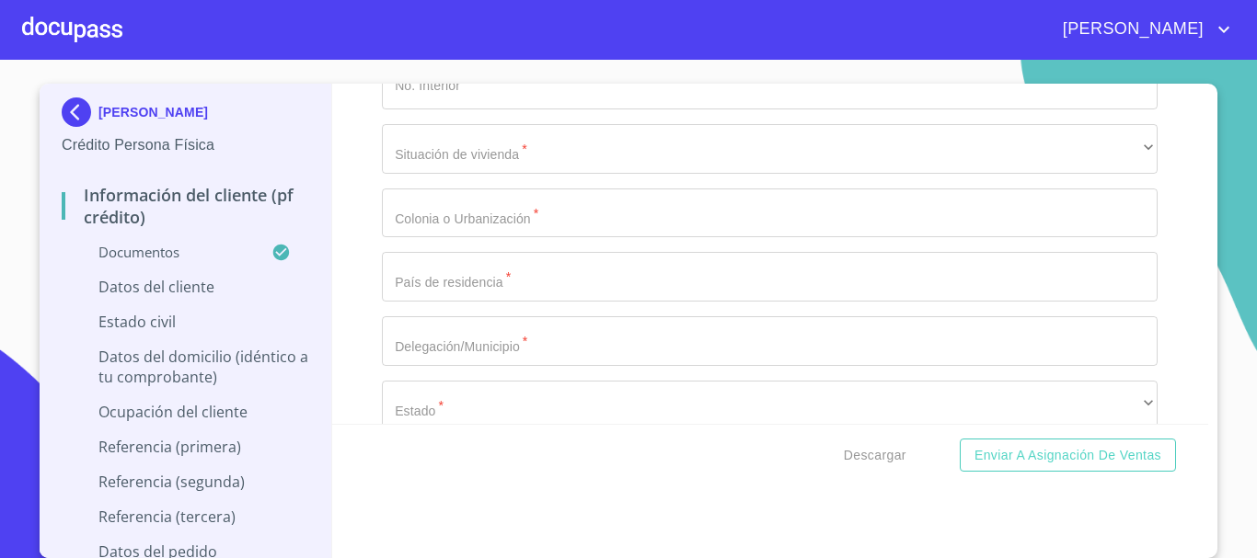
scroll to position [6625, 0]
type input "[GEOGRAPHIC_DATA]"
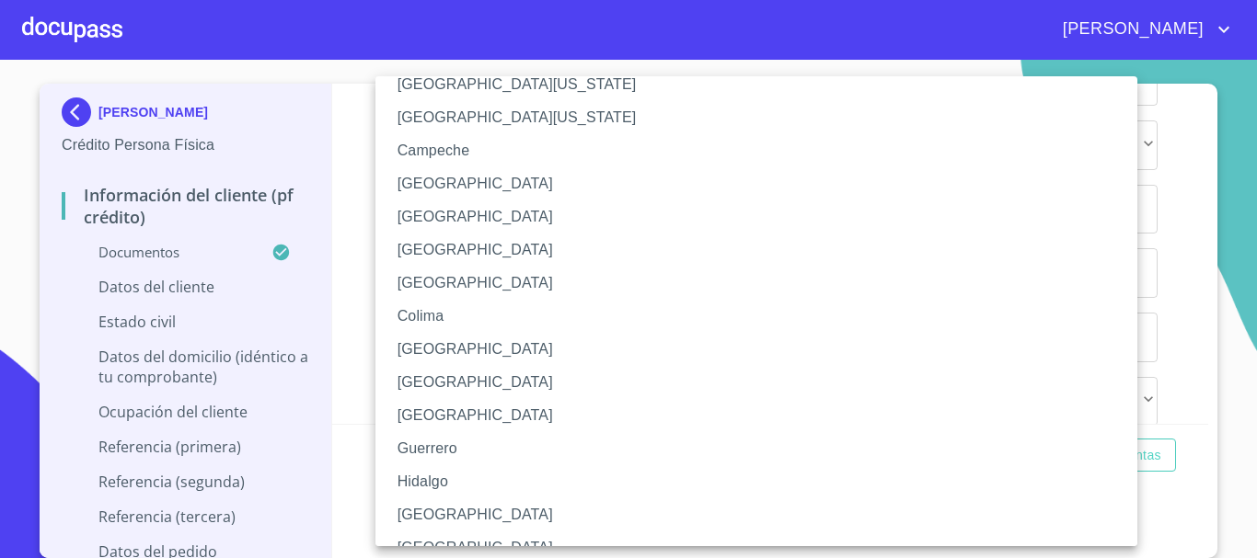
scroll to position [92, 0]
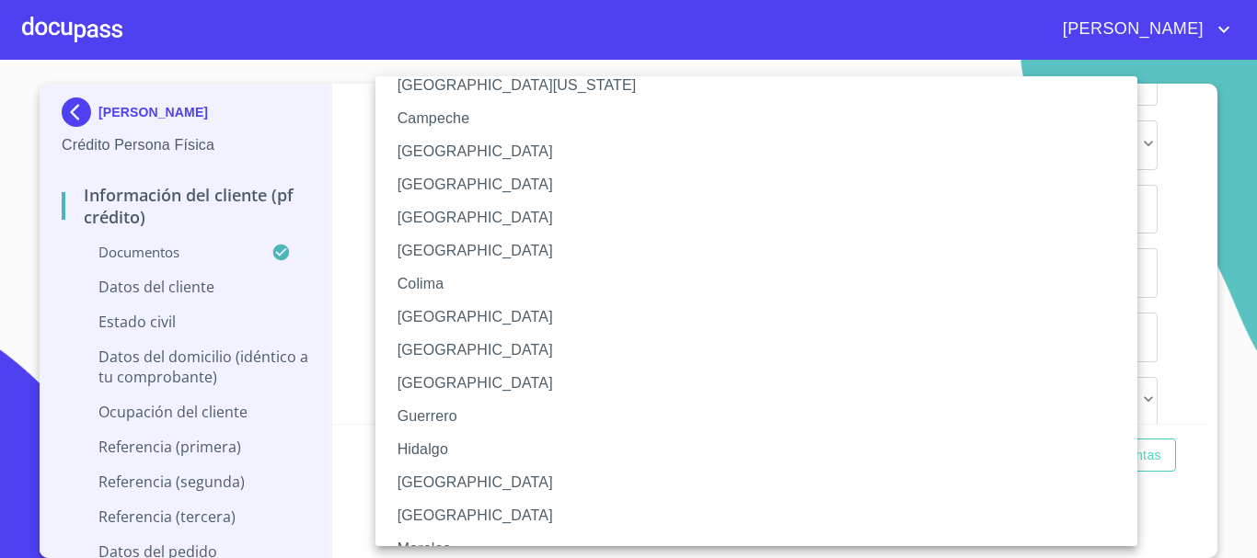
drag, startPoint x: 414, startPoint y: 479, endPoint x: 425, endPoint y: 487, distance: 13.3
click at [414, 480] on li "[GEOGRAPHIC_DATA]" at bounding box center [763, 482] width 776 height 33
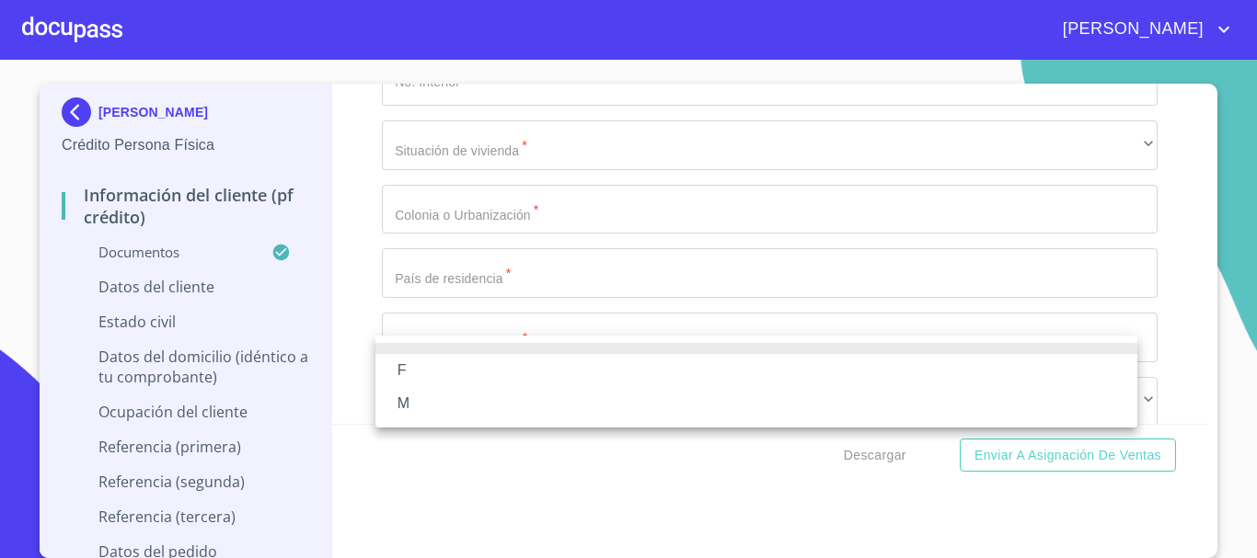
click at [410, 372] on li "F" at bounding box center [756, 370] width 762 height 33
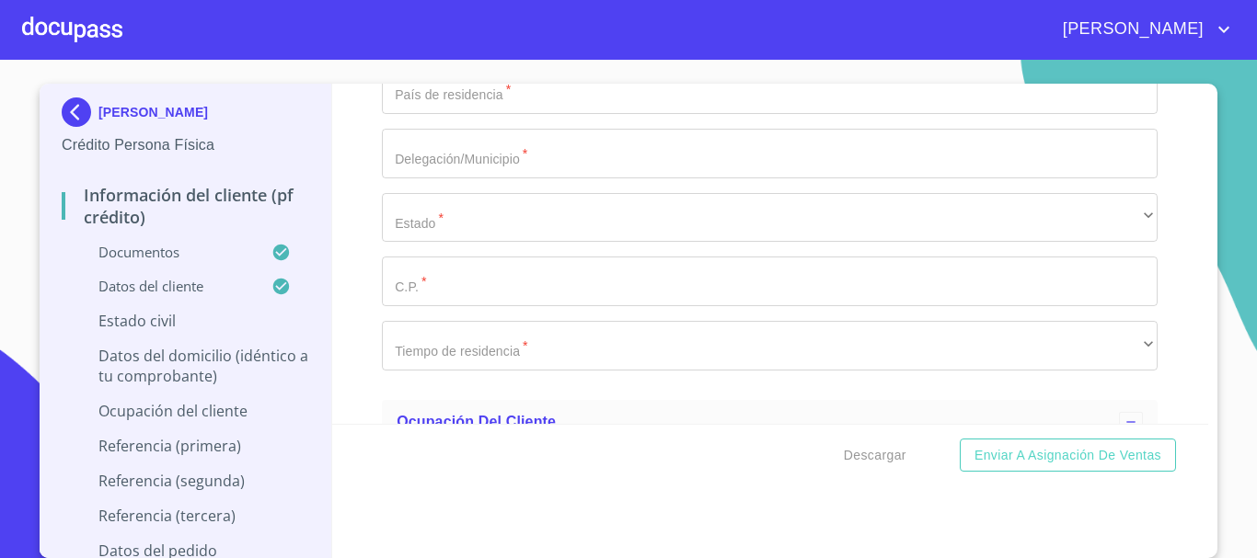
scroll to position [6901, 0]
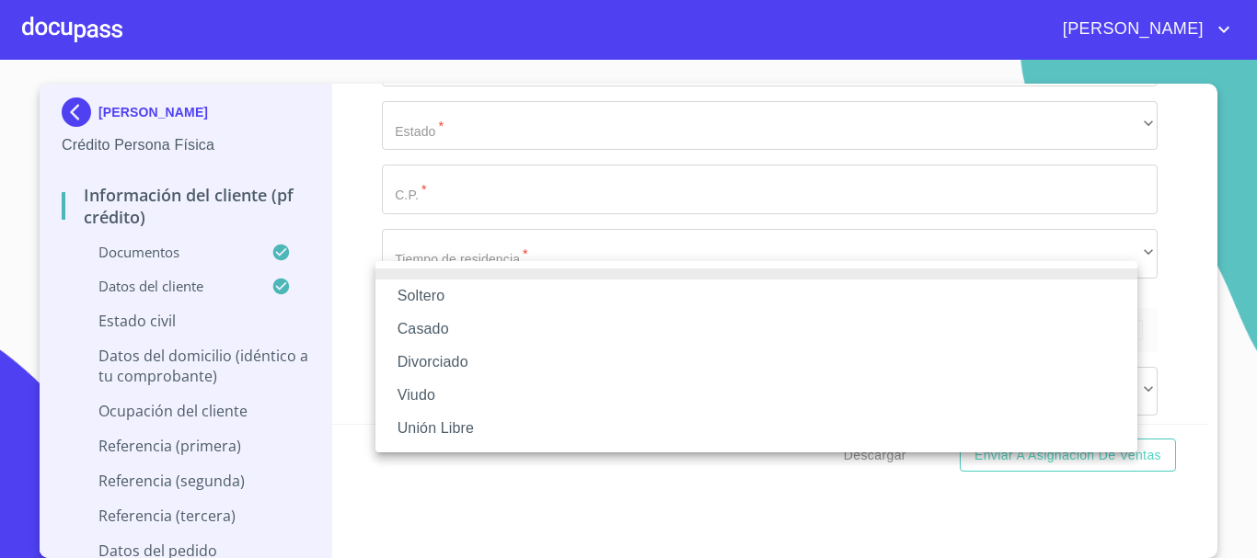
click at [433, 297] on li "Soltero" at bounding box center [756, 296] width 762 height 33
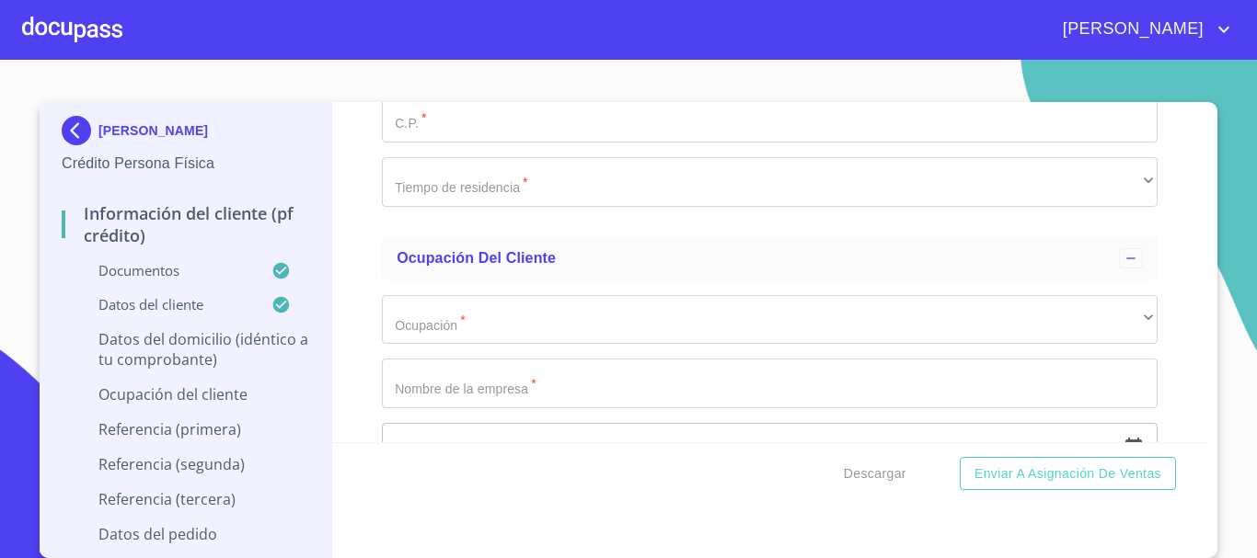
scroll to position [6993, 0]
paste input "AV [PERSON_NAME]"
type input "AV [PERSON_NAME]"
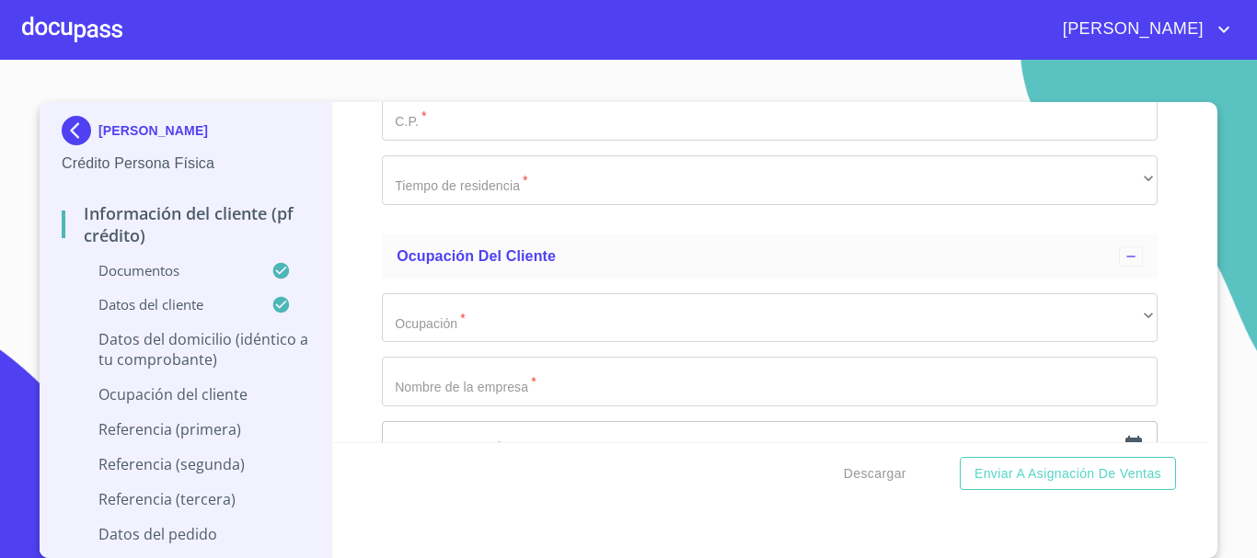
type input "2882"
type input "6"
paste input "[PERSON_NAME] SECO"
type input "[PERSON_NAME] SECO"
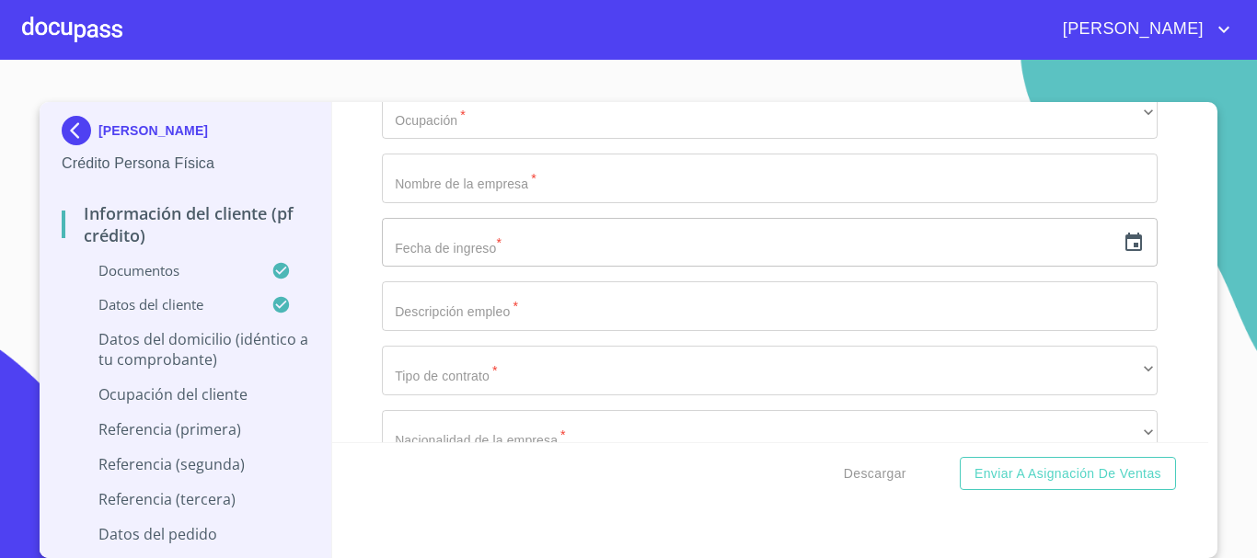
type input "64"
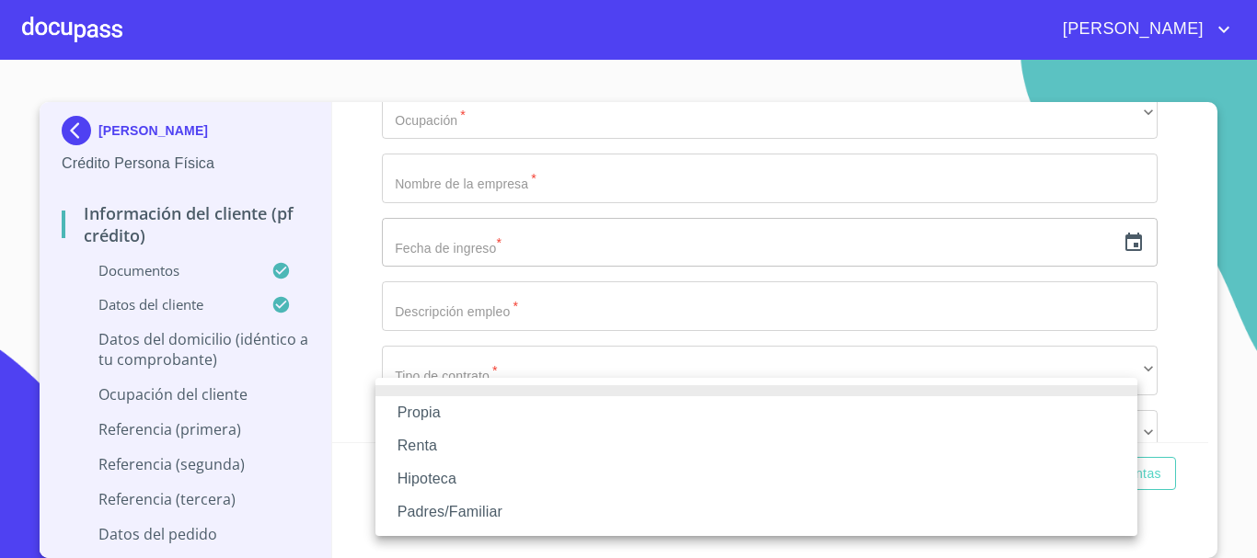
click at [433, 407] on li "Propia" at bounding box center [756, 413] width 762 height 33
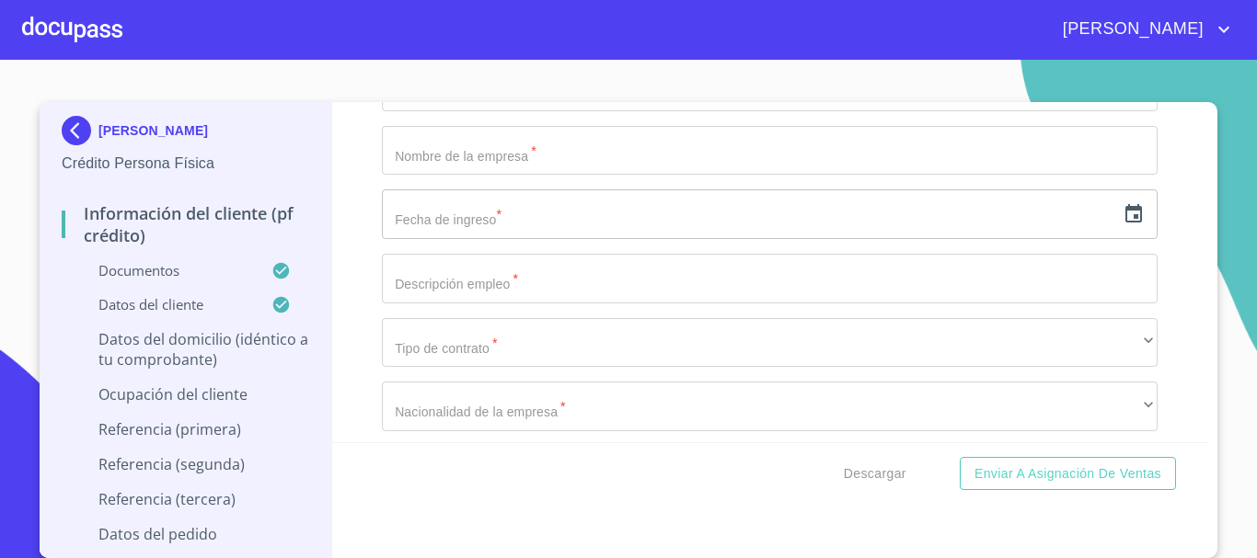
scroll to position [7380, 0]
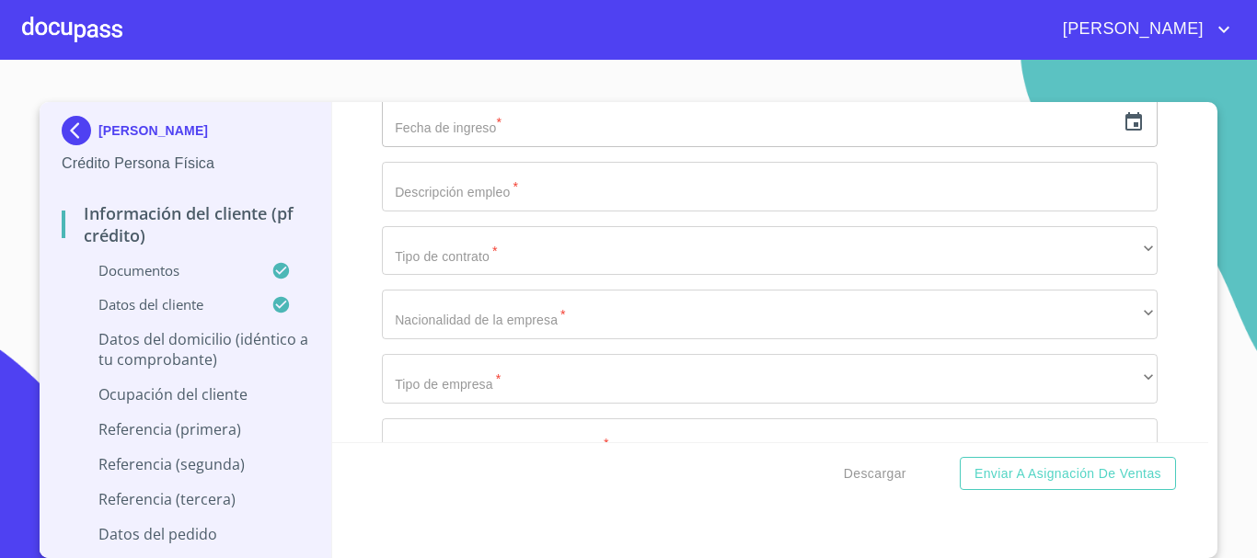
type input "$3,000,000"
paste input "PARQUES DEL BOSQUE"
type input "PARQUES DEL BOSQUE"
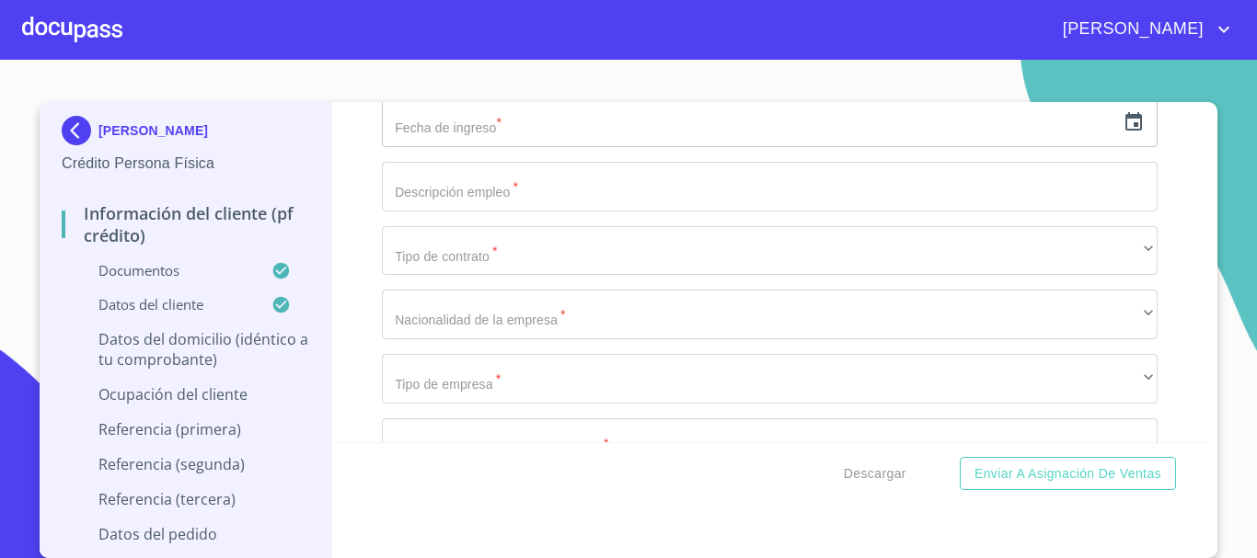
type input "[GEOGRAPHIC_DATA]"
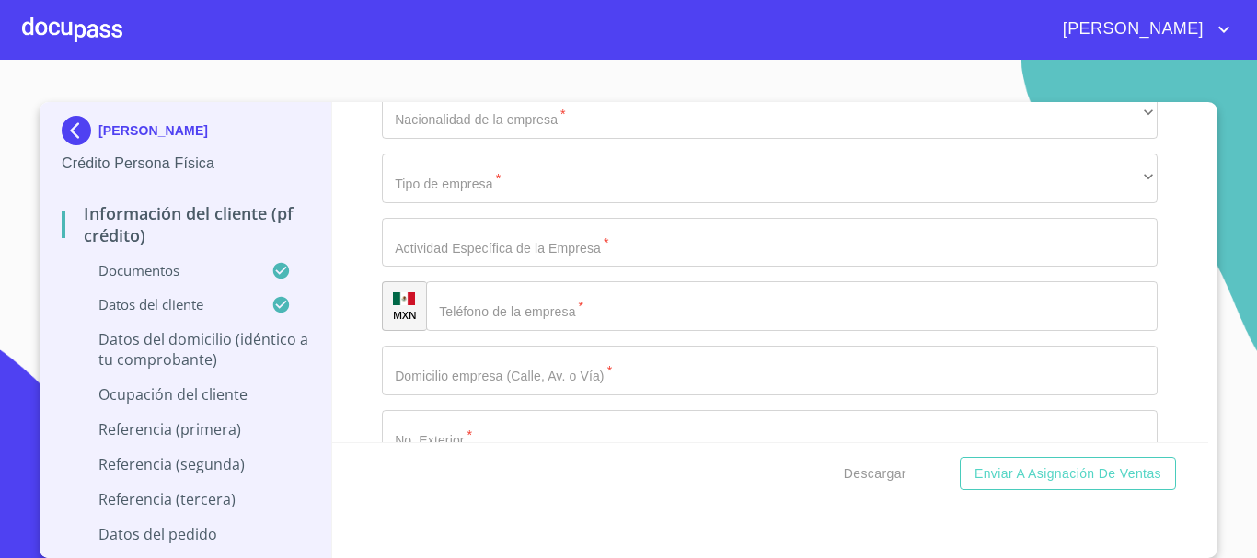
type input "SAN [PERSON_NAME] TLAQUEPAQUE"
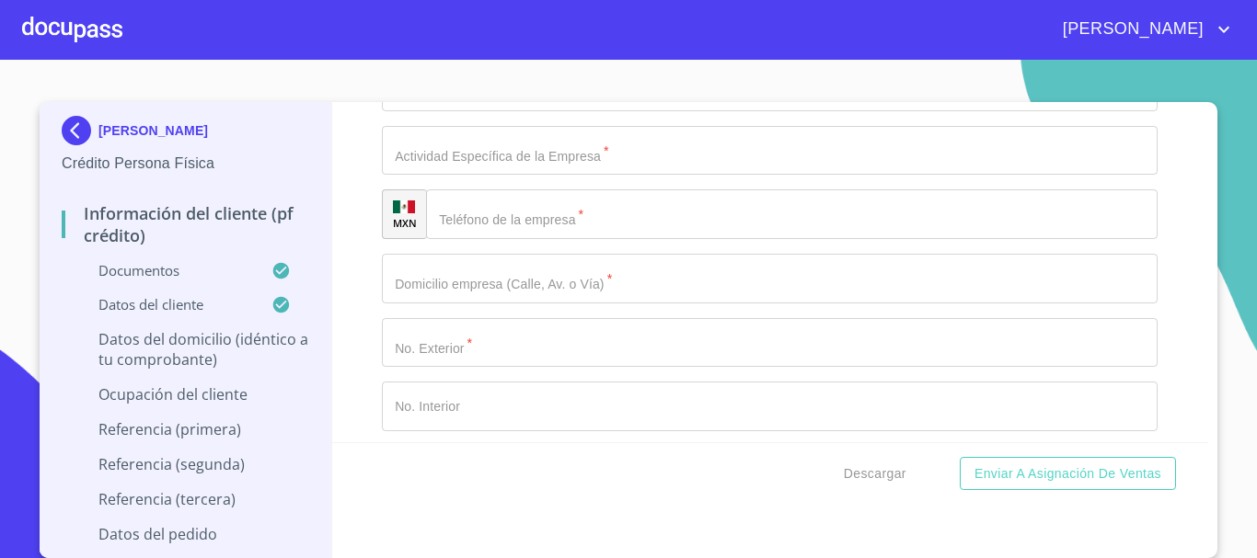
type input "45609"
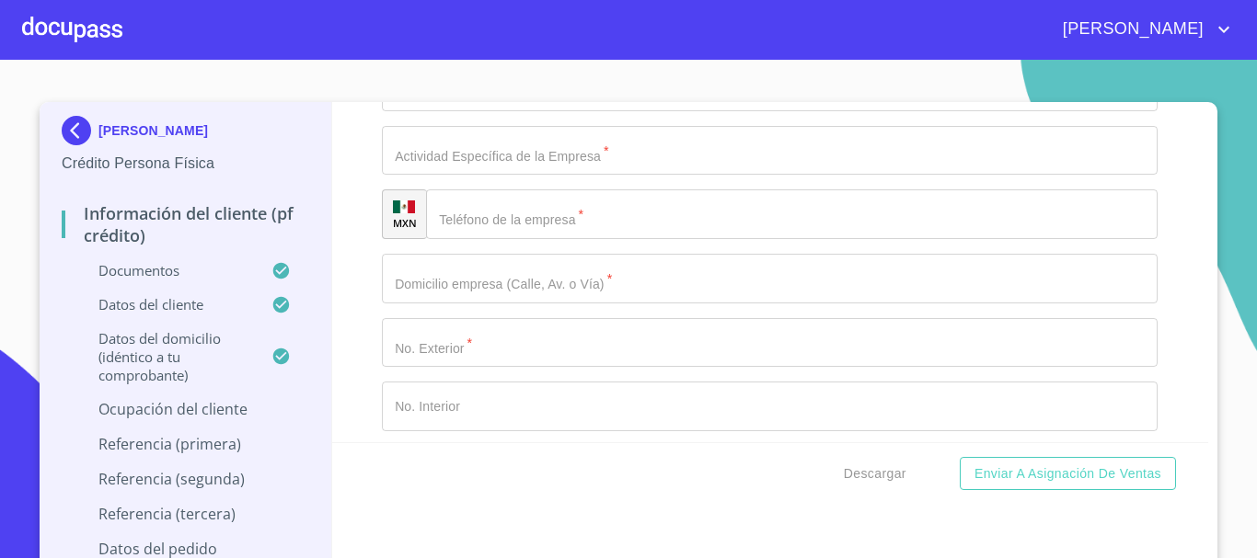
scroll to position [7857, 0]
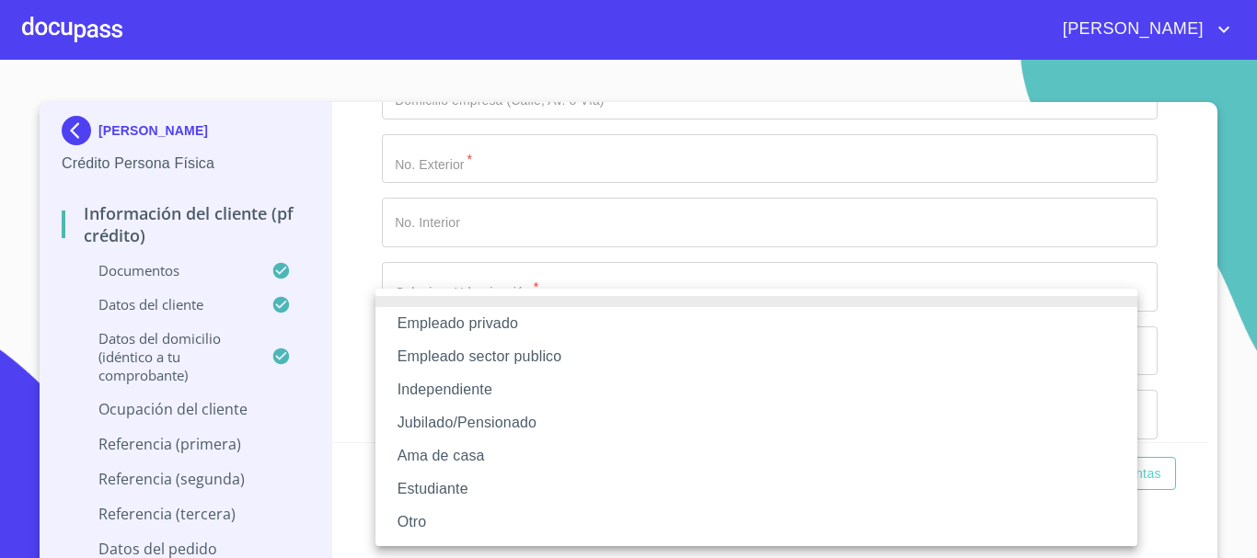
click at [506, 323] on li "Empleado privado" at bounding box center [756, 323] width 762 height 33
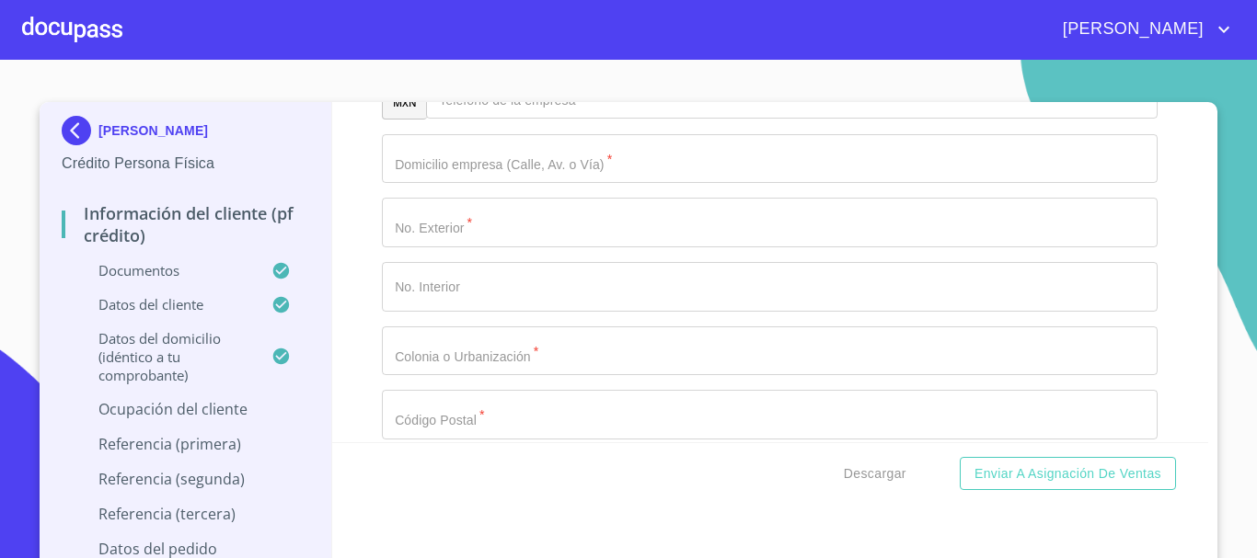
scroll to position [7949, 0]
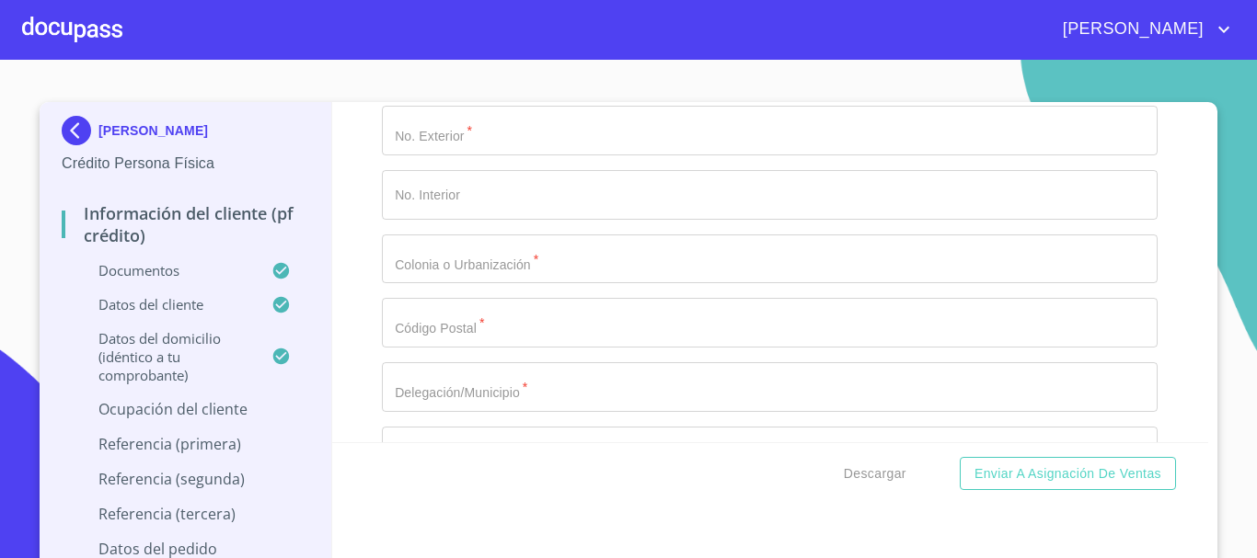
paste input "LIFE WAVE|"
type input "LIFE WAVE|"
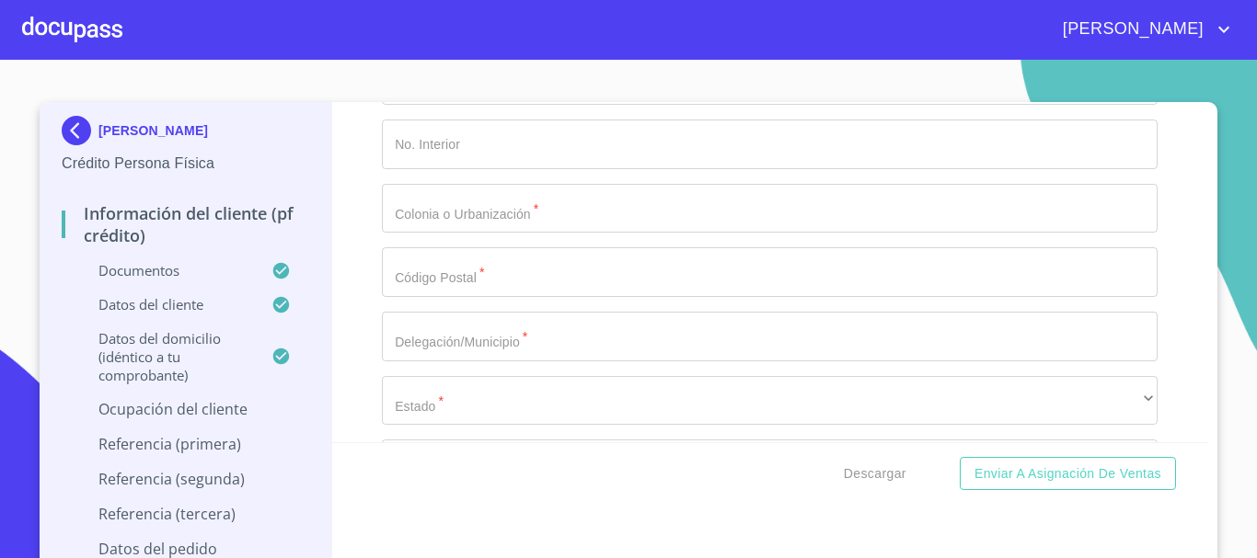
scroll to position [8041, 0]
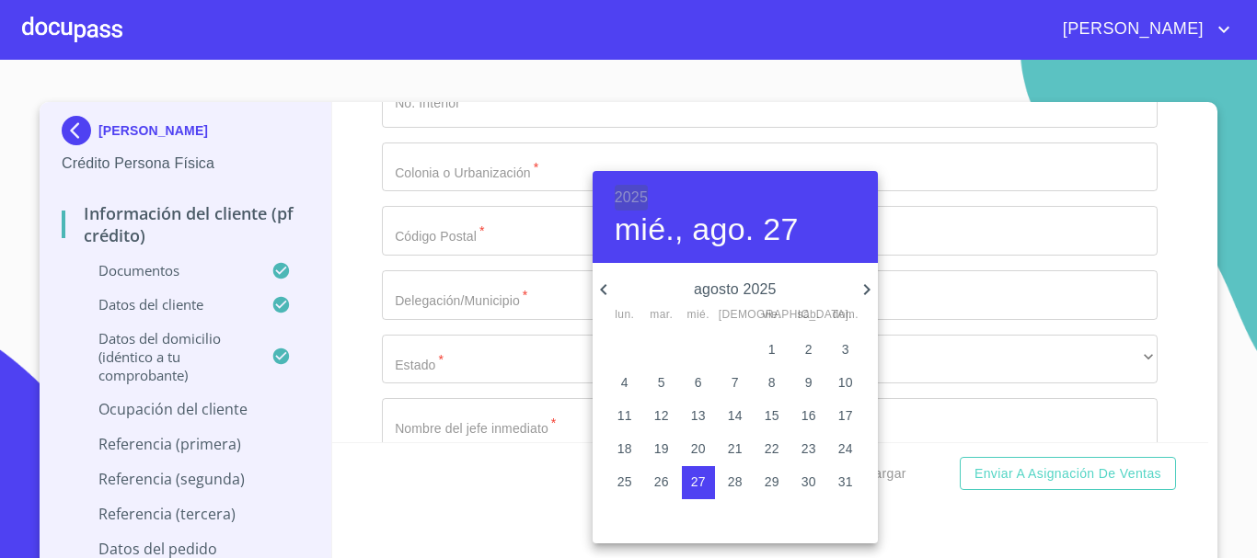
click at [624, 195] on h6 "2025" at bounding box center [631, 198] width 33 height 26
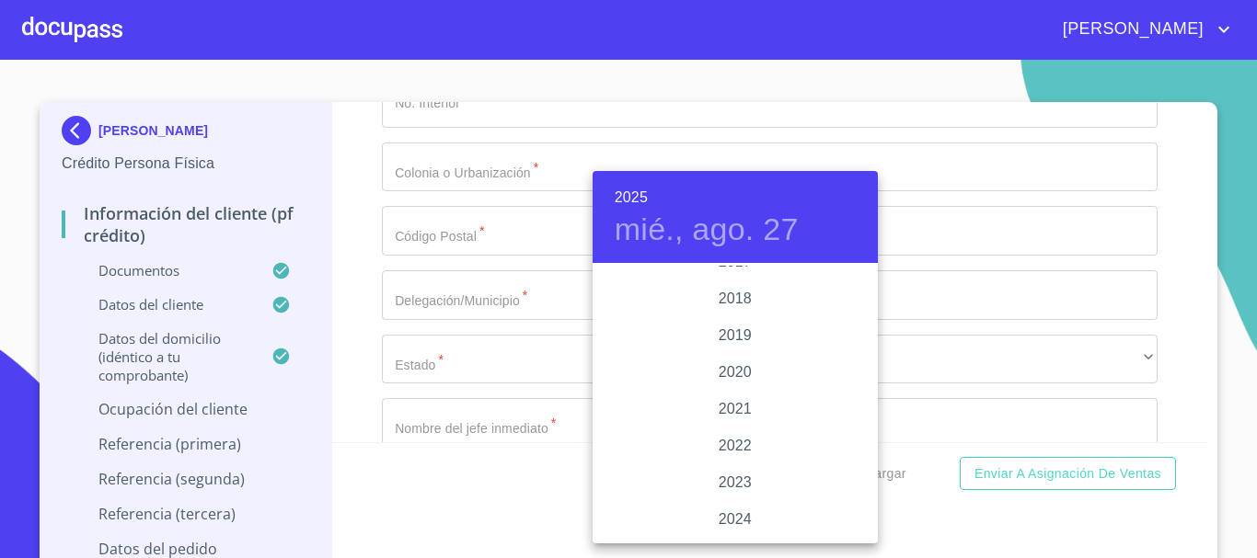
scroll to position [3386, 0]
click at [735, 389] on div "2020" at bounding box center [735, 394] width 285 height 37
type input "27 de ago. de 2020"
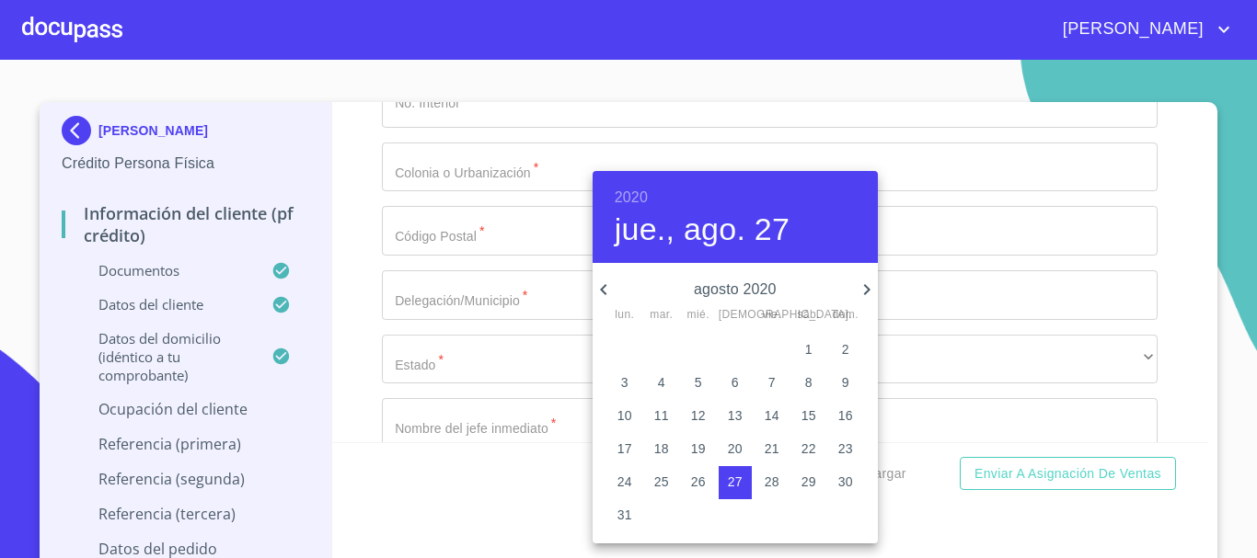
click at [598, 292] on icon "button" at bounding box center [604, 290] width 22 height 22
click at [611, 288] on icon "button" at bounding box center [604, 290] width 22 height 22
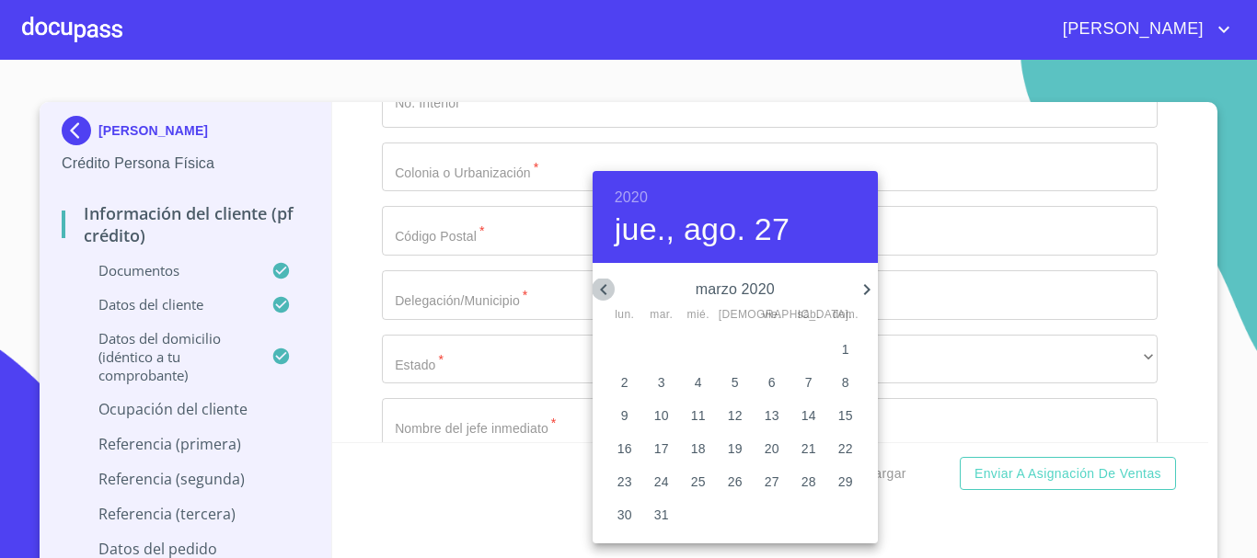
click at [611, 288] on icon "button" at bounding box center [604, 290] width 22 height 22
click at [659, 384] on p "4" at bounding box center [661, 383] width 7 height 18
type input "4 de feb. de 2020"
click at [454, 325] on div at bounding box center [628, 279] width 1257 height 558
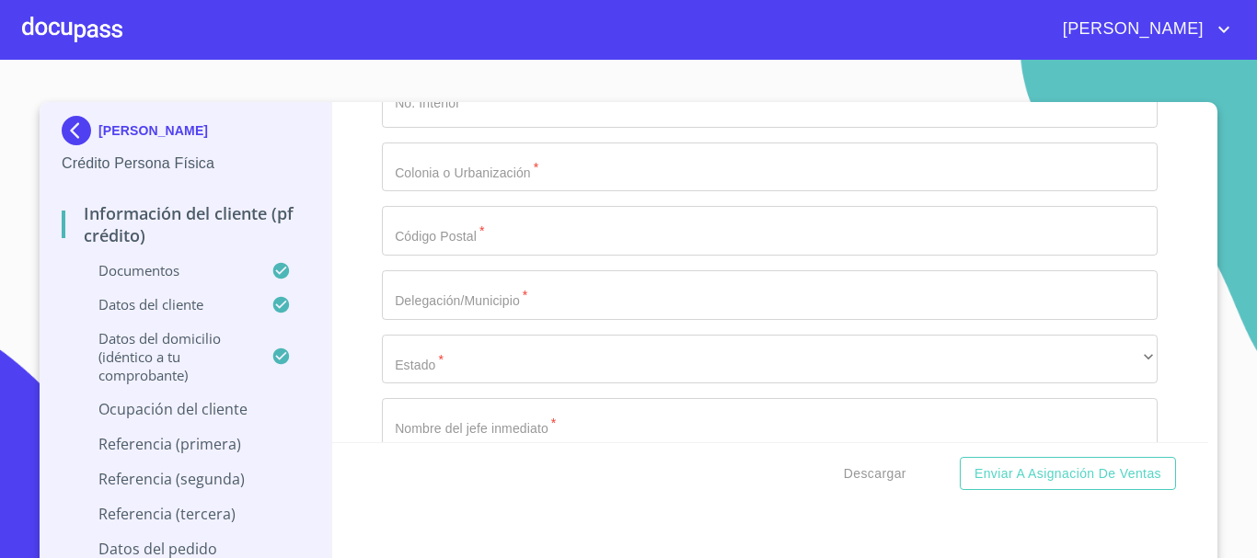
type input "SERVICIOS MEDICOS VENTA DE PRODUCTO"
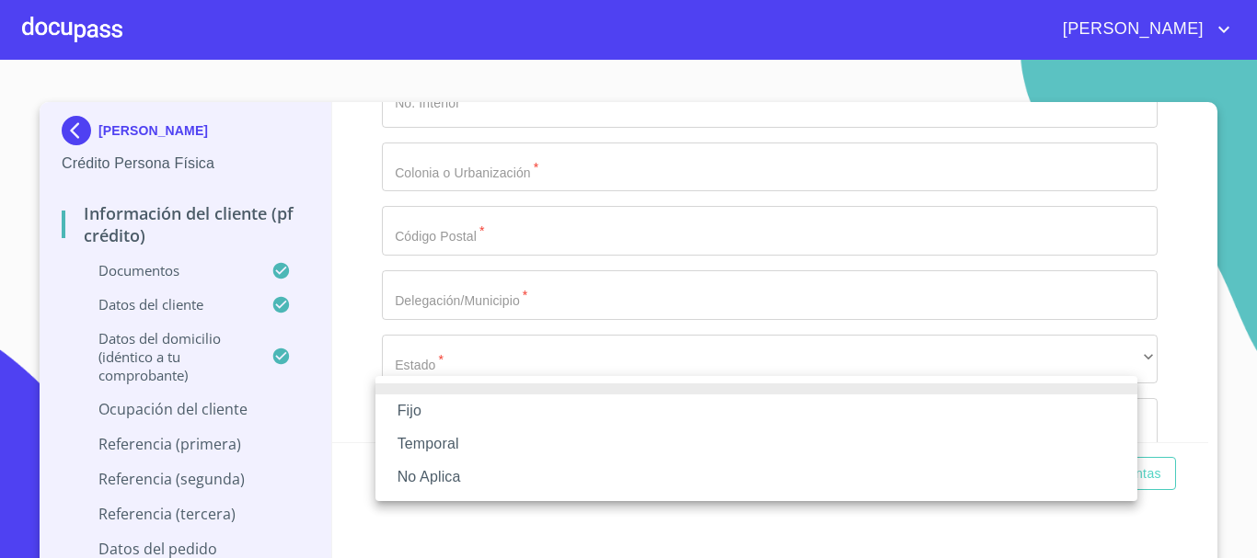
click at [474, 410] on li "Fijo" at bounding box center [756, 411] width 762 height 33
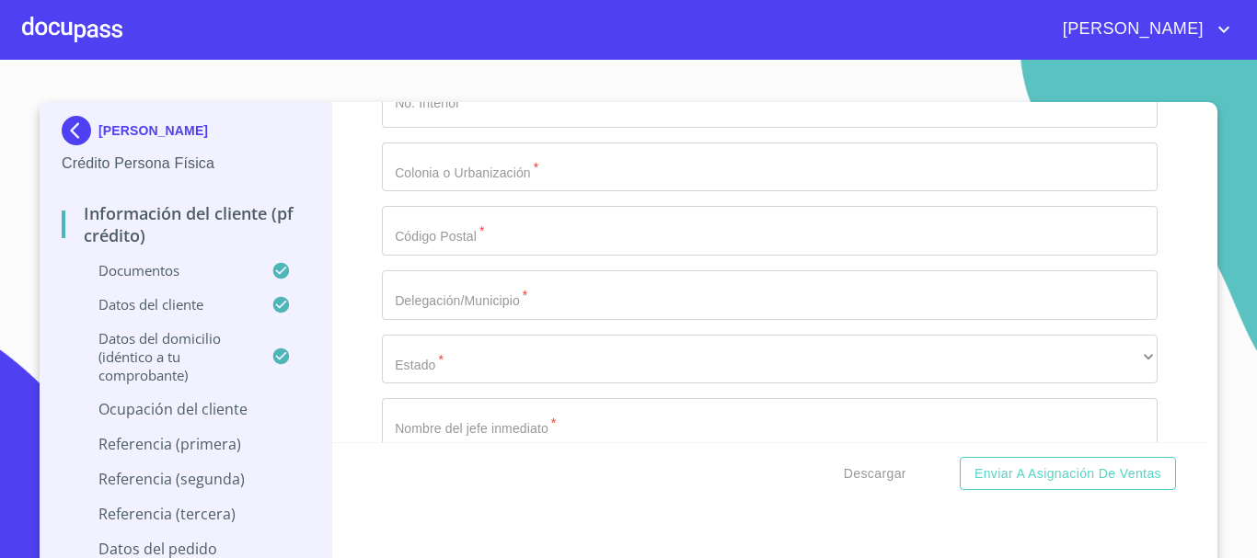
scroll to position [8225, 0]
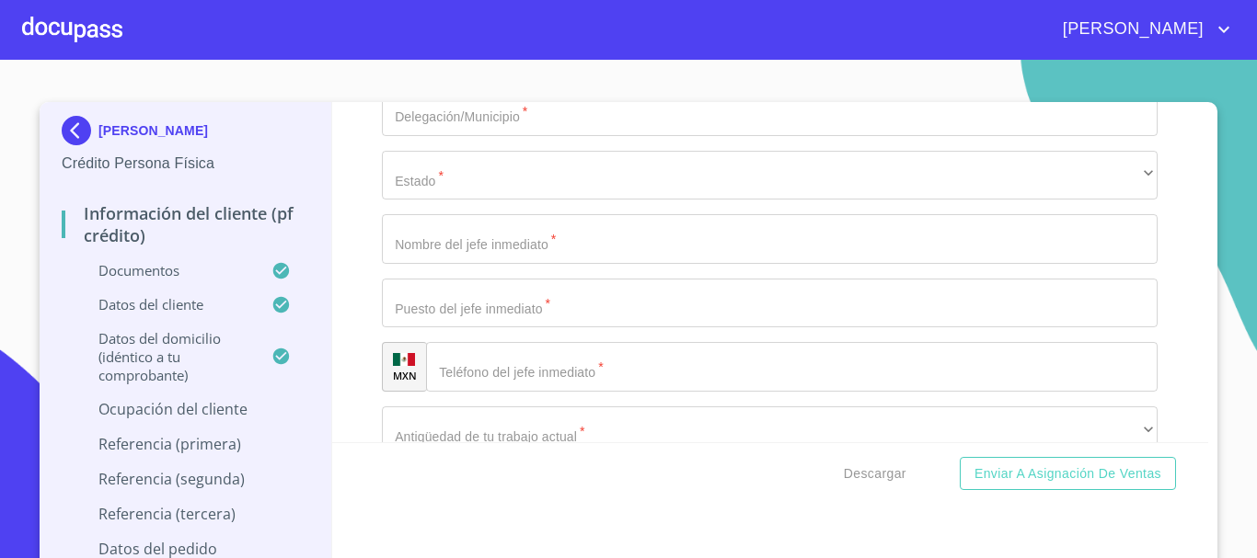
paste input "36686.00"
type input "36686"
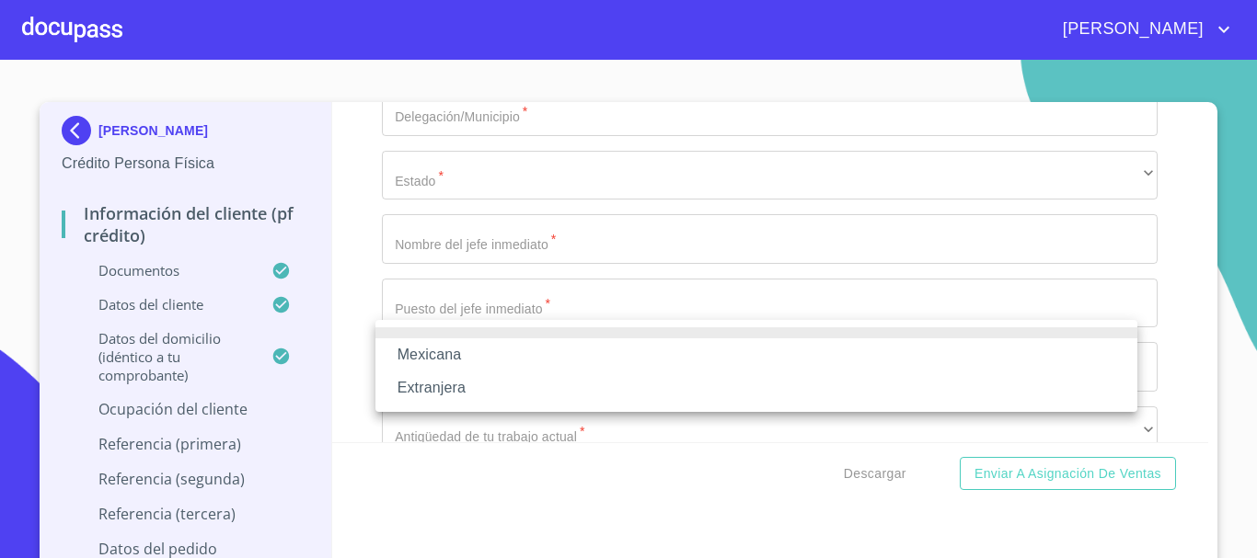
click at [450, 358] on li "Mexicana" at bounding box center [756, 355] width 762 height 33
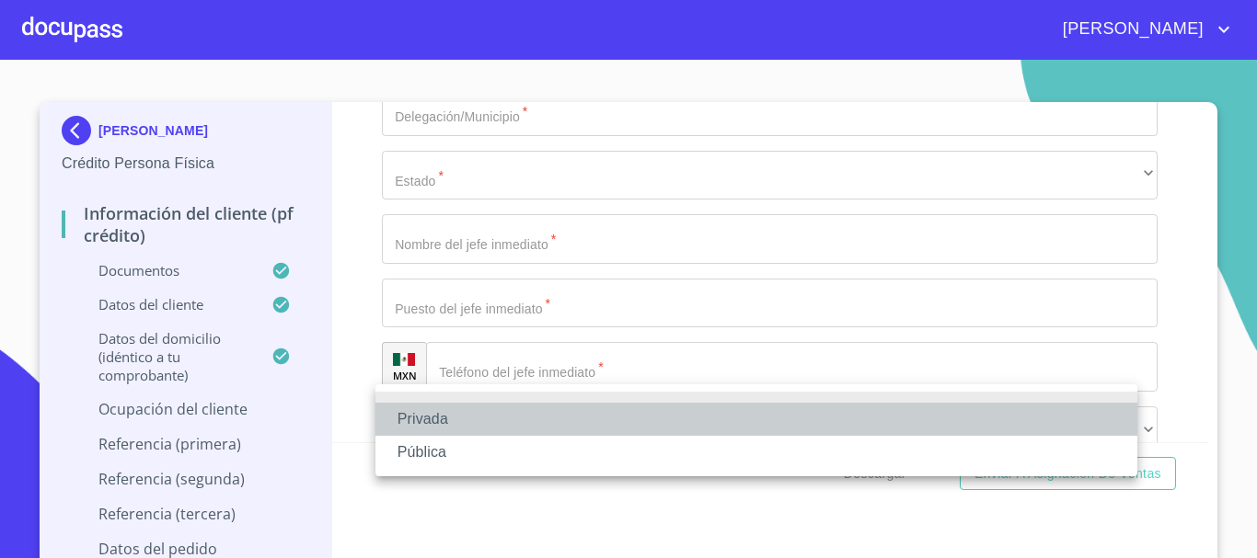
click at [437, 420] on li "Privada" at bounding box center [756, 419] width 762 height 33
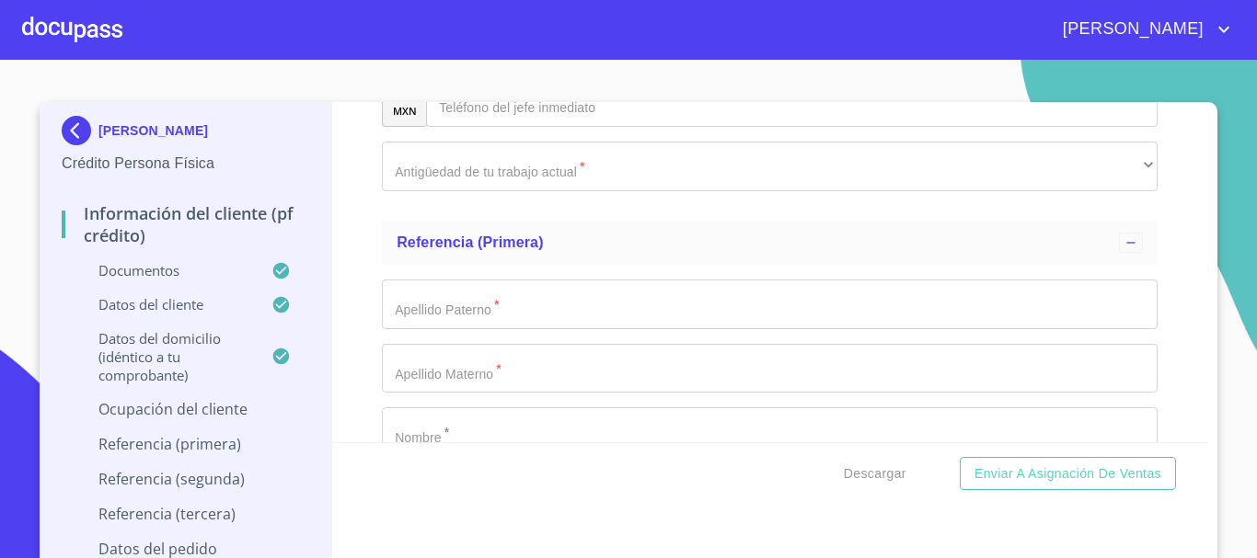
scroll to position [8501, 0]
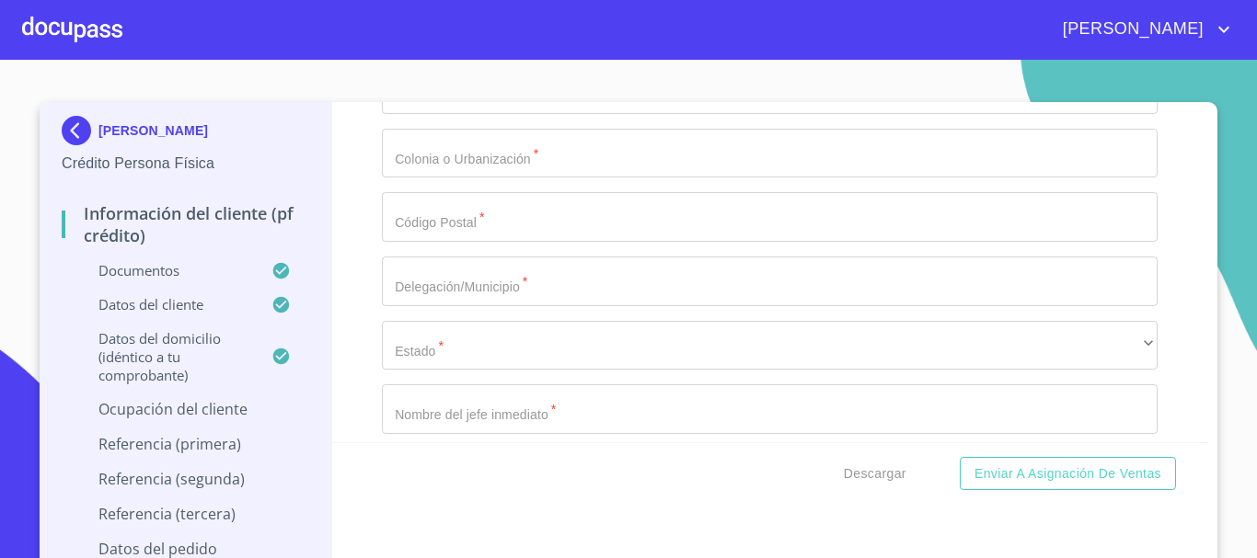
scroll to position [7949, 0]
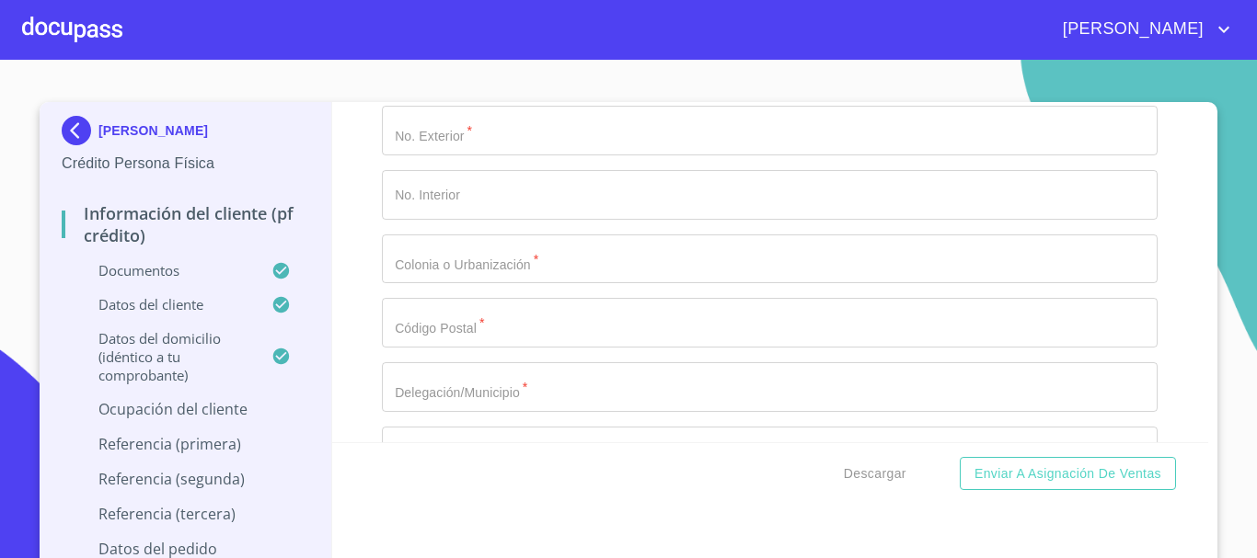
type input "VENTA DE PRODUCTOS FARMACEUTICOS"
drag, startPoint x: 471, startPoint y: 296, endPoint x: 255, endPoint y: 300, distance: 216.3
click at [297, 289] on div "[PERSON_NAME] Crédito Persona Física Información del cliente (PF crédito) Docum…" at bounding box center [624, 337] width 1169 height 471
type input "LIFE WAVE"
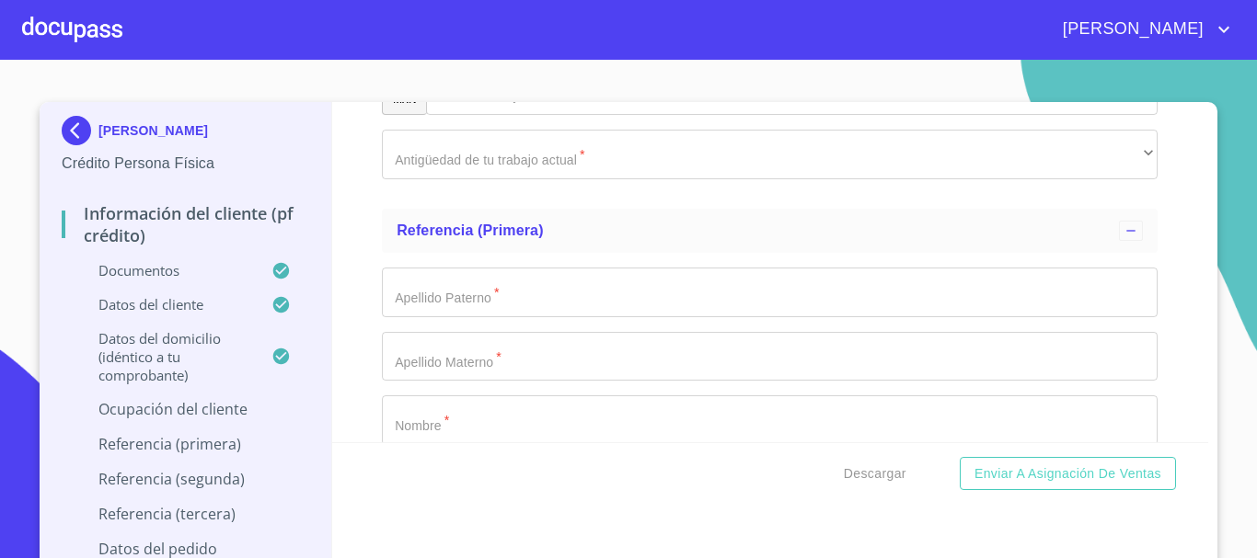
scroll to position [8501, 0]
type input "[PHONE_NUMBER]"
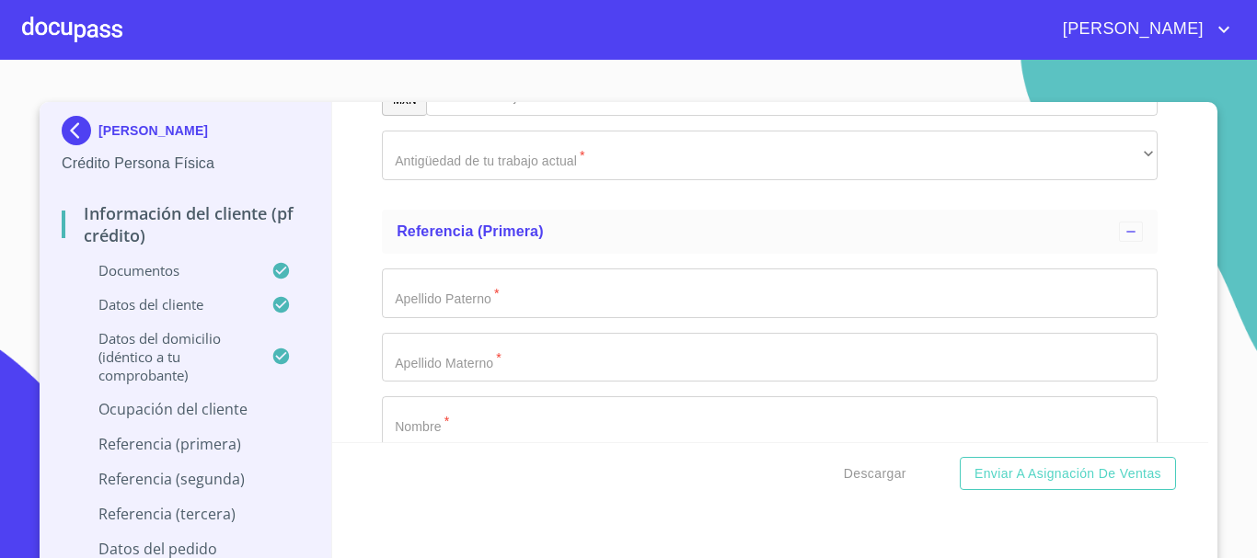
paste input "Blvd. [STREET_ADDRESS]. [GEOGRAPHIC_DATA], [GEOGRAPHIC_DATA]. CP 46116"
type input "Blvd. [STREET_ADDRESS]. [GEOGRAPHIC_DATA], [GEOGRAPHIC_DATA]. CP 46116"
type input "5153"
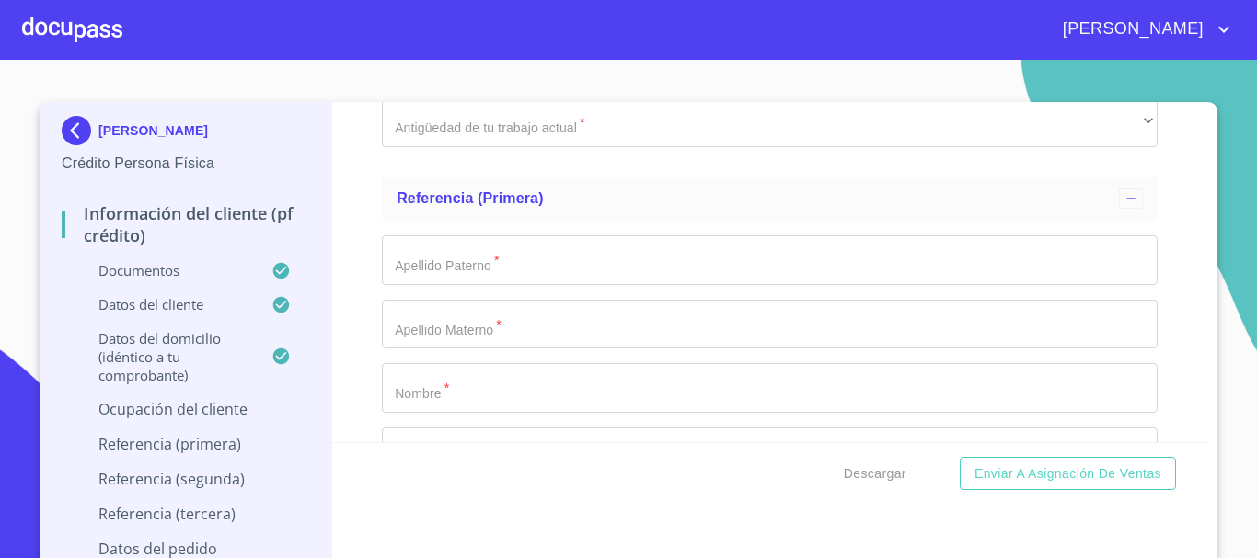
type input "17"
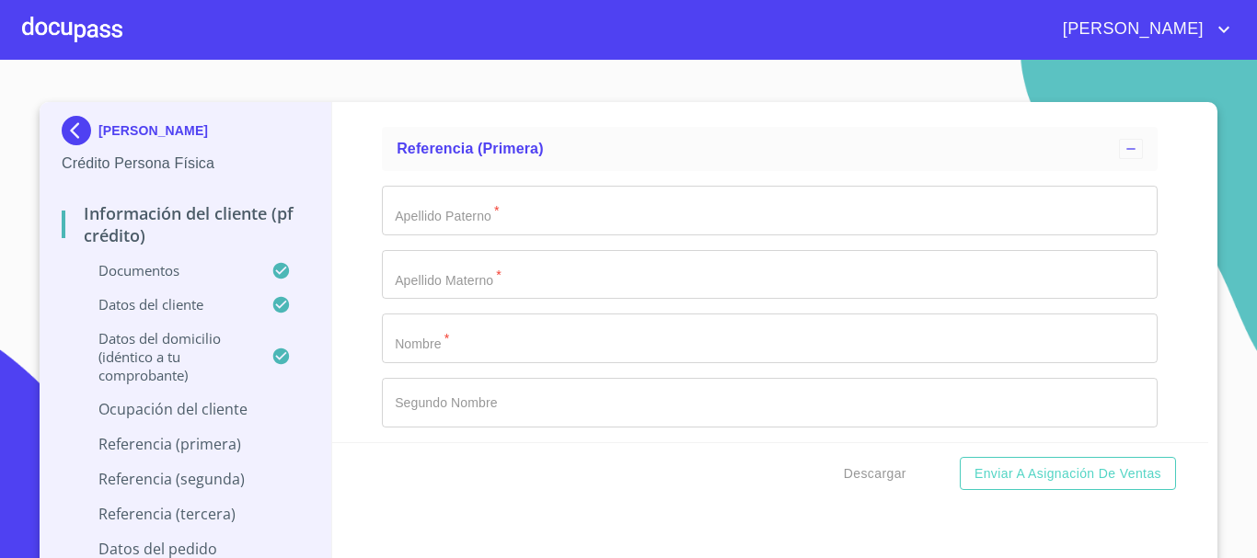
scroll to position [8652, 0]
type input "PUERTA DE HIERRO"
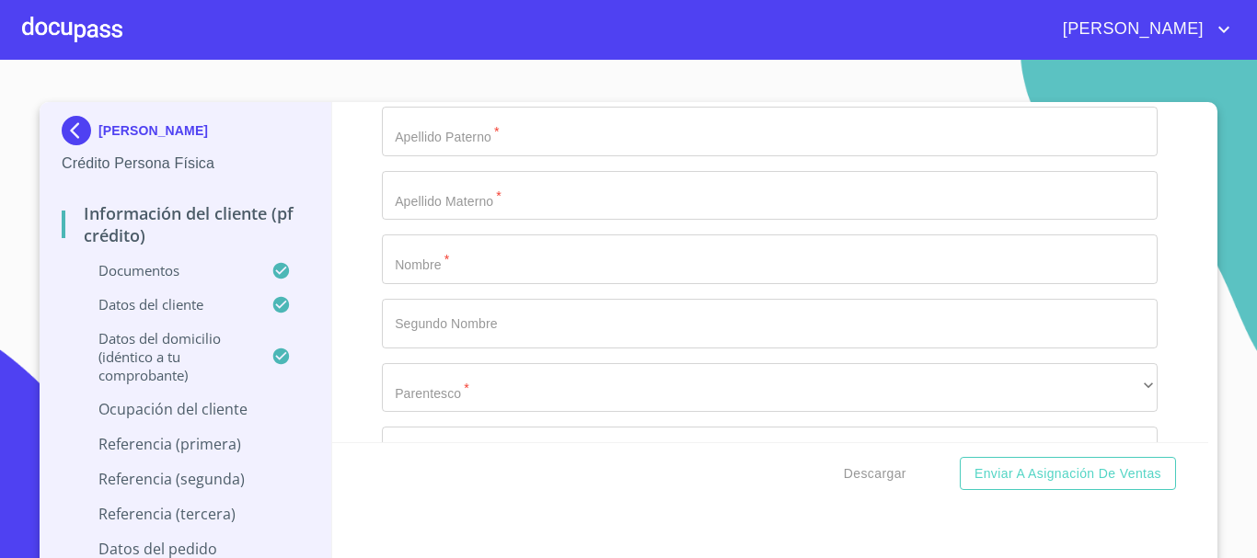
type input "46116"
drag, startPoint x: 659, startPoint y: 190, endPoint x: 517, endPoint y: 169, distance: 143.1
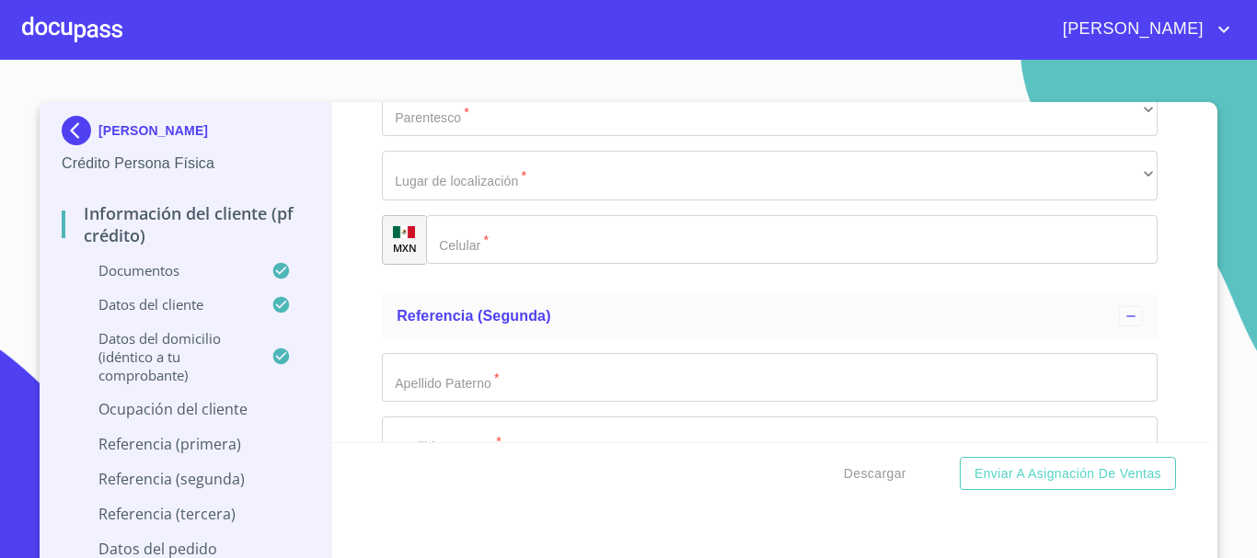
type input "Blvd. [GEOGRAPHIC_DATA]"
type input "ZAPOPAN"
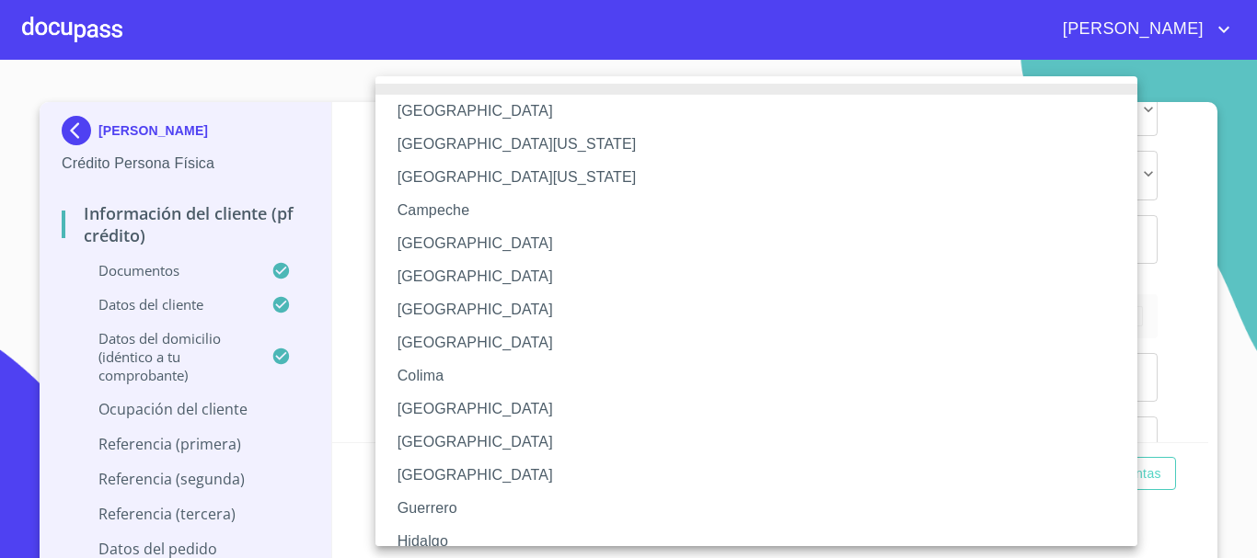
scroll to position [264, 0]
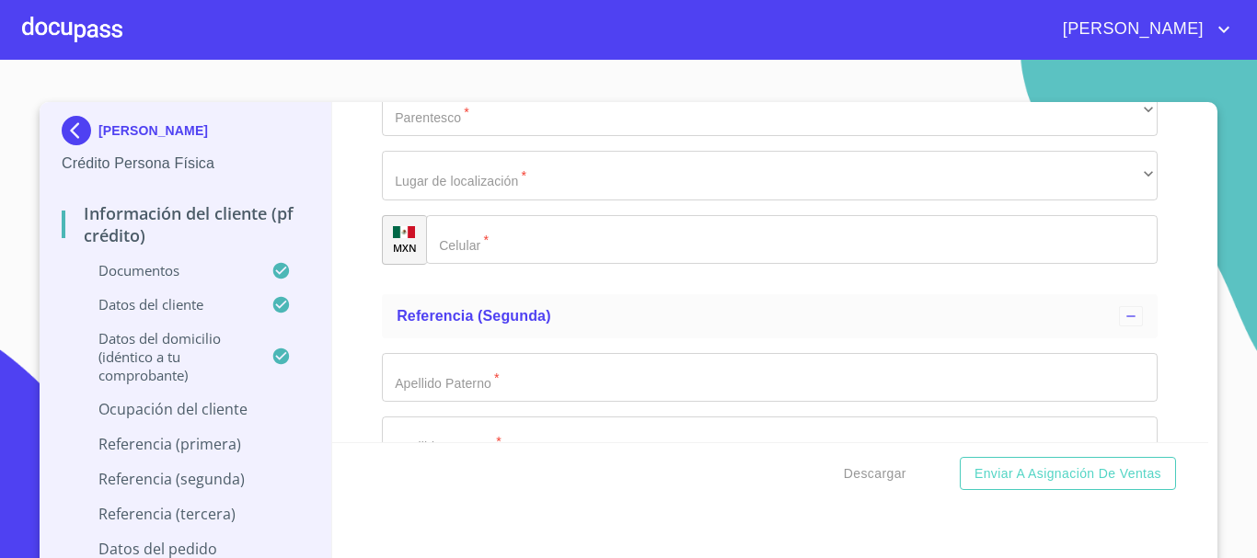
type input "C"
type input "[PERSON_NAME]"
click at [960, 457] on button "Enviar a Asignación de Ventas" at bounding box center [1068, 474] width 216 height 34
type input "SUPÉRVISOR"
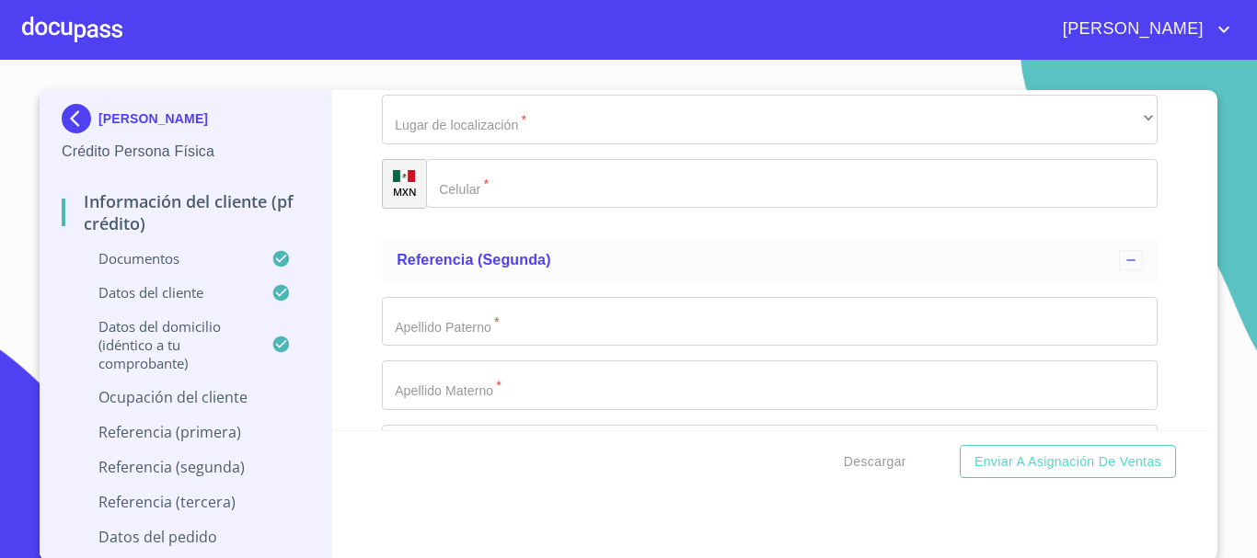
scroll to position [17, 0]
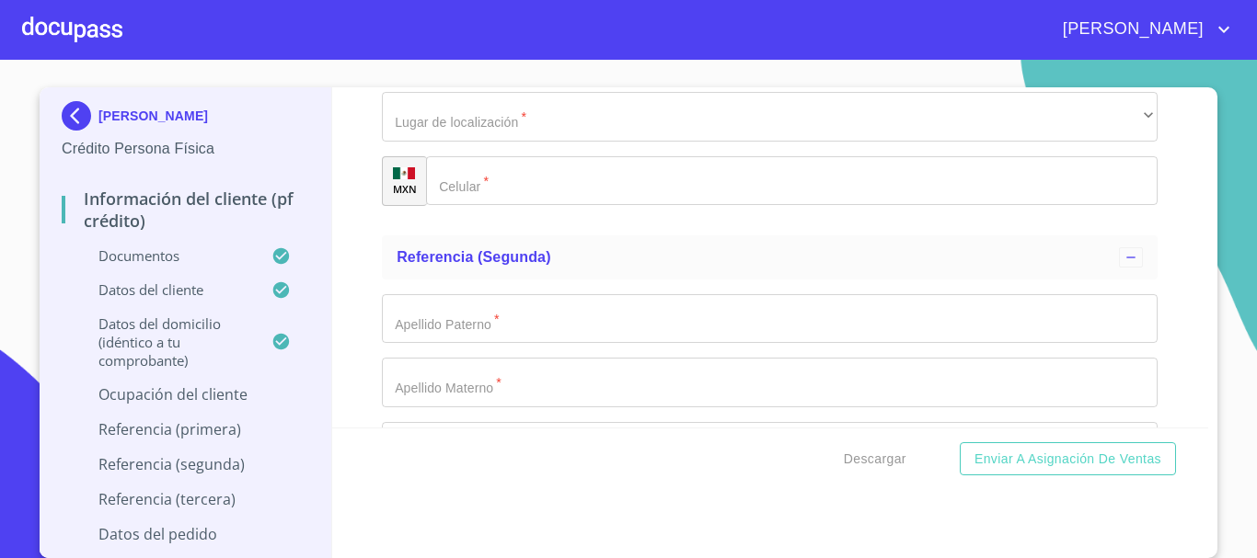
type input "[PHONE_NUMBER]"
click at [607, 454] on div "Descargar Enviar a Asignación de Ventas" at bounding box center [770, 459] width 877 height 63
click at [867, 458] on span "Descargar" at bounding box center [875, 459] width 63 height 23
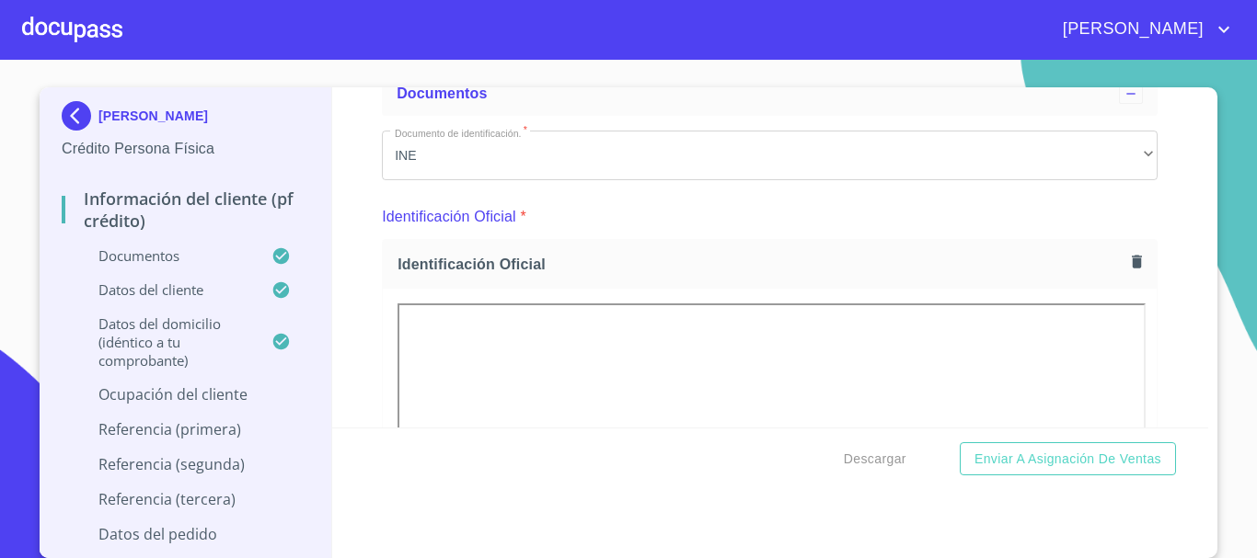
scroll to position [368, 0]
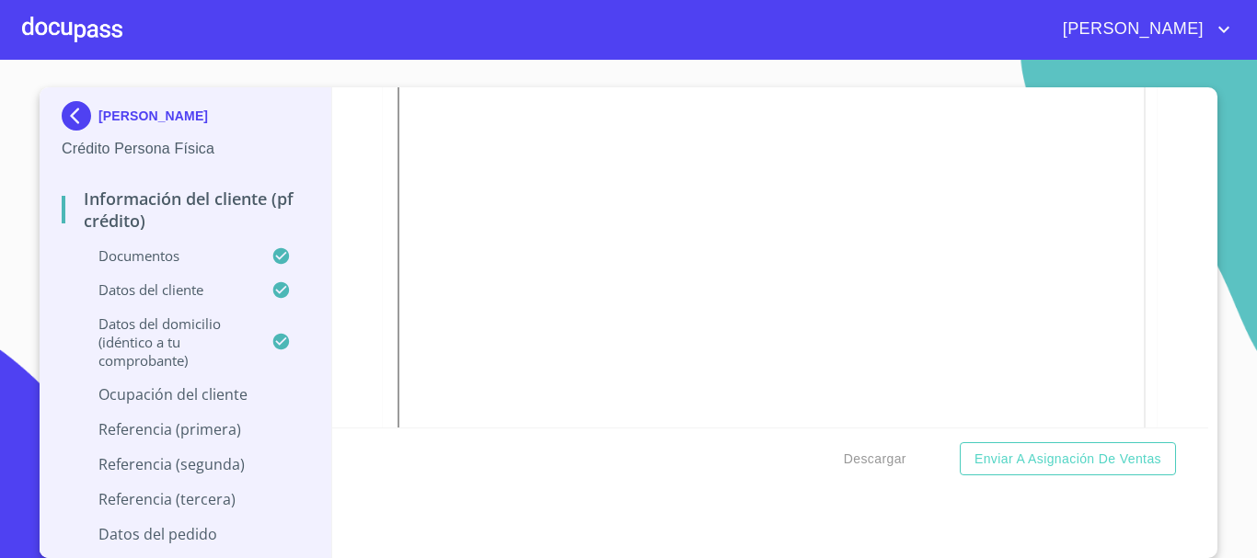
click at [190, 388] on p "Ocupación del Cliente" at bounding box center [186, 395] width 248 height 20
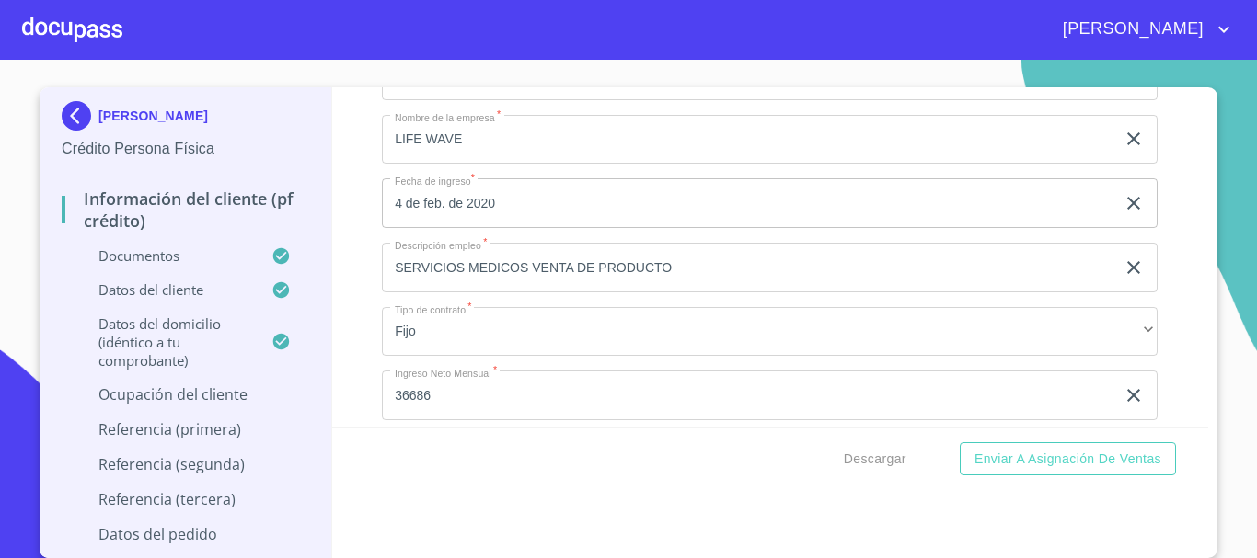
scroll to position [460, 0]
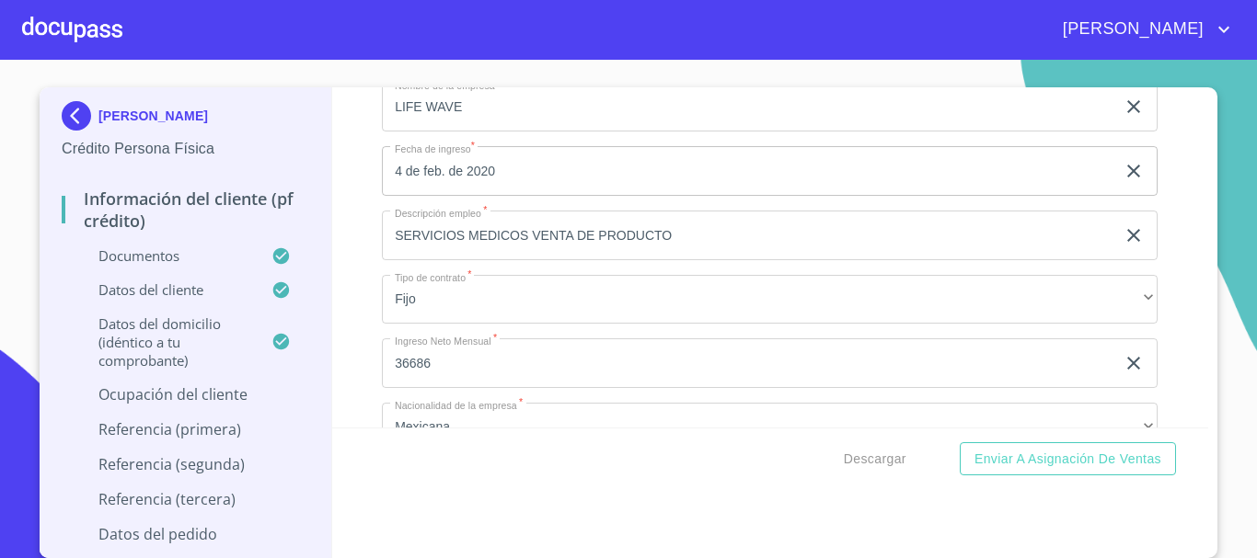
click at [708, 222] on input "SERVICIOS MEDICOS VENTA DE PRODUCTO" at bounding box center [748, 236] width 733 height 50
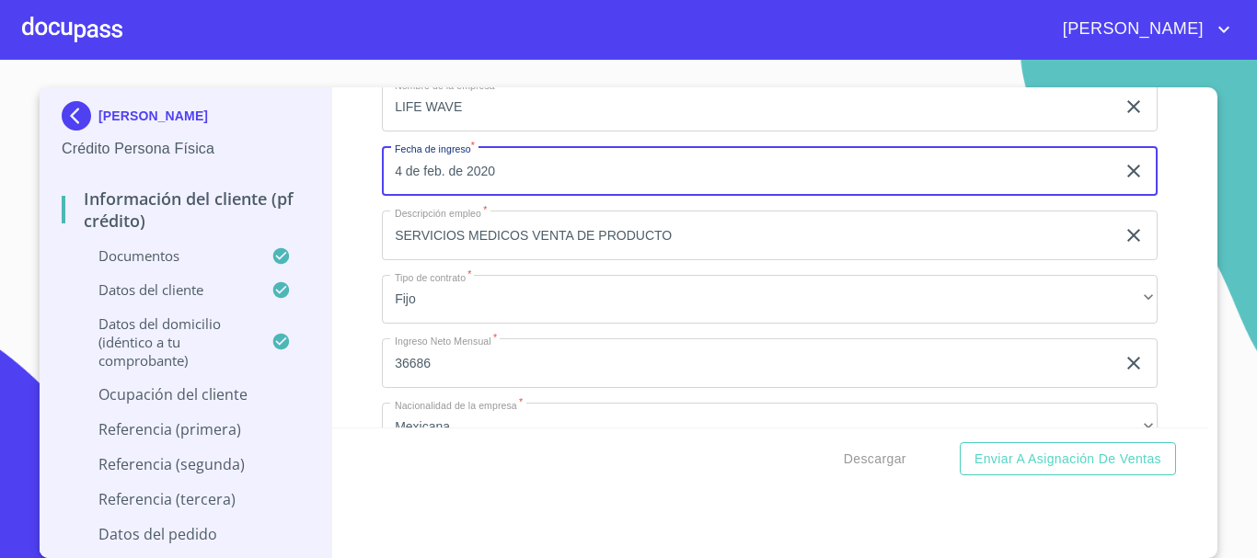
click at [512, 175] on input "4 de feb. de 2020" at bounding box center [752, 171] width 741 height 50
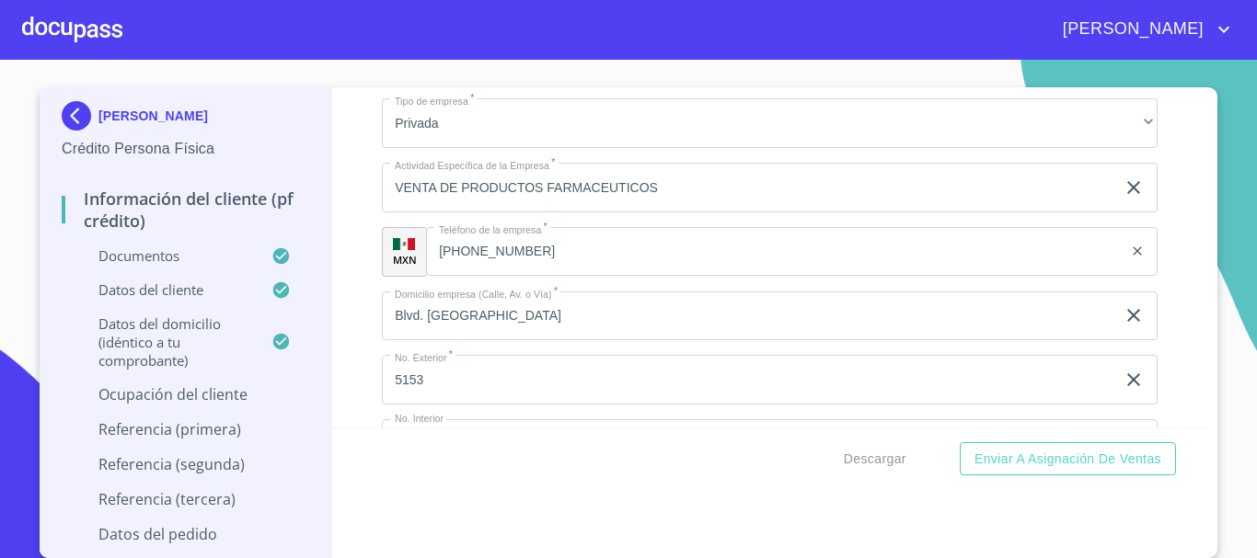
scroll to position [920, 0]
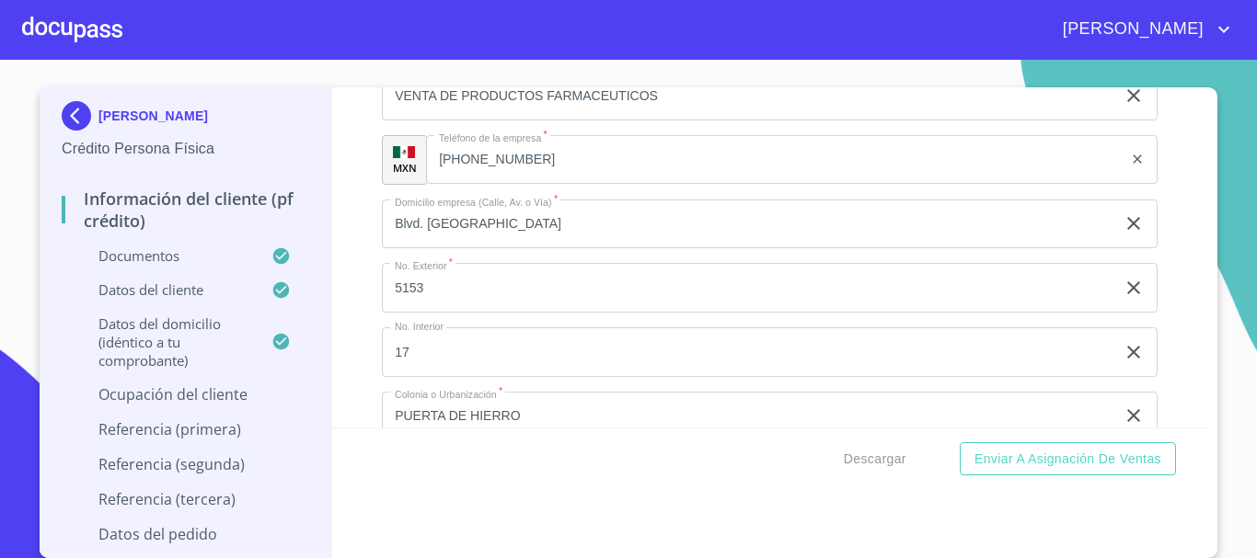
click at [189, 398] on p "Ocupación del Cliente" at bounding box center [186, 395] width 248 height 20
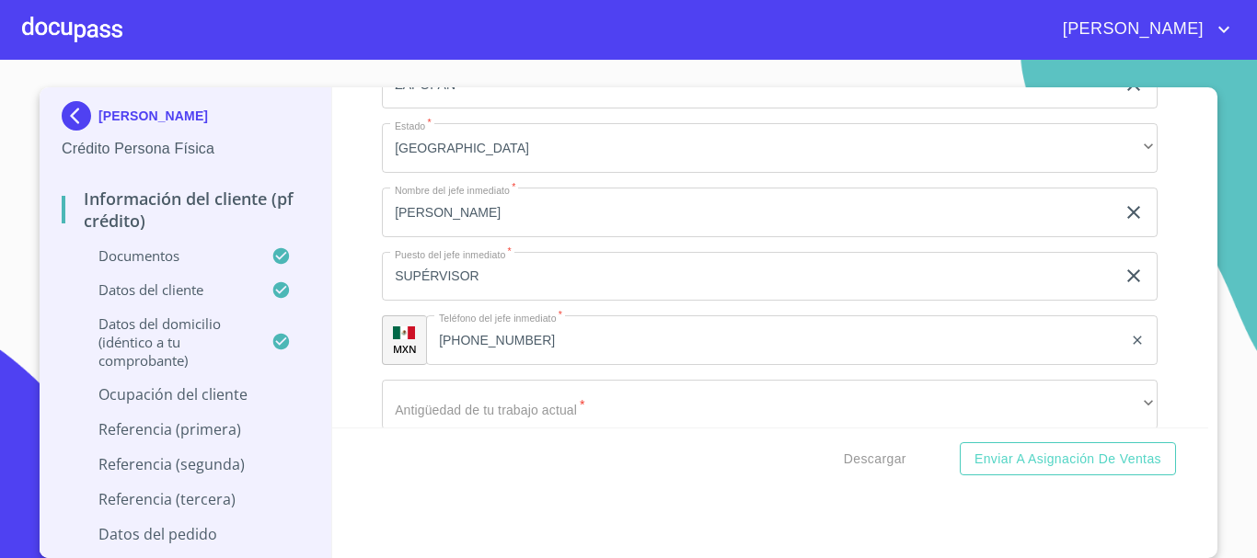
scroll to position [1472, 0]
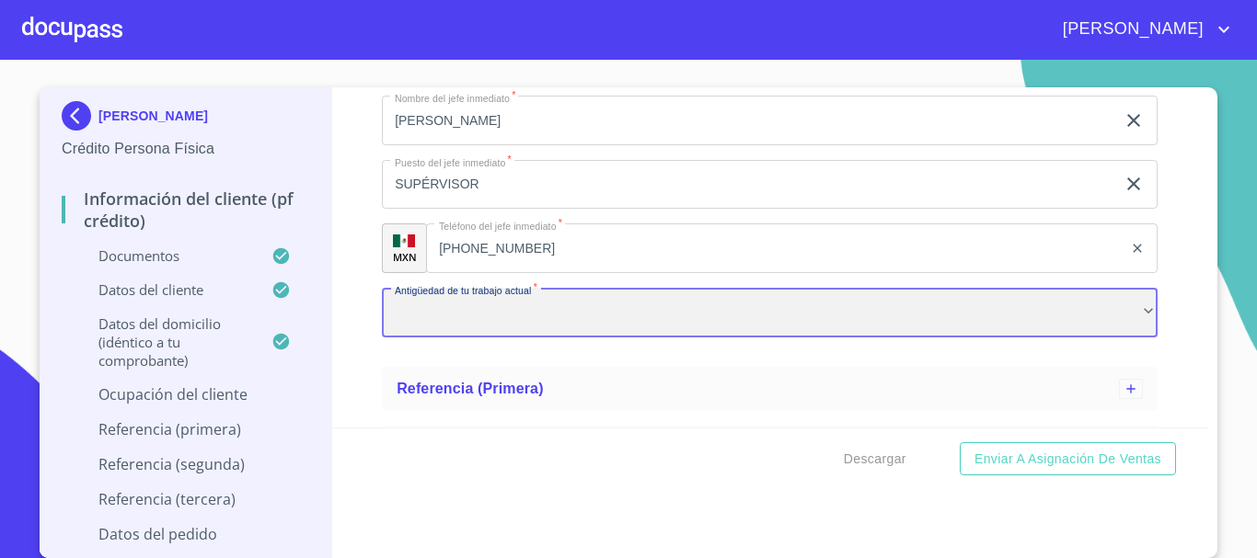
click at [549, 329] on div "​" at bounding box center [770, 313] width 776 height 50
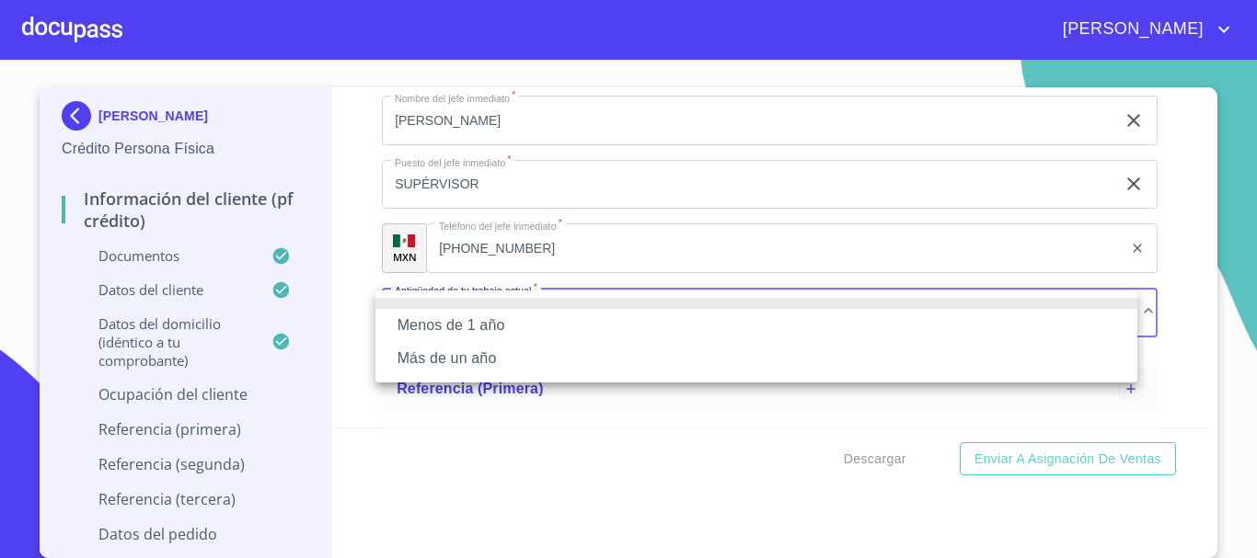
click at [512, 362] on li "Más de un año" at bounding box center [756, 358] width 762 height 33
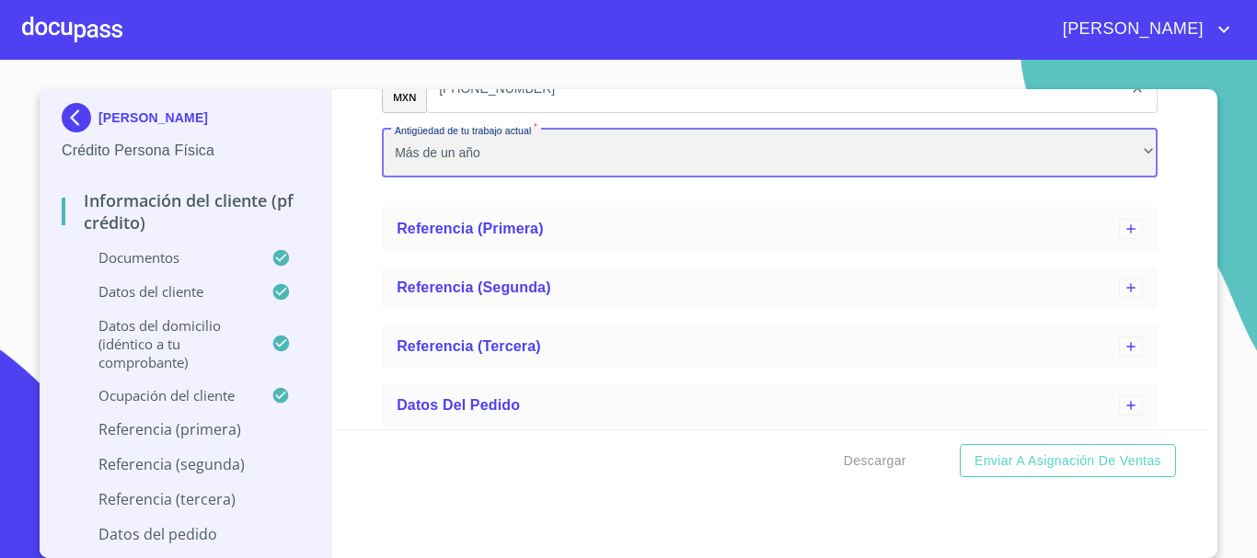
scroll to position [1640, 0]
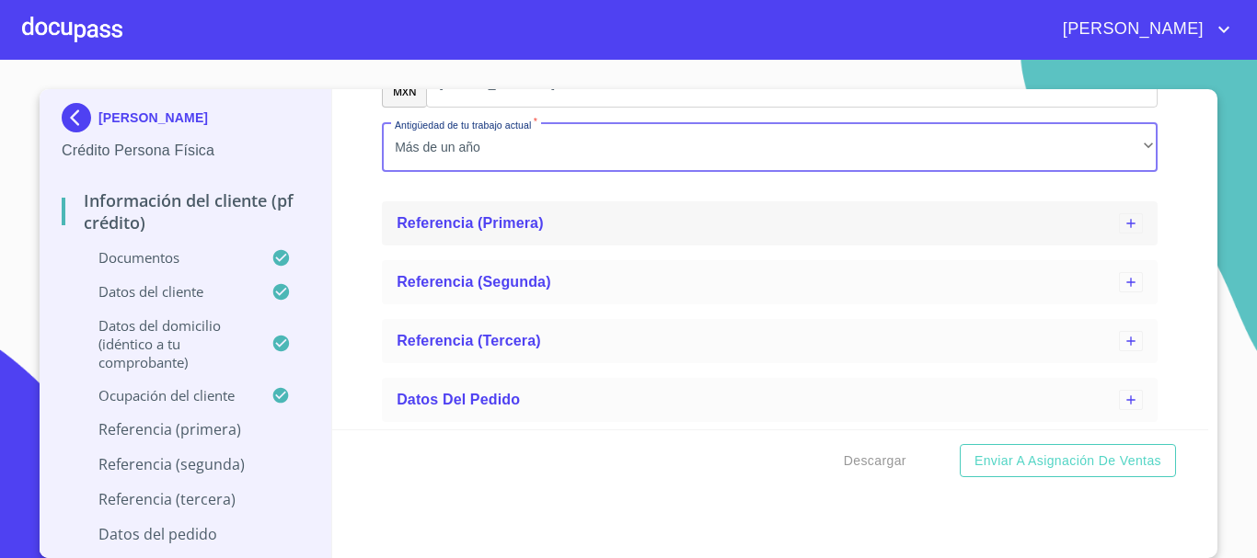
click at [459, 217] on span "Referencia (primera)" at bounding box center [470, 223] width 147 height 16
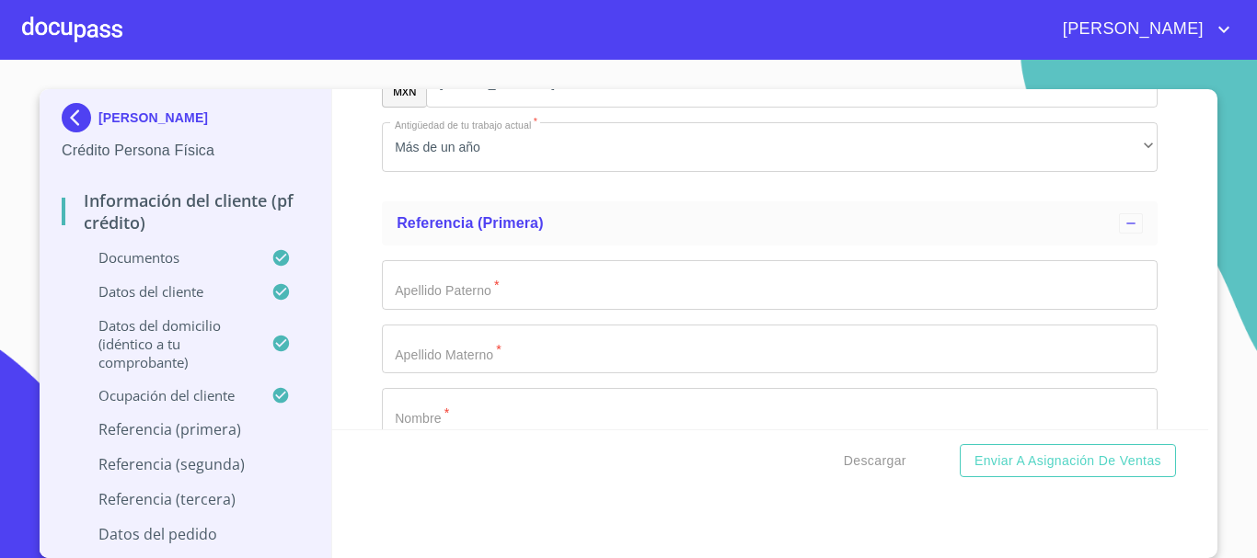
click at [485, 297] on input "Ocupación   *" at bounding box center [770, 285] width 776 height 50
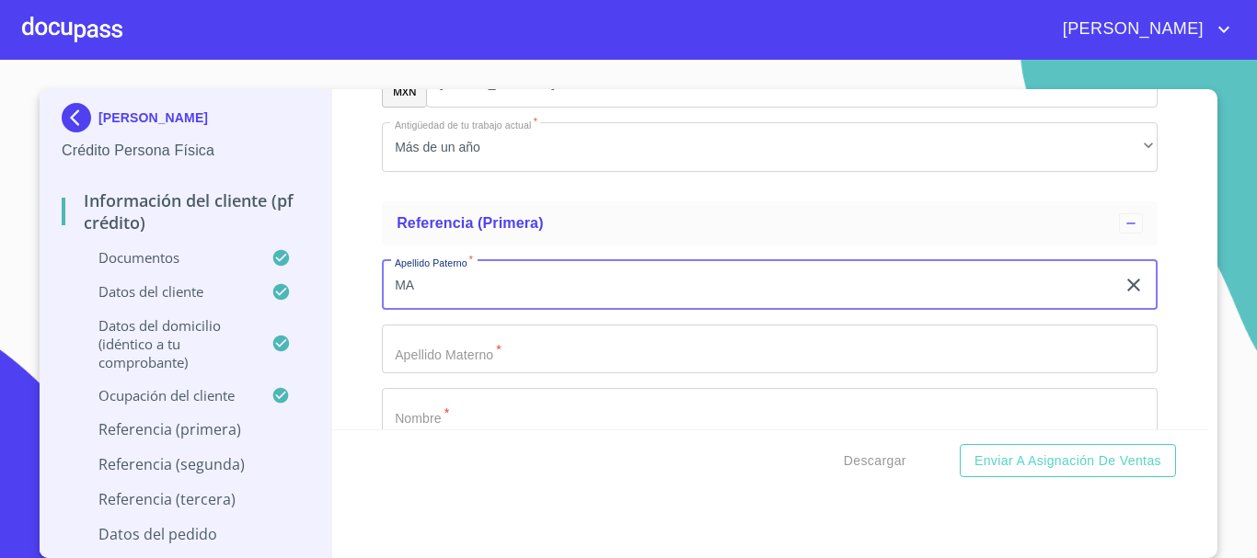
type input "M"
type input "[PERSON_NAME]"
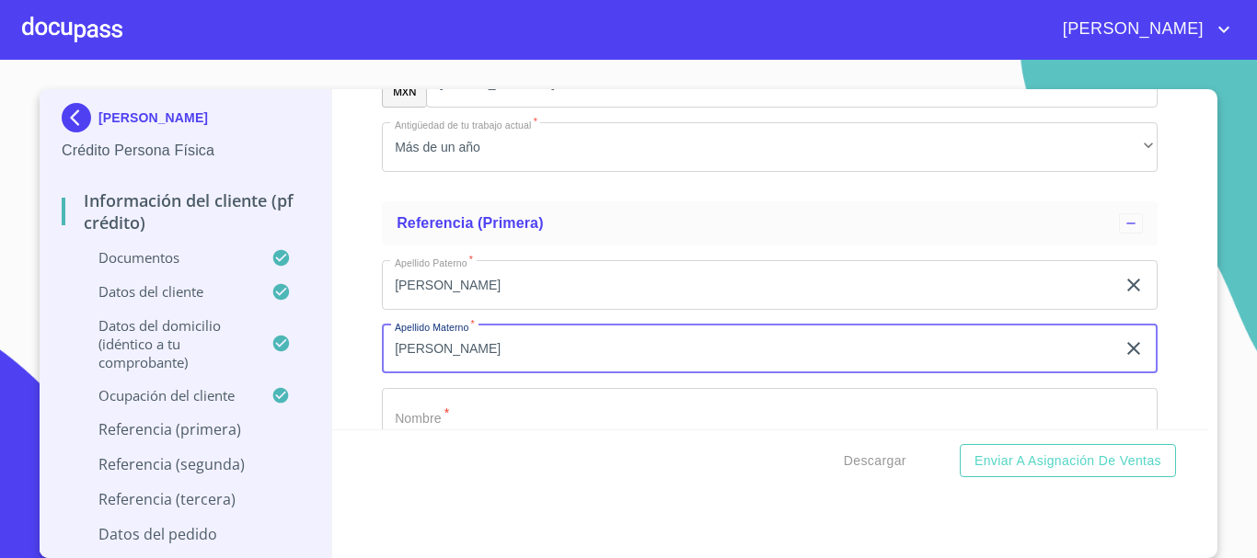
type input "[PERSON_NAME]"
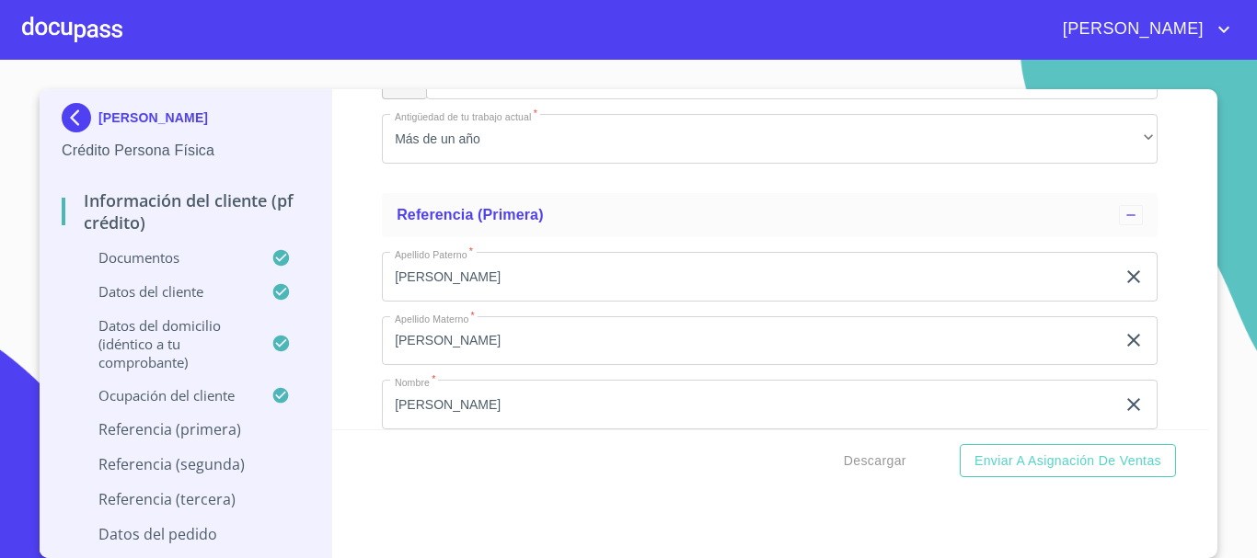
scroll to position [1858, 0]
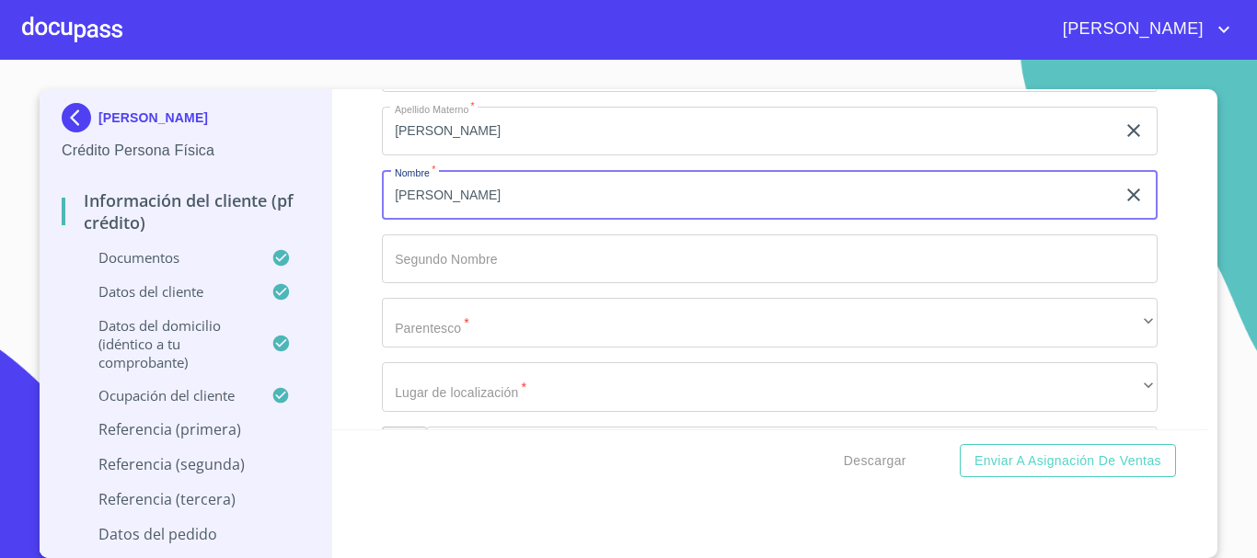
click at [663, 201] on input "[PERSON_NAME]" at bounding box center [748, 195] width 733 height 50
type input "[PERSON_NAME]"
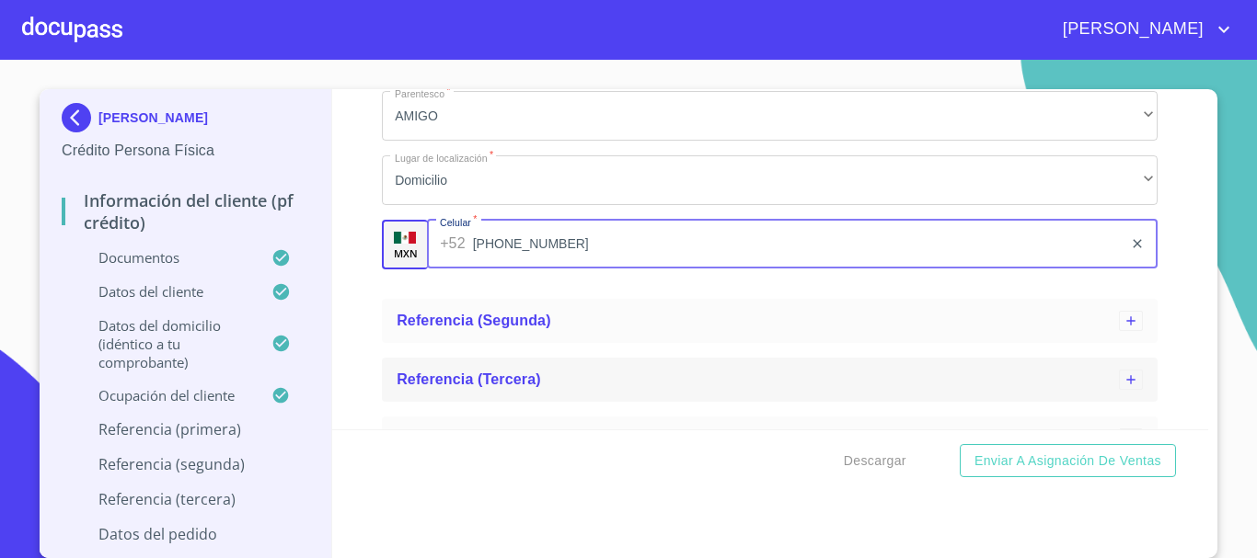
scroll to position [2089, 0]
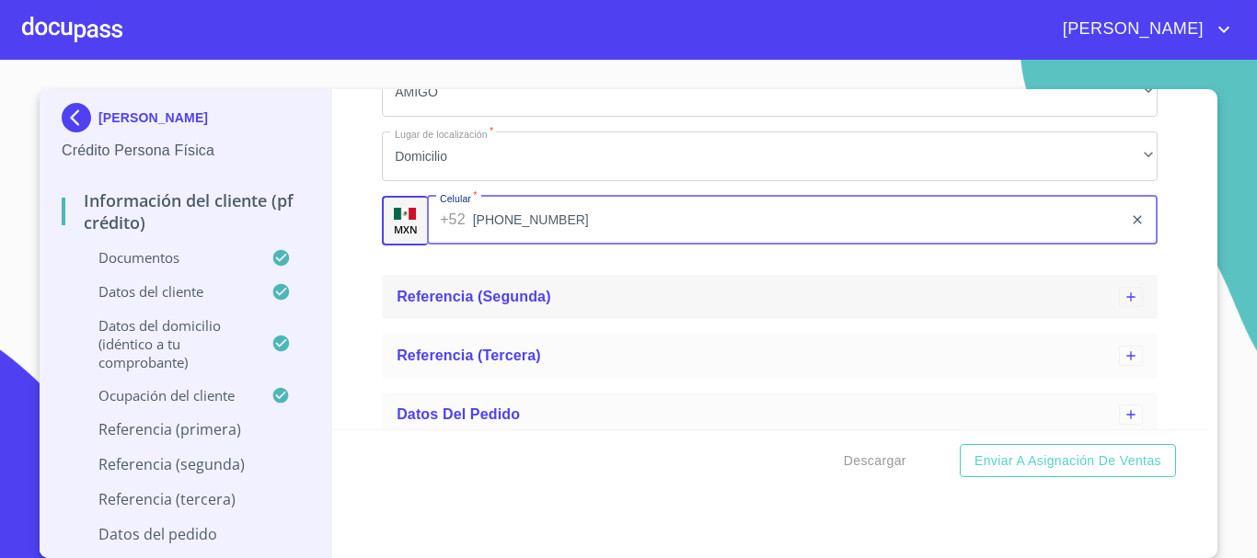
type input "[PHONE_NUMBER]"
click at [498, 306] on div "Referencia (segunda)" at bounding box center [758, 297] width 722 height 22
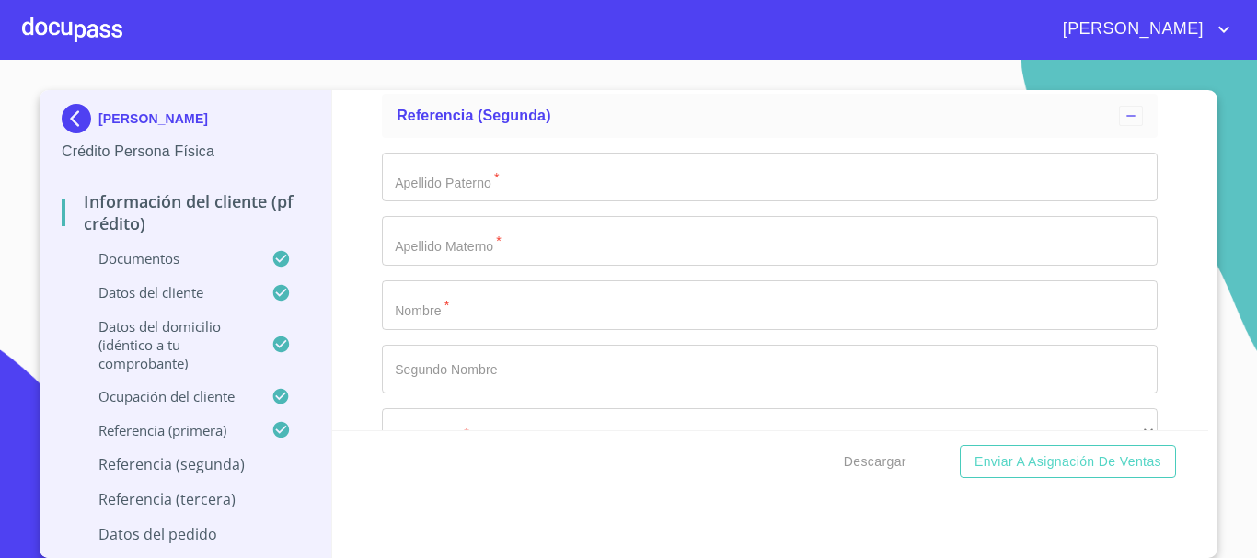
scroll to position [2273, 0]
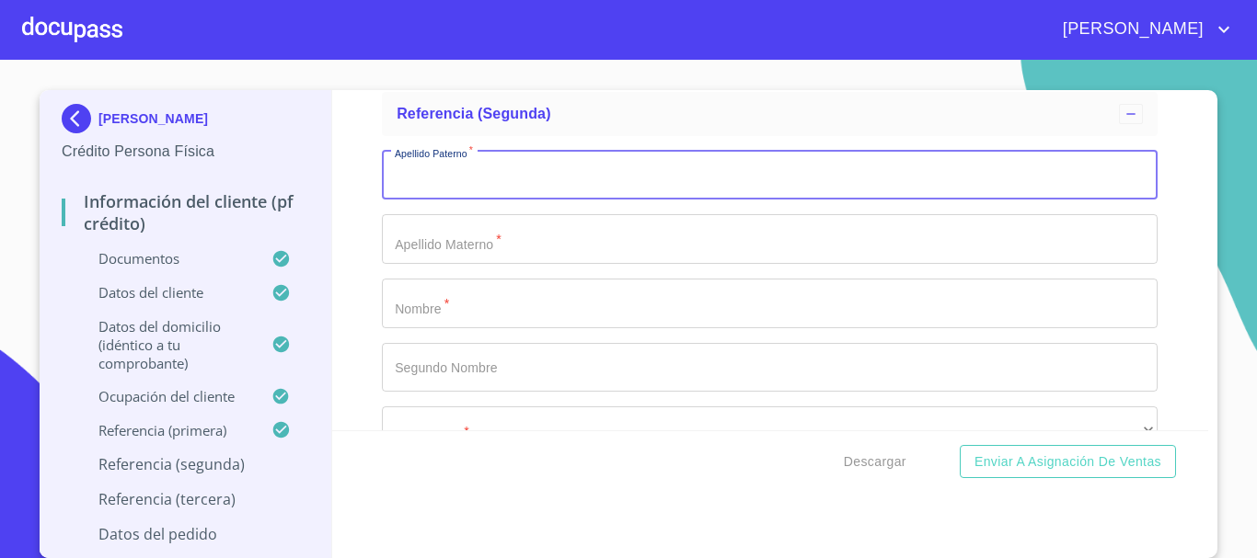
click at [458, 198] on input "Ocupación   *" at bounding box center [770, 176] width 776 height 50
type input "[PERSON_NAME]"
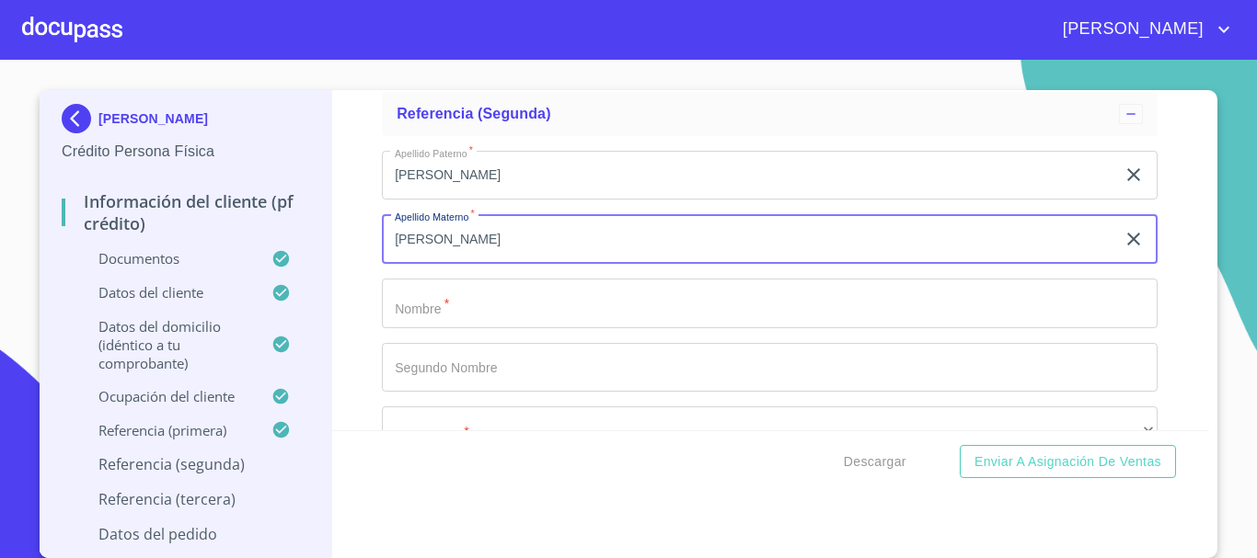
type input "[PERSON_NAME]"
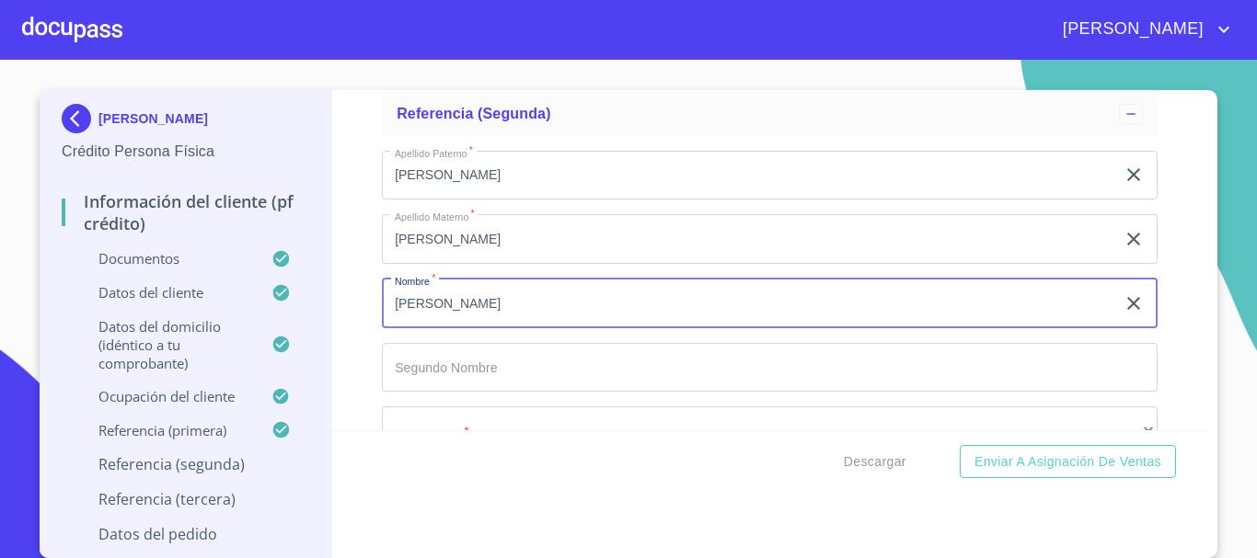
type input "[PERSON_NAME]"
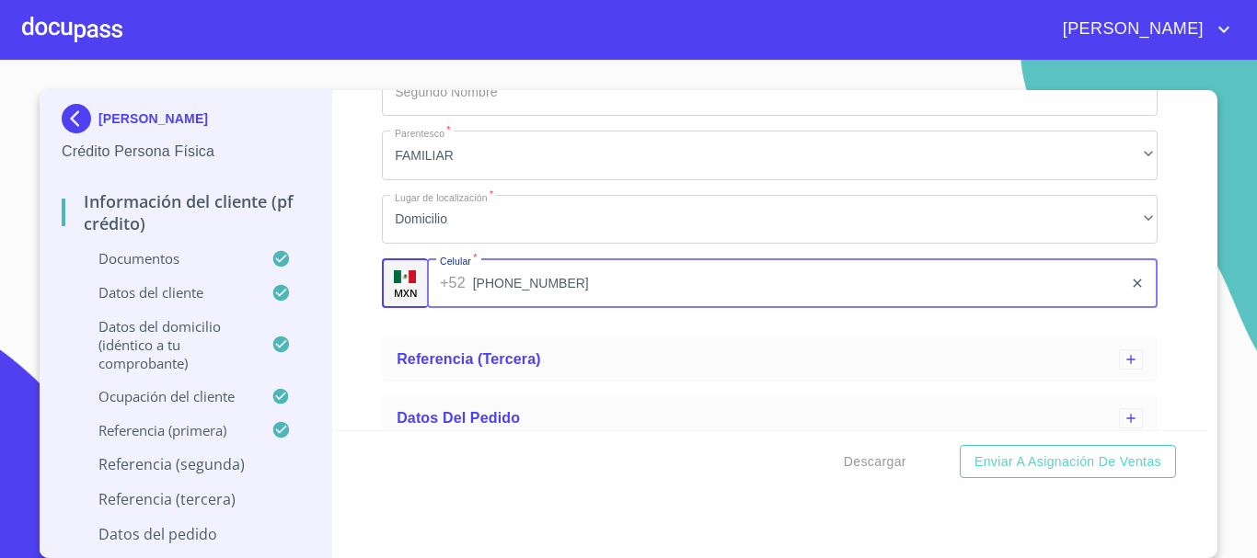
scroll to position [2566, 0]
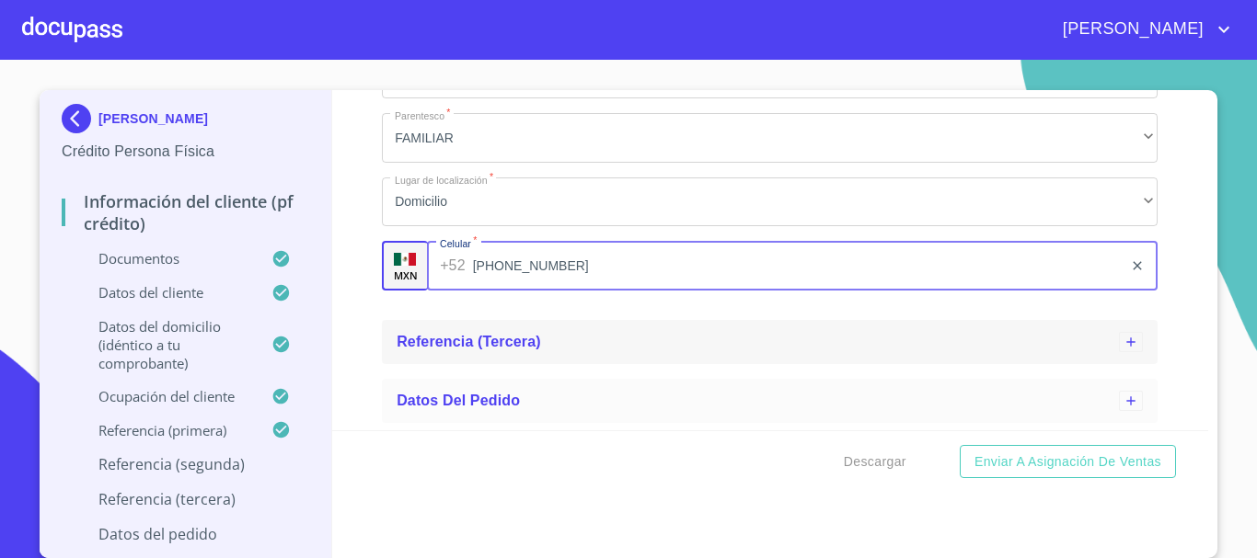
type input "[PHONE_NUMBER]"
click at [505, 353] on div "Referencia (tercera)" at bounding box center [758, 342] width 722 height 22
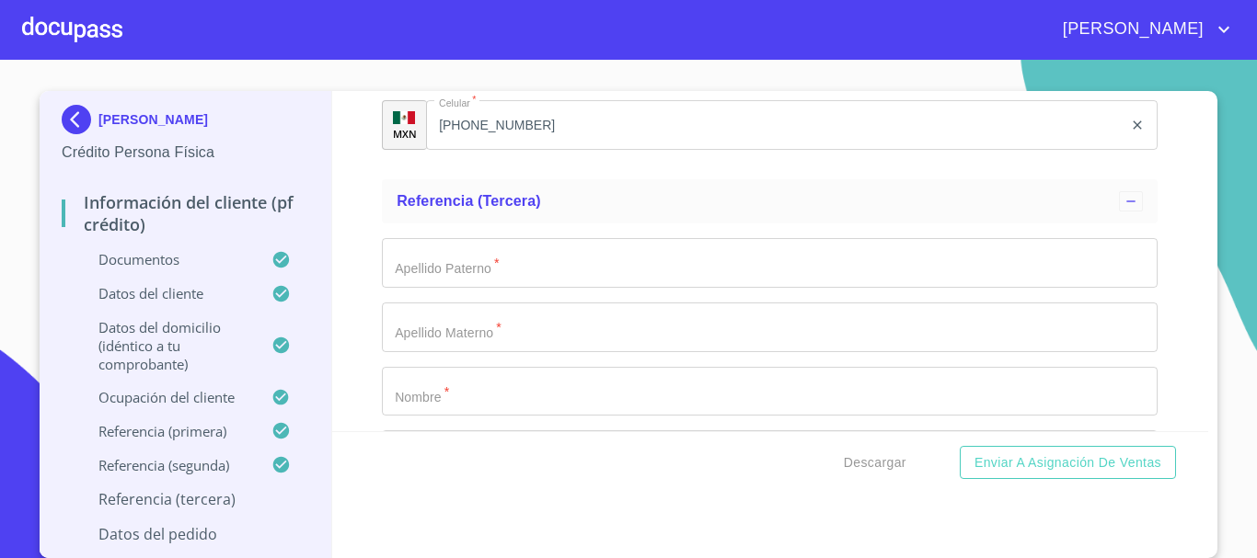
scroll to position [2750, 0]
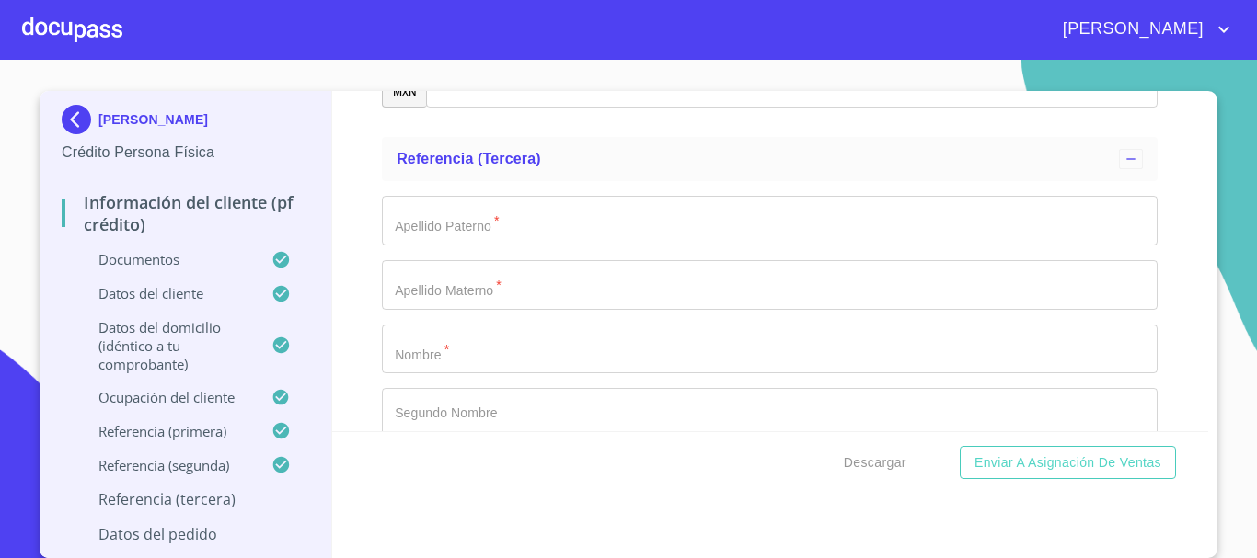
click at [451, 229] on input "Ocupación   *" at bounding box center [770, 221] width 776 height 50
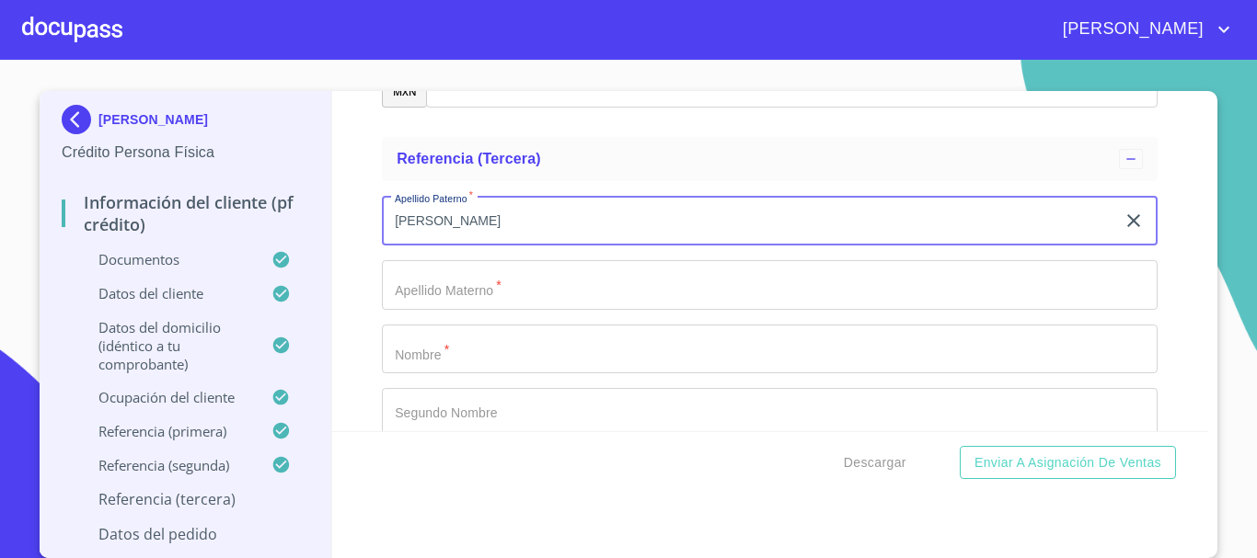
type input "[PERSON_NAME]"
drag, startPoint x: 451, startPoint y: 229, endPoint x: 352, endPoint y: 231, distance: 98.5
click at [352, 231] on div "Información del cliente (PF crédito) Documentos Datos del cliente Estado Civil …" at bounding box center [770, 261] width 877 height 340
type input "[PERSON_NAME]"
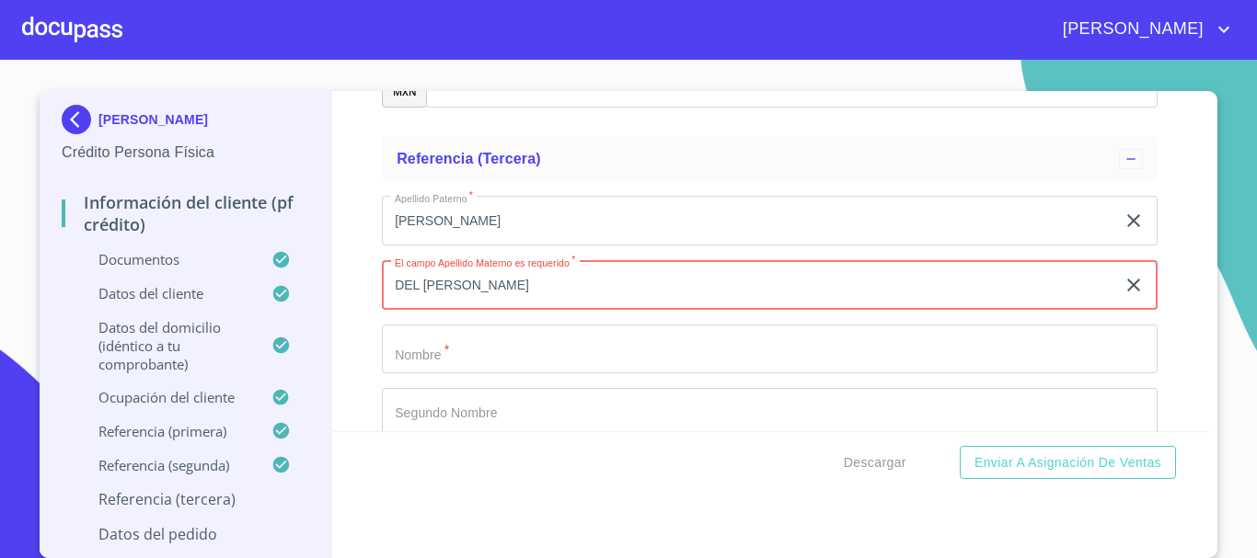
type input "DEL [PERSON_NAME]"
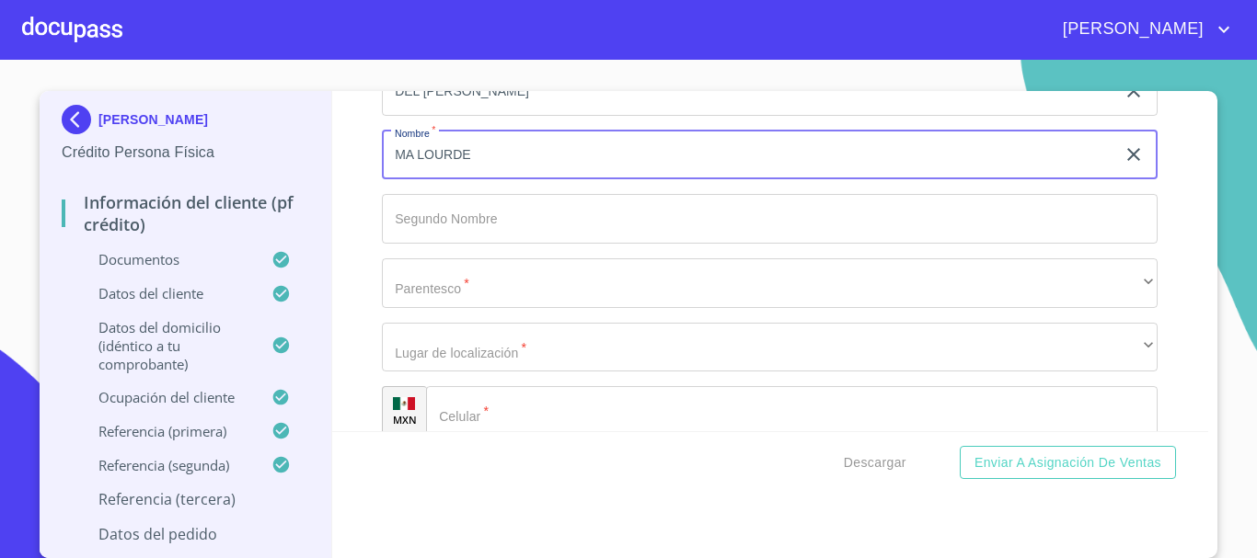
scroll to position [3026, 0]
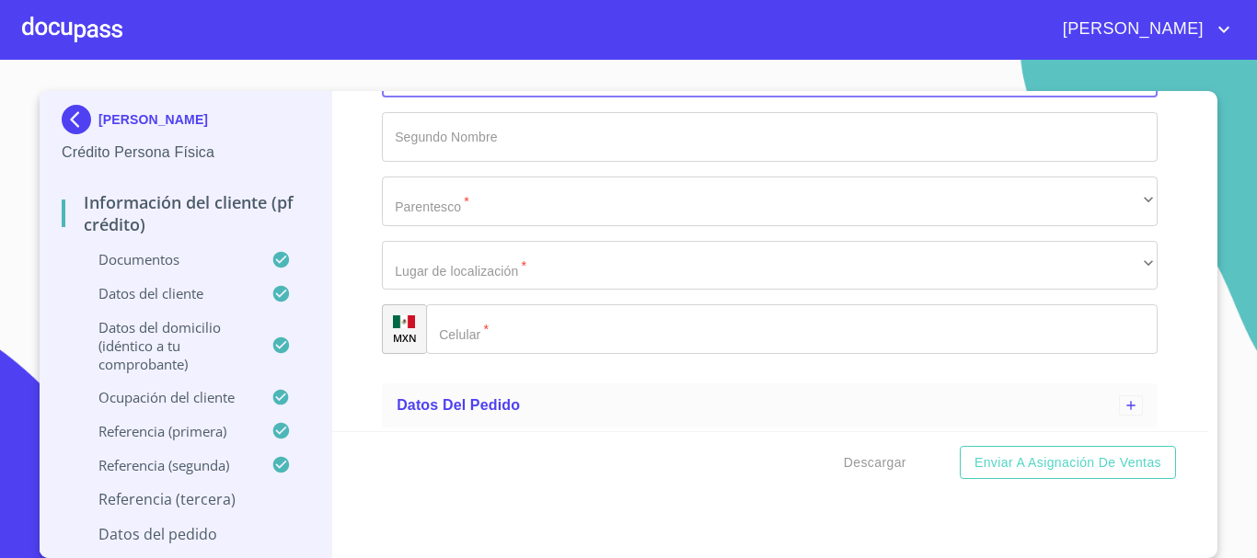
type input "MA LOURDE"
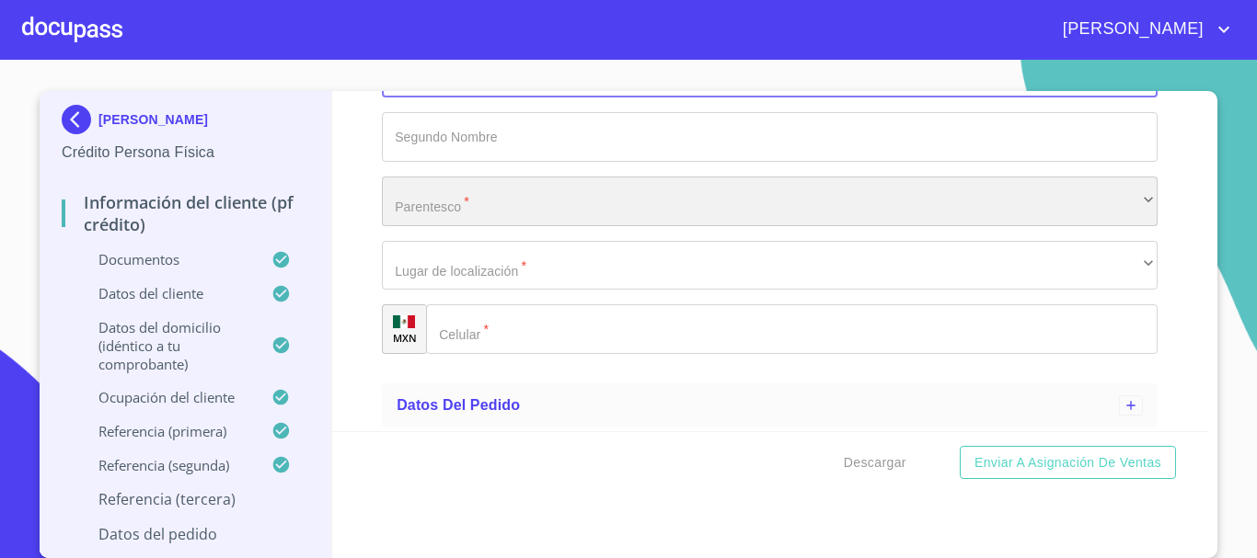
click at [447, 213] on div "​" at bounding box center [770, 202] width 776 height 50
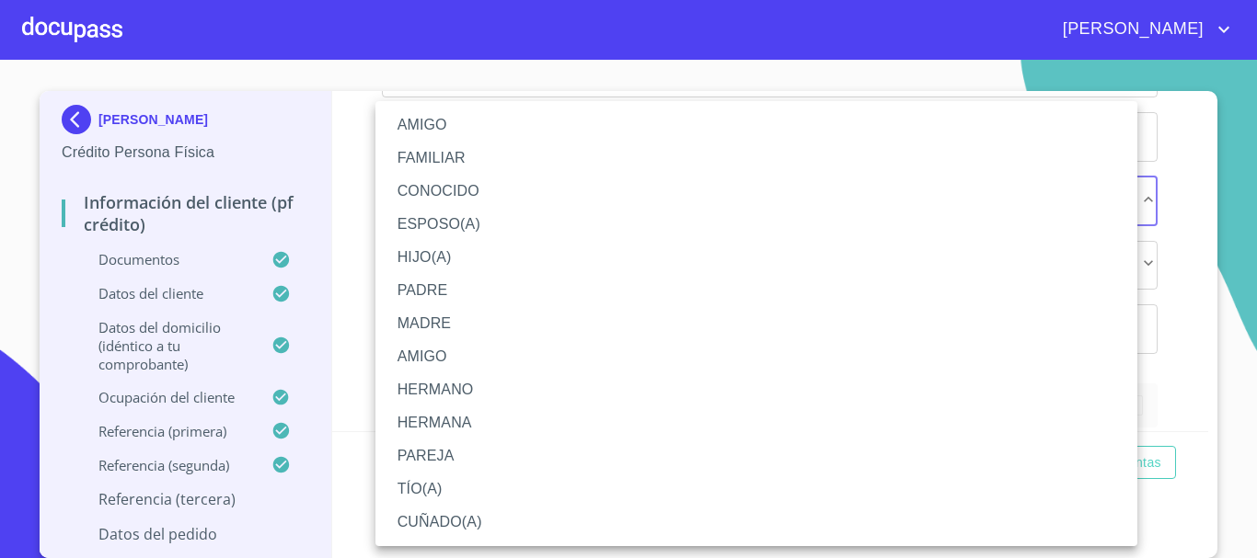
drag, startPoint x: 436, startPoint y: 128, endPoint x: 529, endPoint y: 187, distance: 110.0
click at [439, 126] on li "AMIGO" at bounding box center [756, 125] width 762 height 33
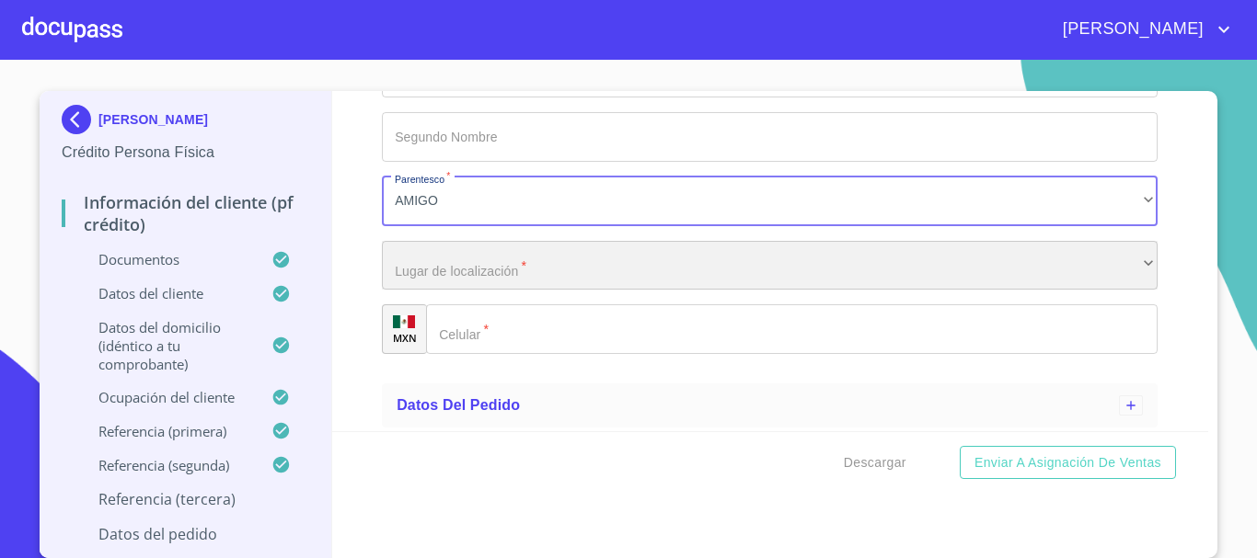
click at [489, 277] on div "​" at bounding box center [770, 266] width 776 height 50
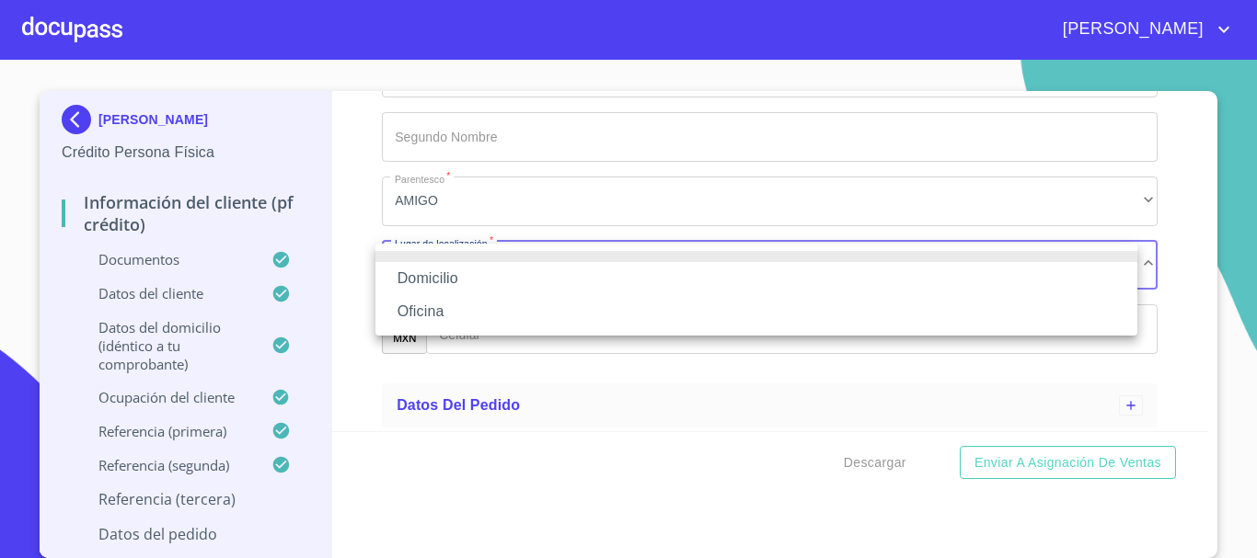
drag, startPoint x: 436, startPoint y: 305, endPoint x: 435, endPoint y: 282, distance: 23.0
click at [435, 282] on ul "Domicilio Oficina" at bounding box center [756, 290] width 762 height 92
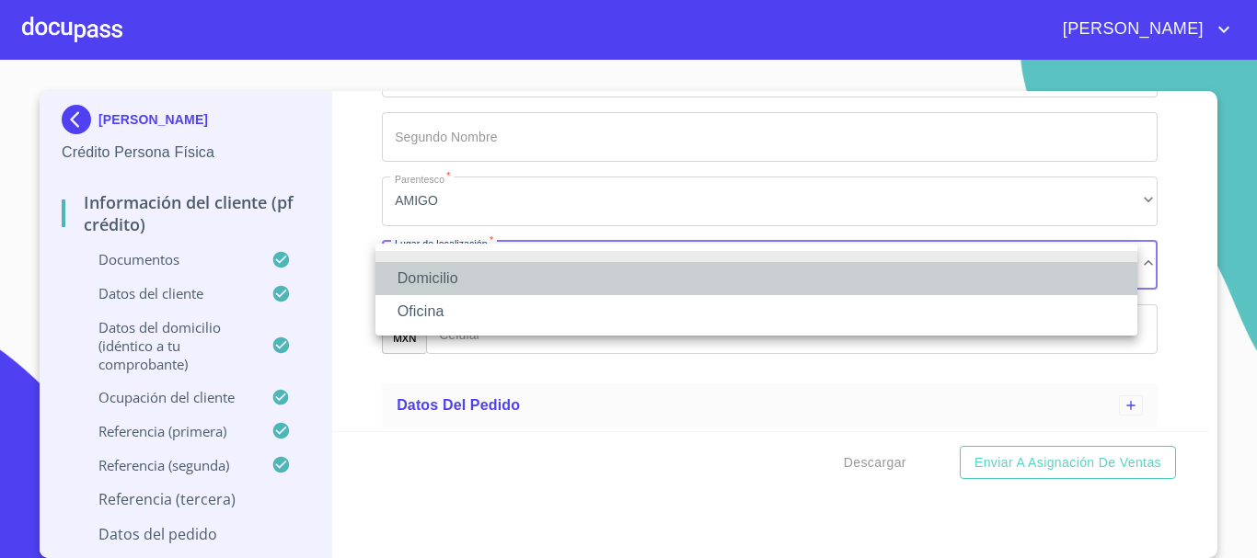
click at [437, 275] on li "Domicilio" at bounding box center [756, 278] width 762 height 33
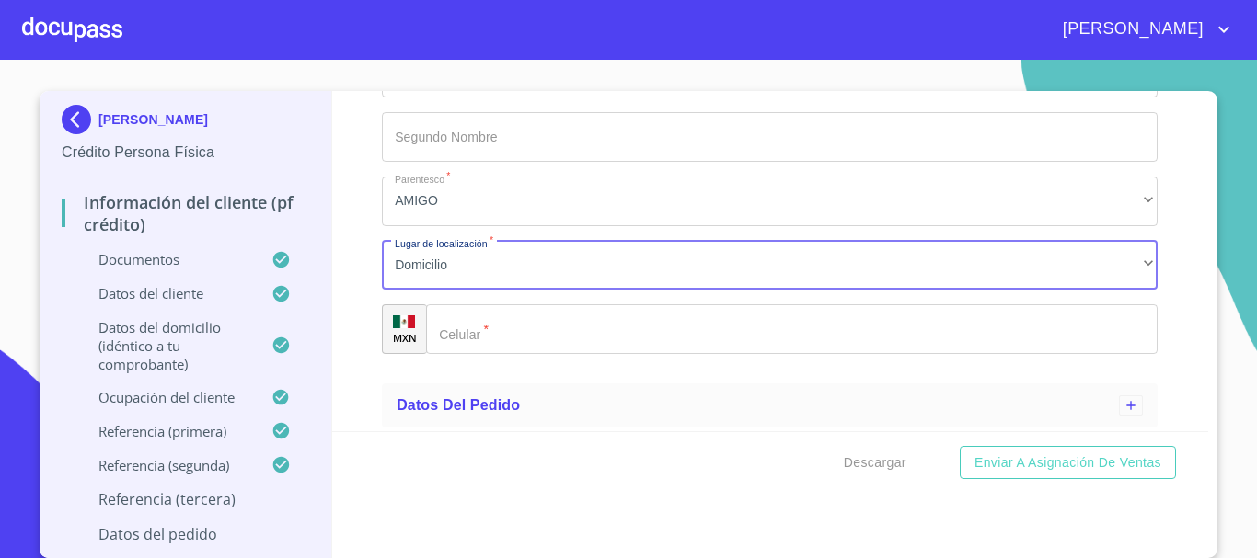
click at [461, 318] on div "​" at bounding box center [791, 330] width 731 height 50
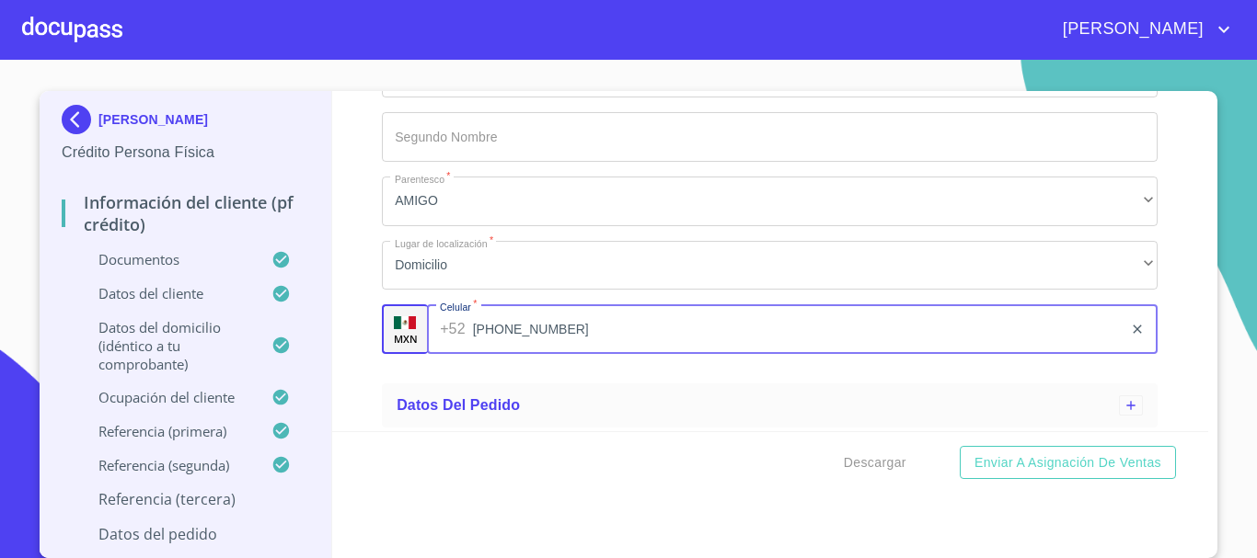
scroll to position [3030, 0]
type input "[PHONE_NUMBER]"
click at [873, 458] on span "Descargar" at bounding box center [875, 463] width 63 height 23
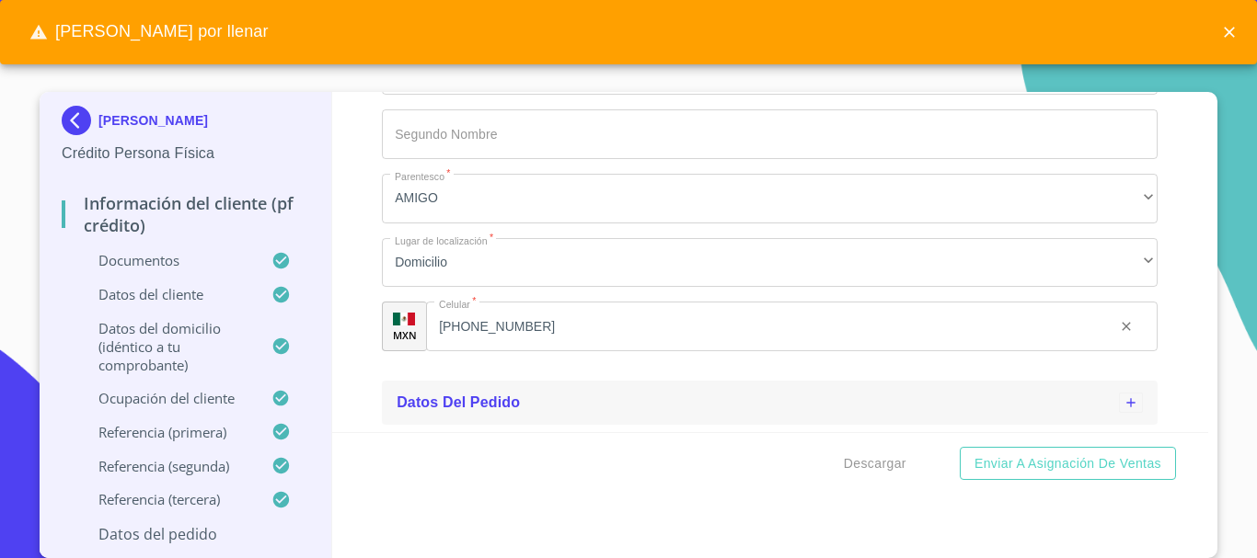
click at [490, 403] on span "Datos del pedido" at bounding box center [458, 403] width 123 height 16
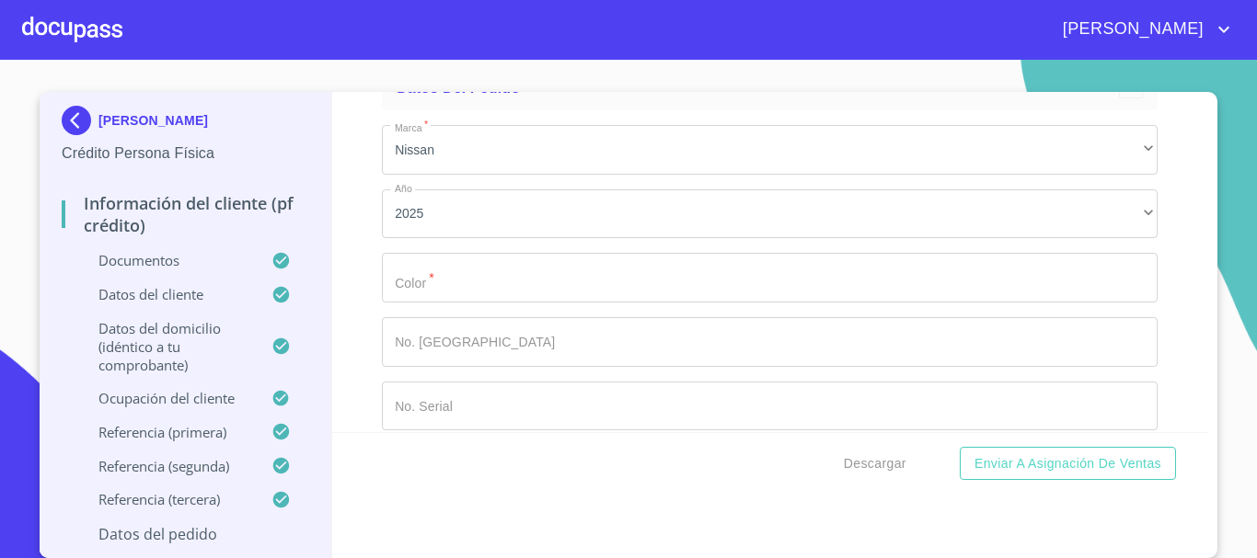
scroll to position [3365, 0]
click at [462, 258] on input "Ocupación   *" at bounding box center [770, 258] width 776 height 50
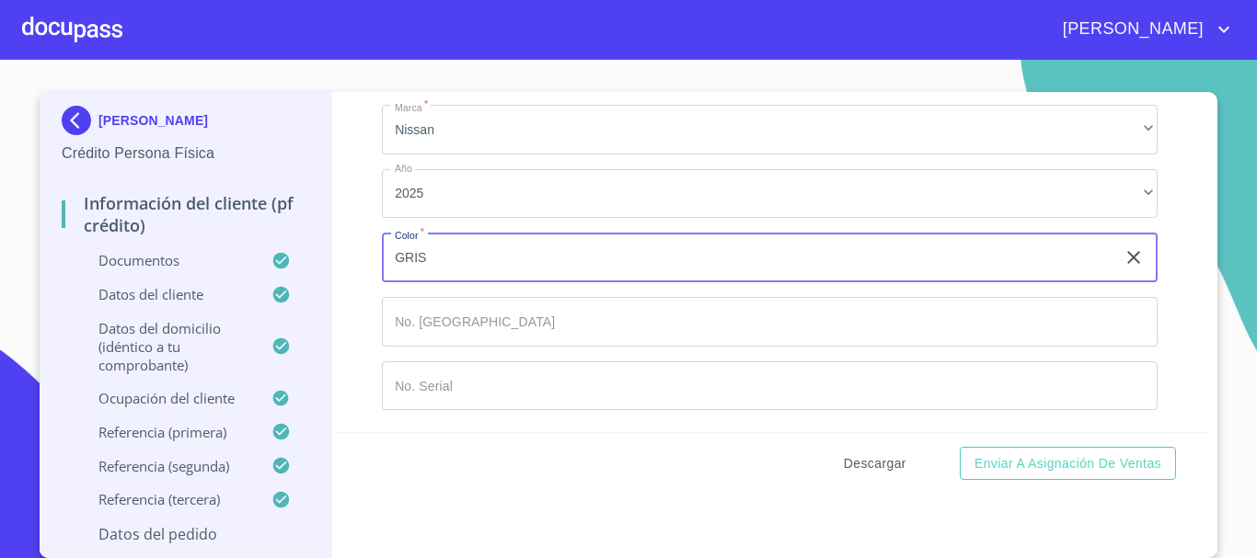
type input "GRIS"
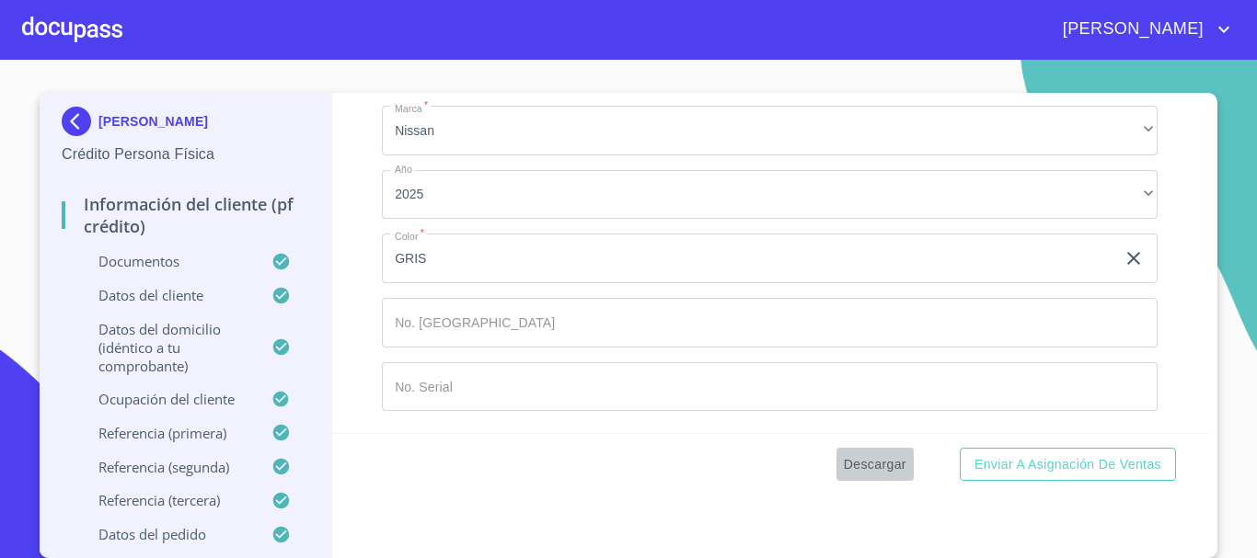
click at [881, 458] on span "Descargar" at bounding box center [875, 465] width 63 height 23
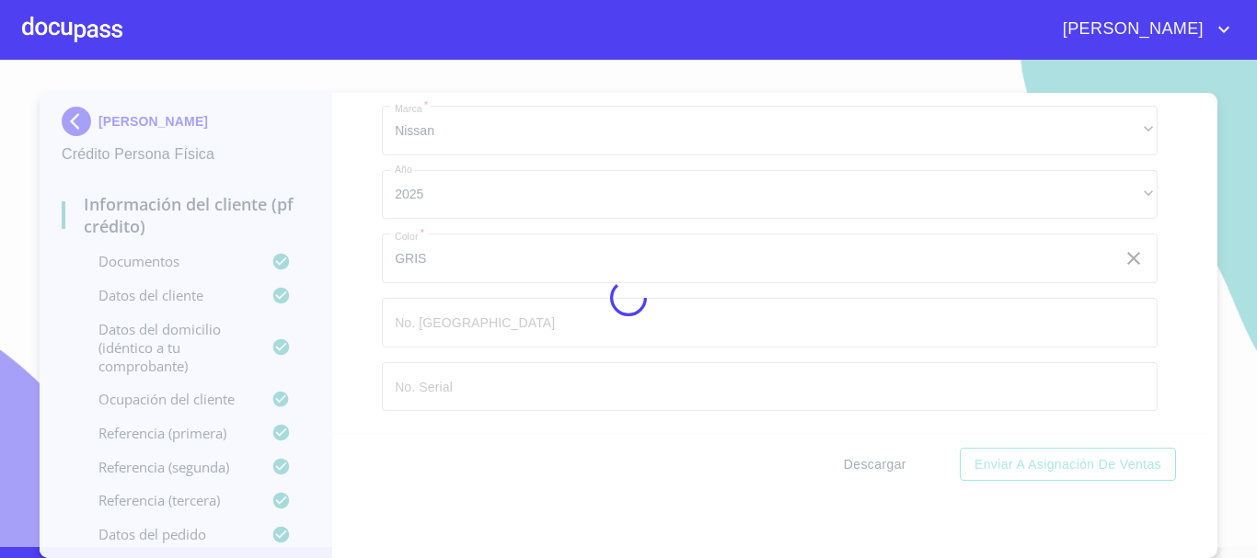
scroll to position [11, 0]
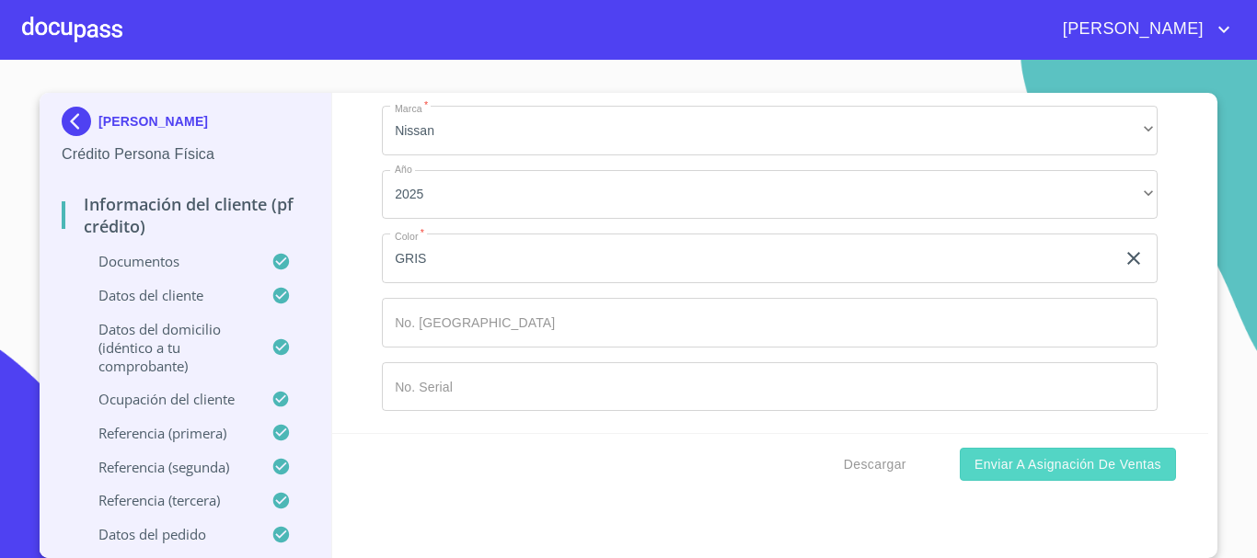
click at [1056, 464] on span "Enviar a Asignación de Ventas" at bounding box center [1067, 465] width 187 height 23
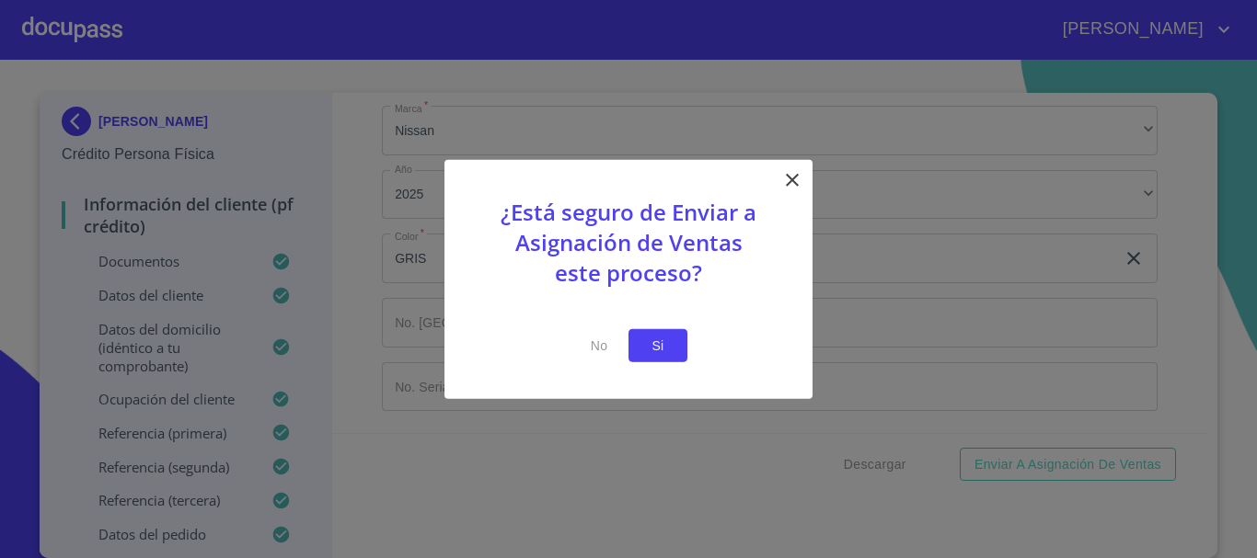
click at [656, 344] on span "Si" at bounding box center [657, 345] width 29 height 23
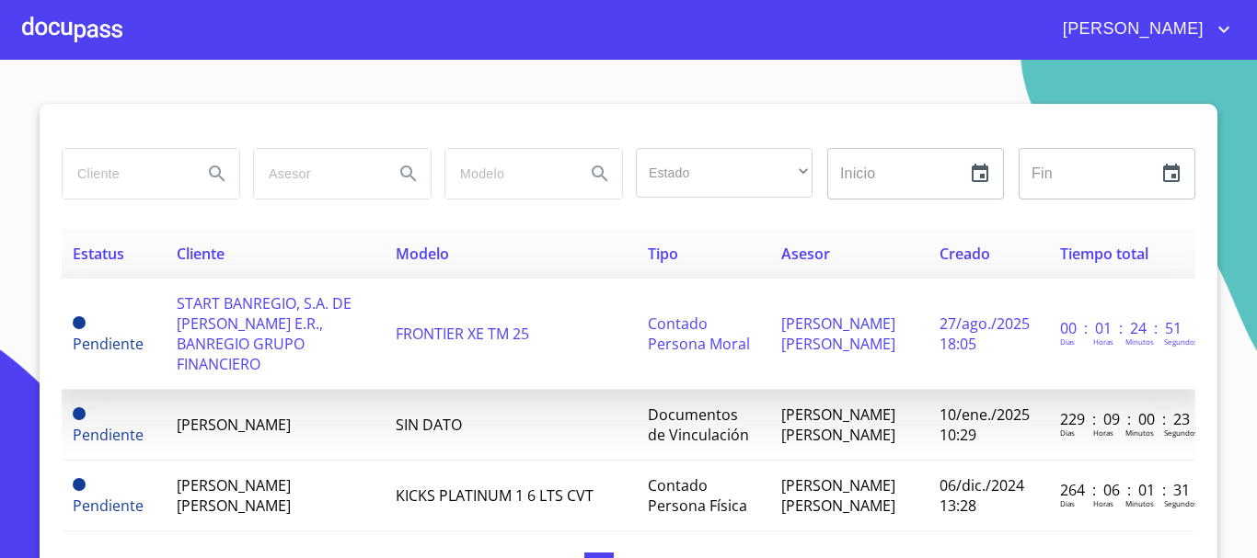
click at [260, 340] on span "START BANREGIO, S.A. DE [PERSON_NAME] E.R., BANREGIO GRUPO FINANCIERO" at bounding box center [264, 334] width 175 height 81
